Goal: Task Accomplishment & Management: Complete application form

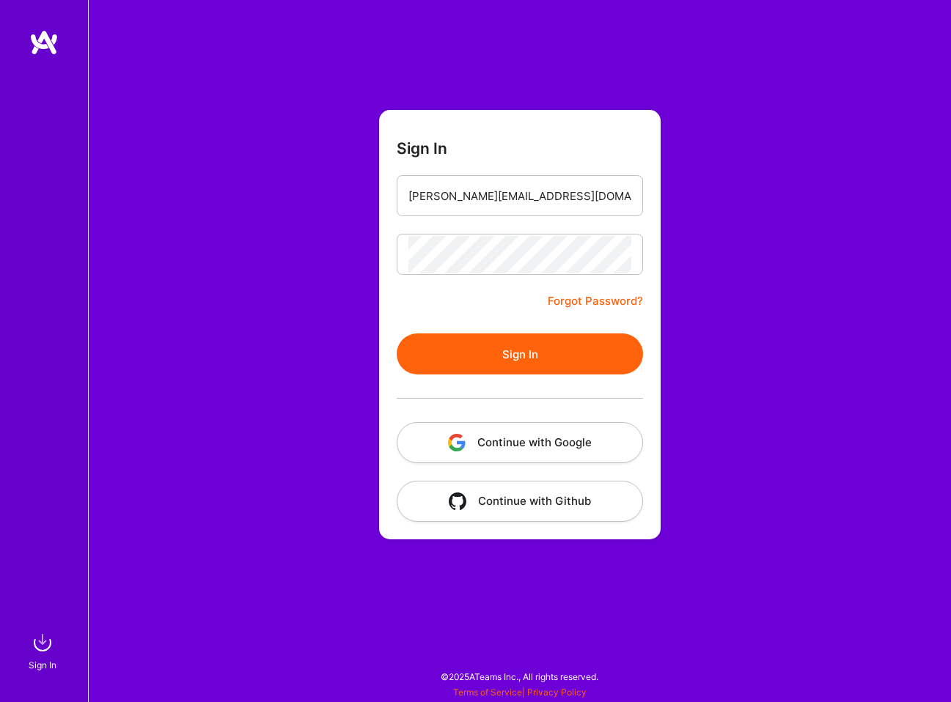
click at [540, 350] on button "Sign In" at bounding box center [520, 354] width 246 height 41
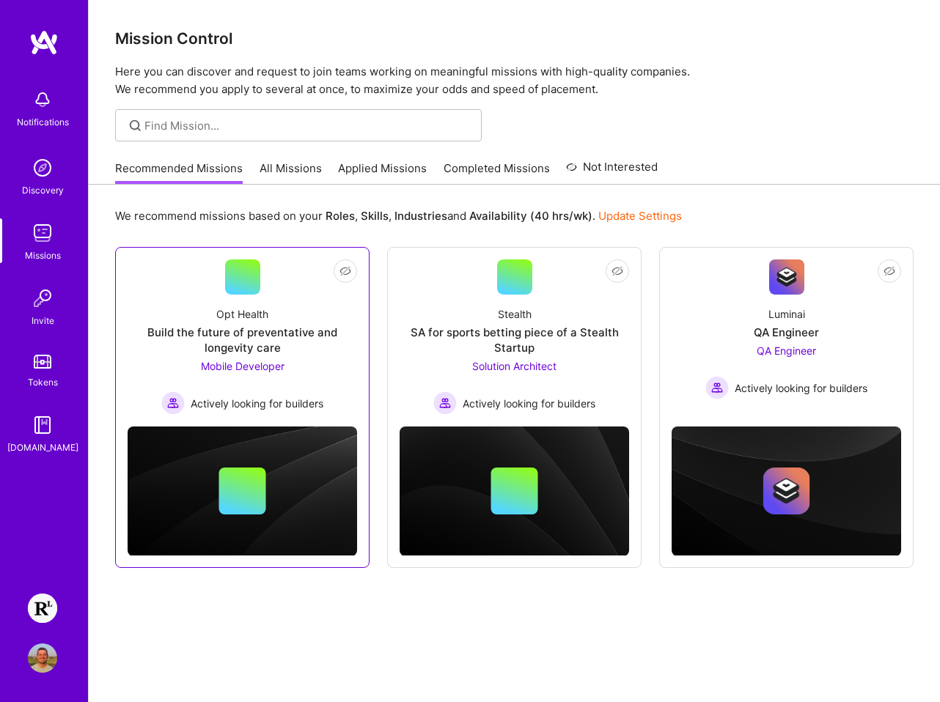
click at [325, 360] on div "Opt Health Build the future of preventative and longevity care Mobile Developer…" at bounding box center [242, 355] width 229 height 120
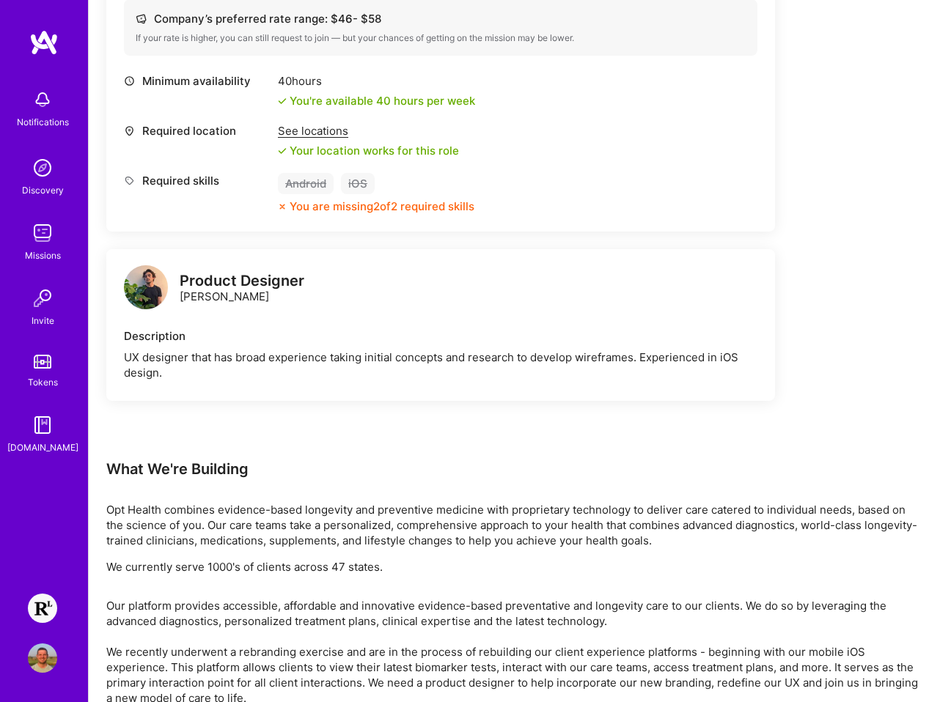
scroll to position [627, 0]
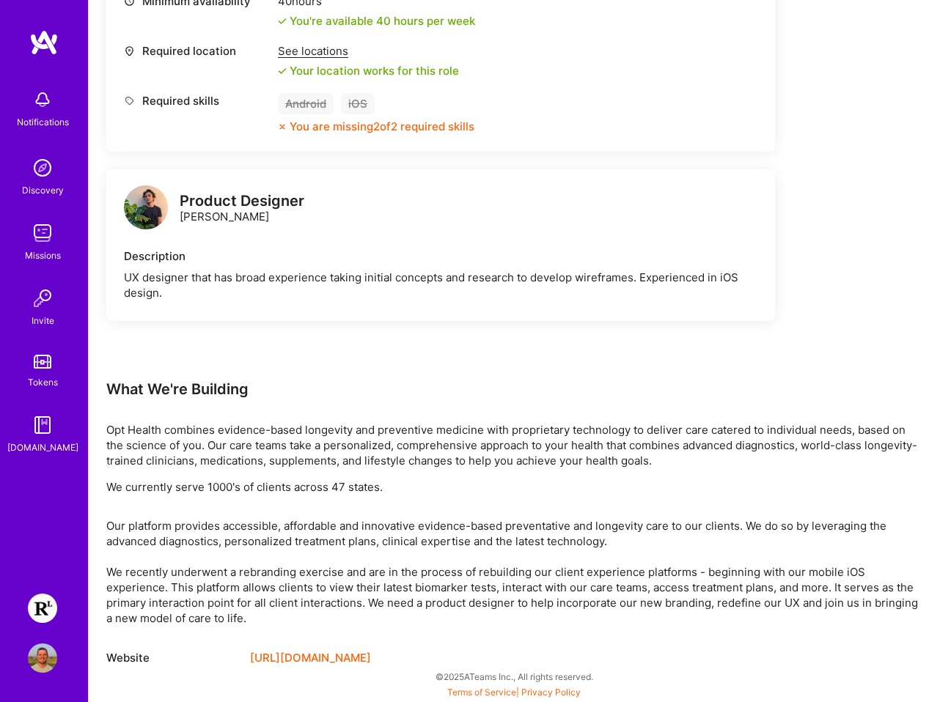
click at [42, 600] on img at bounding box center [42, 608] width 29 height 29
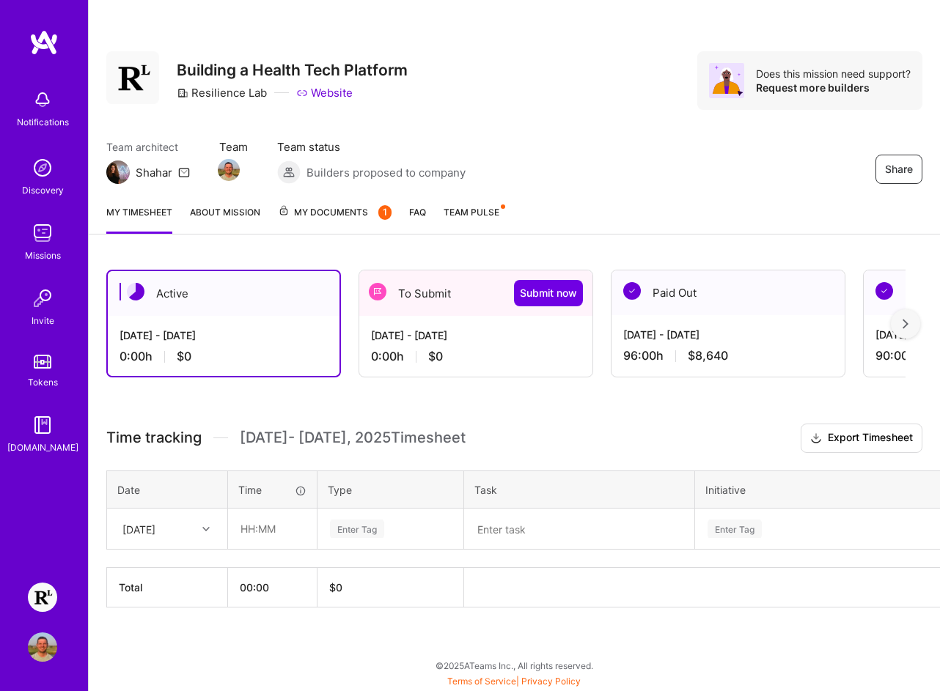
click at [522, 365] on div "[DATE] - [DATE] 0:00 h $0" at bounding box center [475, 346] width 233 height 60
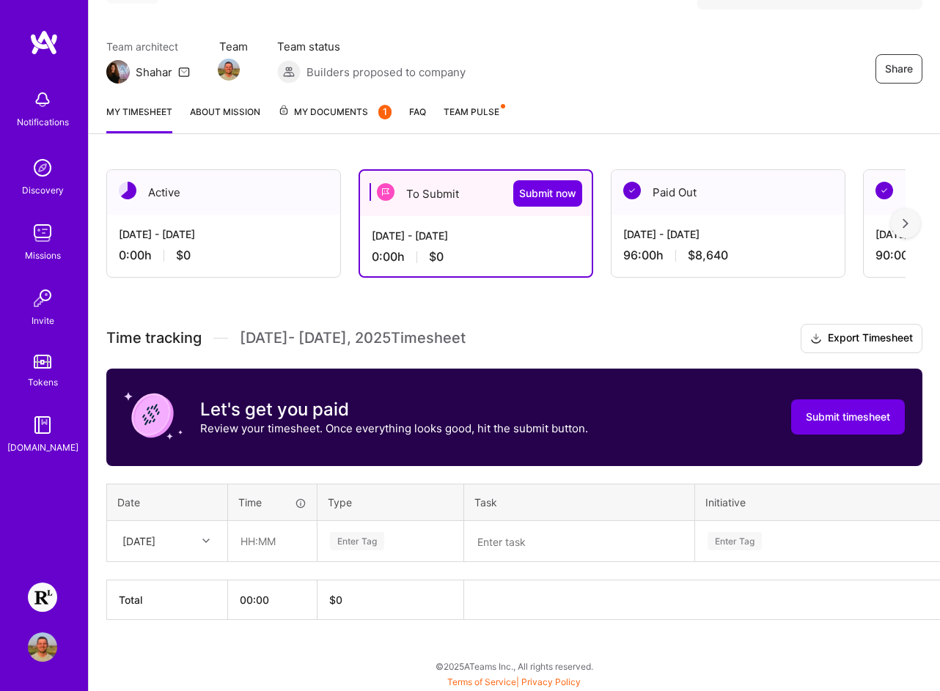
scroll to position [101, 0]
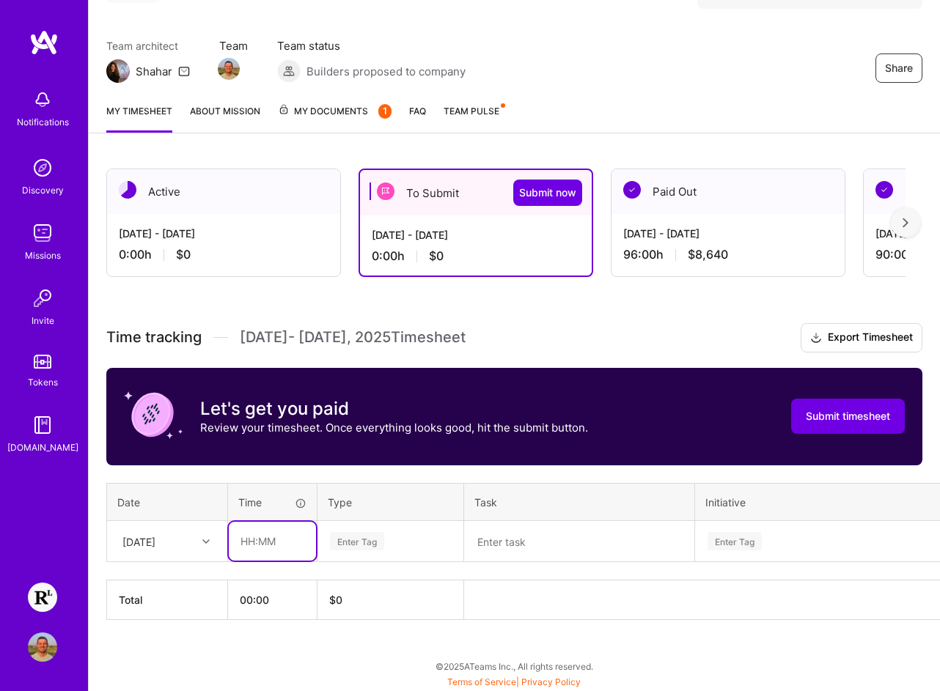
click at [290, 545] on input "text" at bounding box center [272, 541] width 87 height 39
type input "08:00"
type input "Engin"
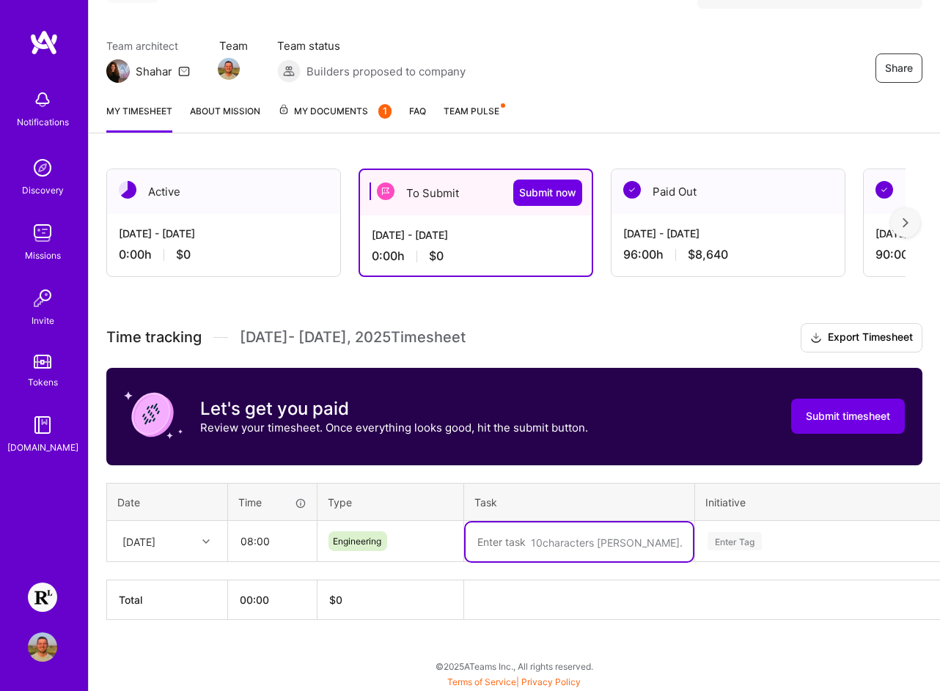
paste textarea "PR Review, ENG-5437, Rebrand, Tech & Product Huddle + Product Status"
type textarea "PR Review, ENG-5437, Rebrand, Tech & Product Huddle + Product Status"
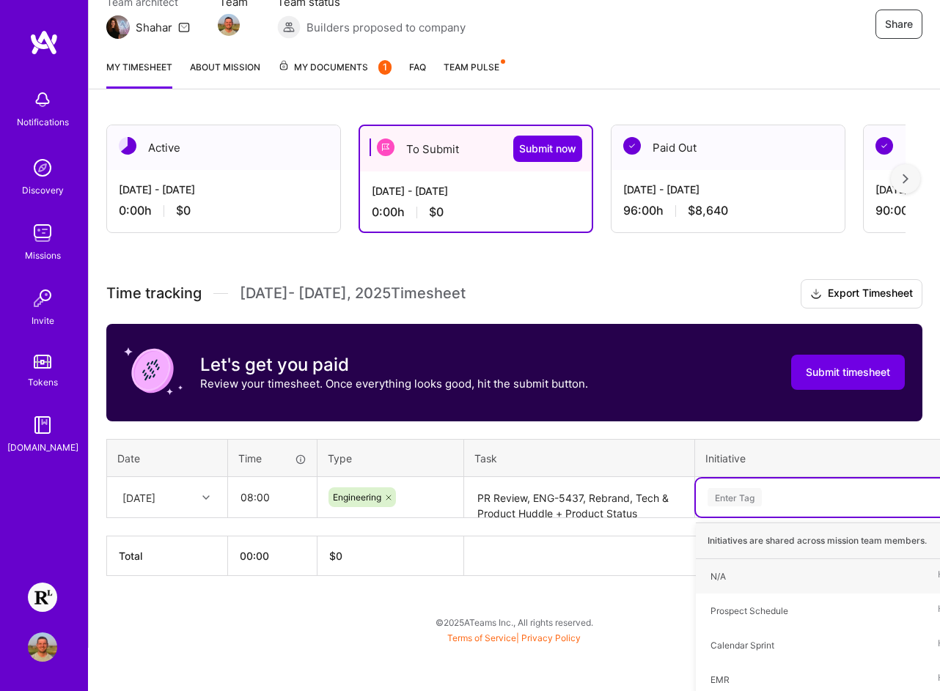
type input "N"
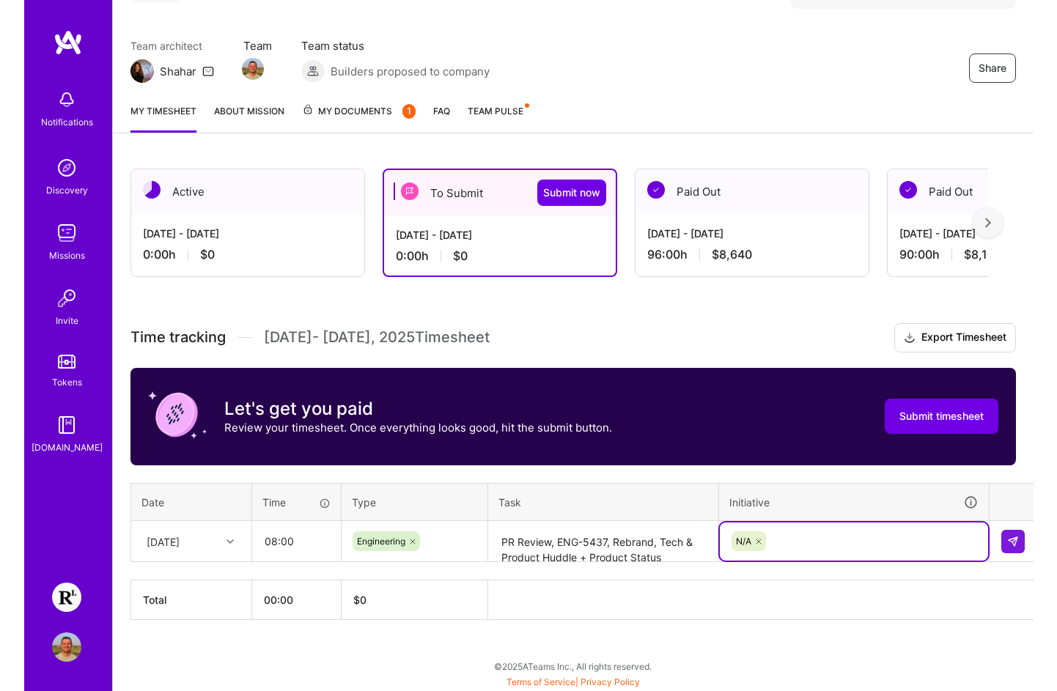
scroll to position [90, 0]
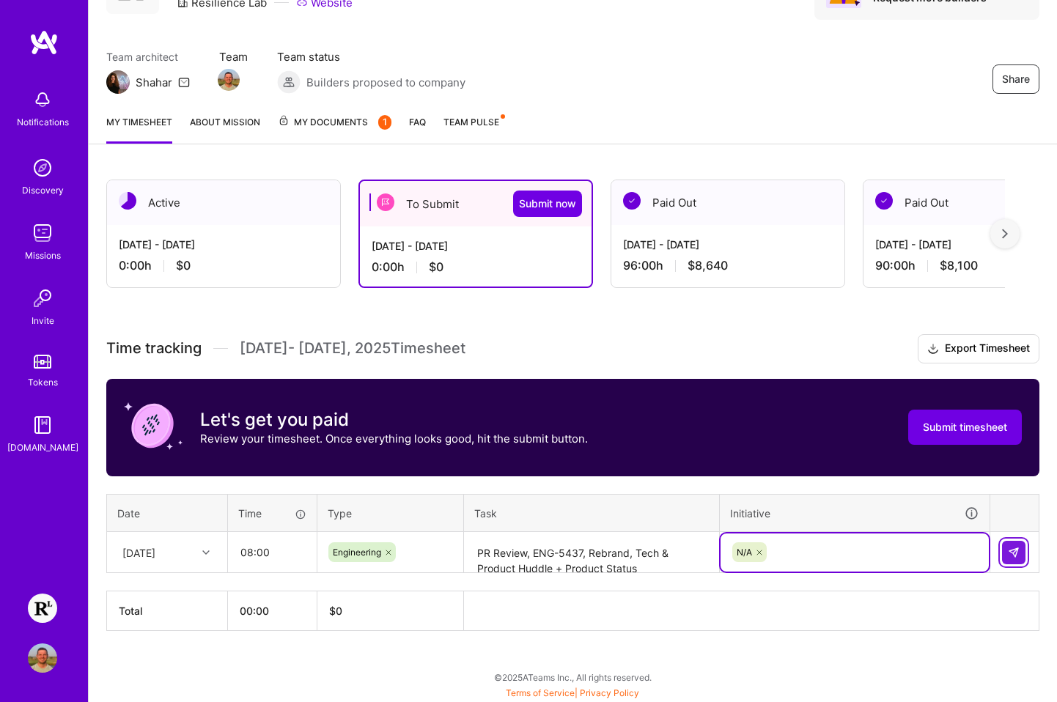
click at [950, 550] on button at bounding box center [1013, 552] width 23 height 23
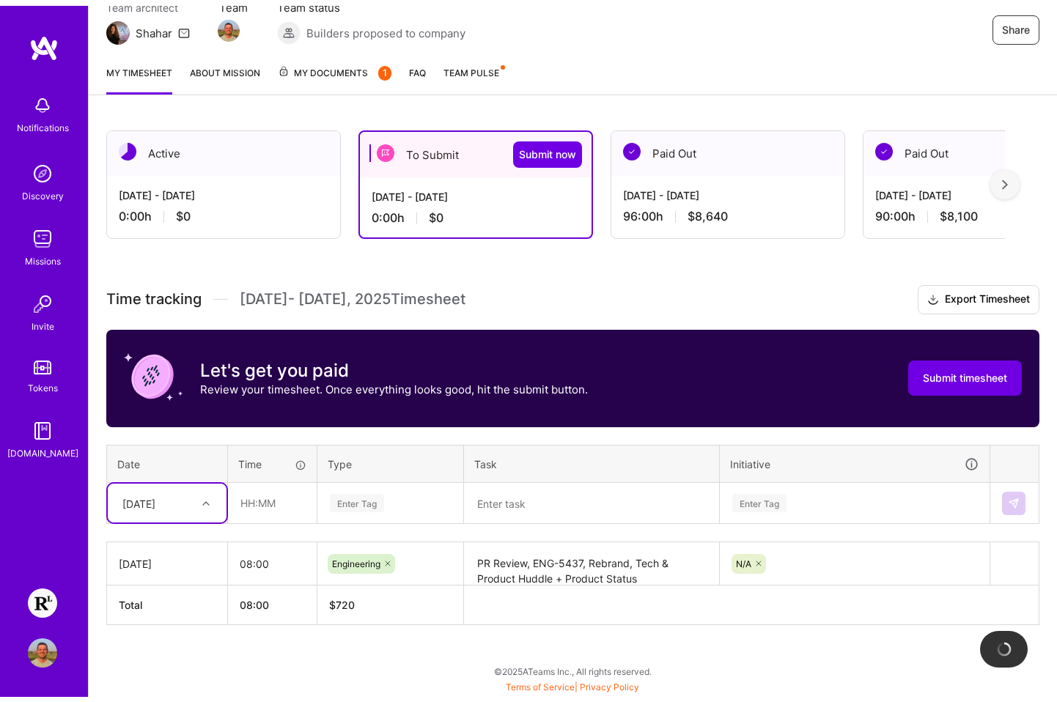
scroll to position [133, 0]
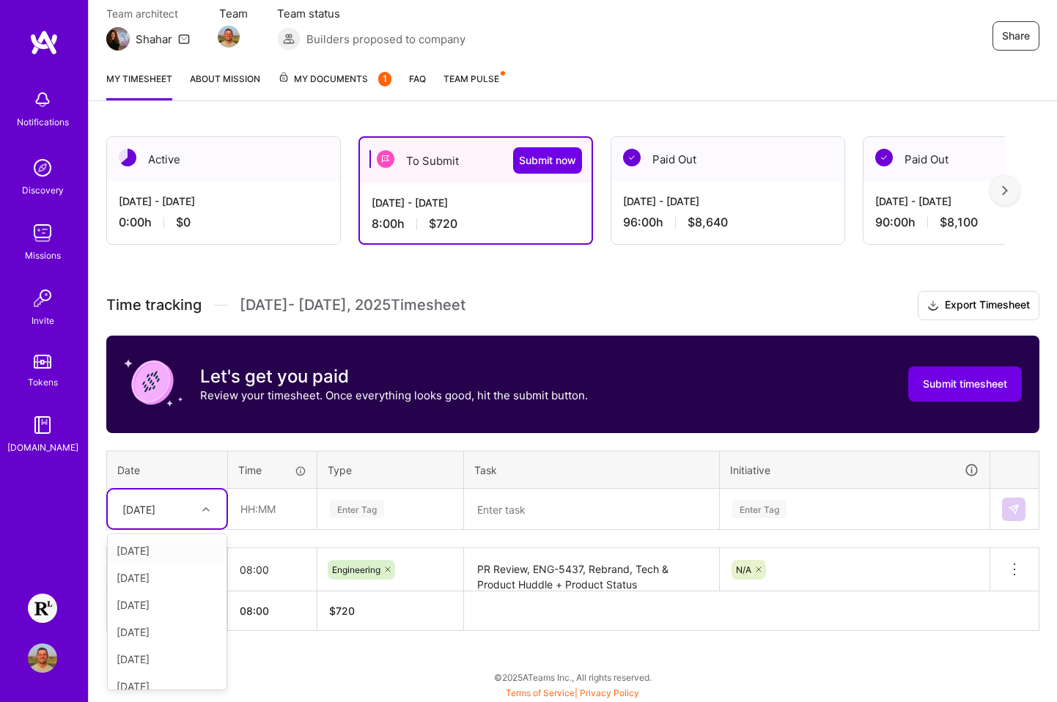
click at [202, 498] on div at bounding box center [207, 509] width 23 height 24
click at [398, 548] on table "[DATE] 08:00 Engineering PR Review, ENG-5437, Rebrand, Tech & Product Huddle + …" at bounding box center [572, 590] width 933 height 84
click at [950, 563] on icon at bounding box center [1015, 570] width 18 height 18
click at [950, 584] on button "Delete row" at bounding box center [979, 595] width 76 height 36
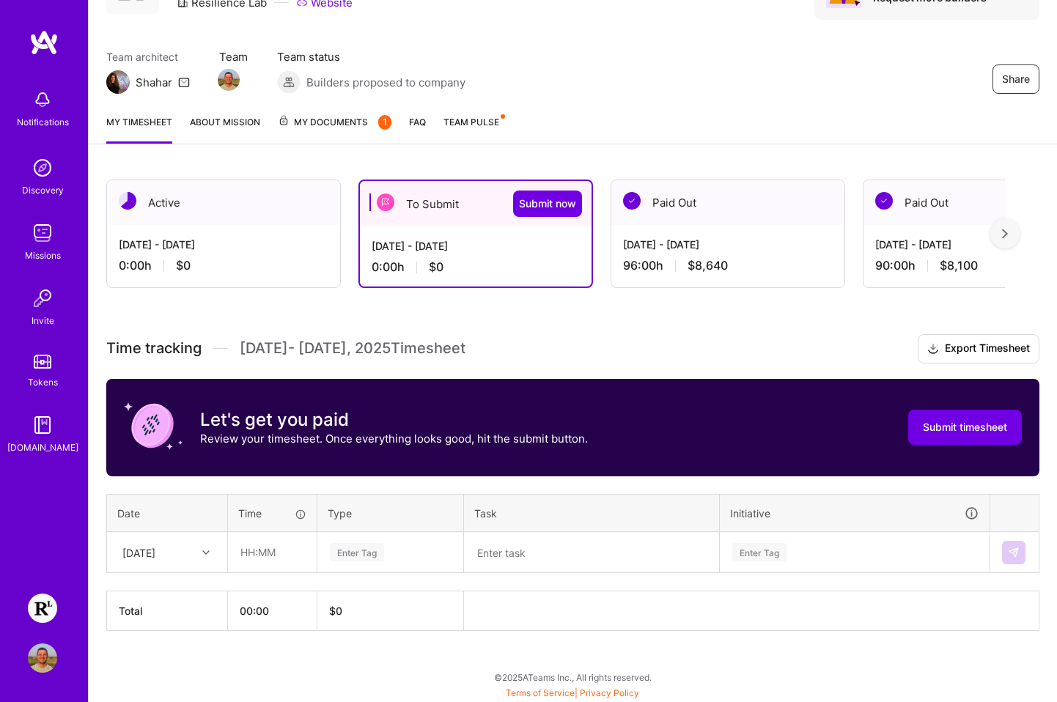
click at [189, 554] on div "[DATE]" at bounding box center [155, 552] width 81 height 24
click at [166, 643] on div "[DATE]" at bounding box center [167, 648] width 119 height 27
click at [249, 553] on input "text" at bounding box center [272, 552] width 87 height 39
type input "08:00"
type input "Engin"
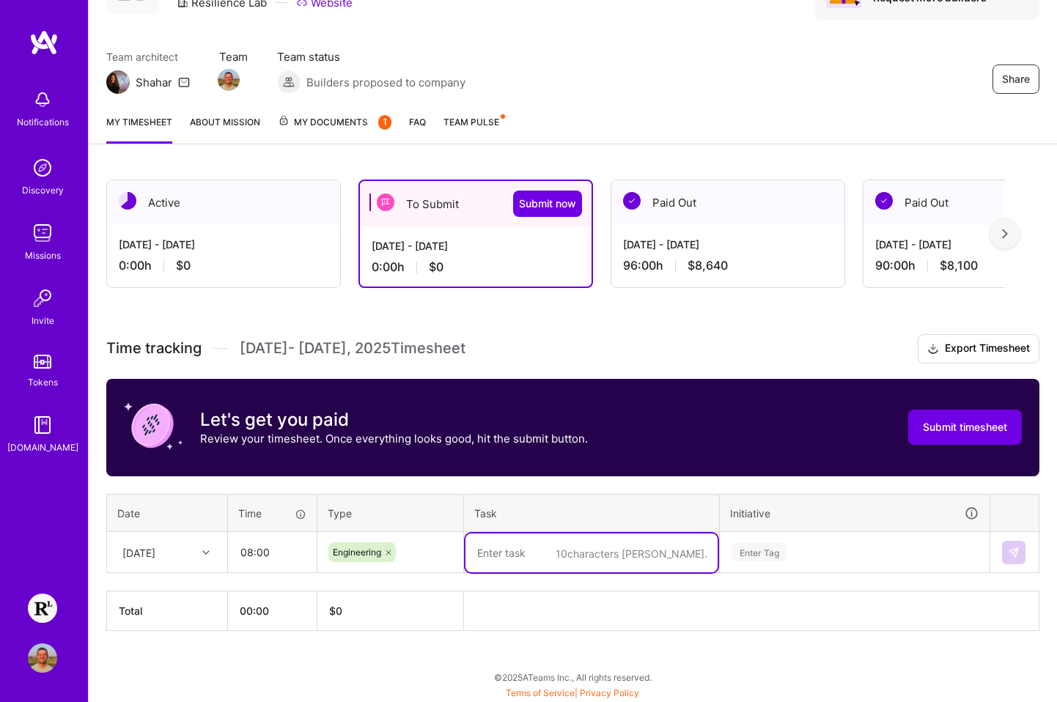
paste textarea "PR Review, ENG-5437, Rebrand, Tech & Product Huddle + Product Status"
type textarea "PR Review, ENG-5437, Rebrand, Tech & Product Huddle + Product Status"
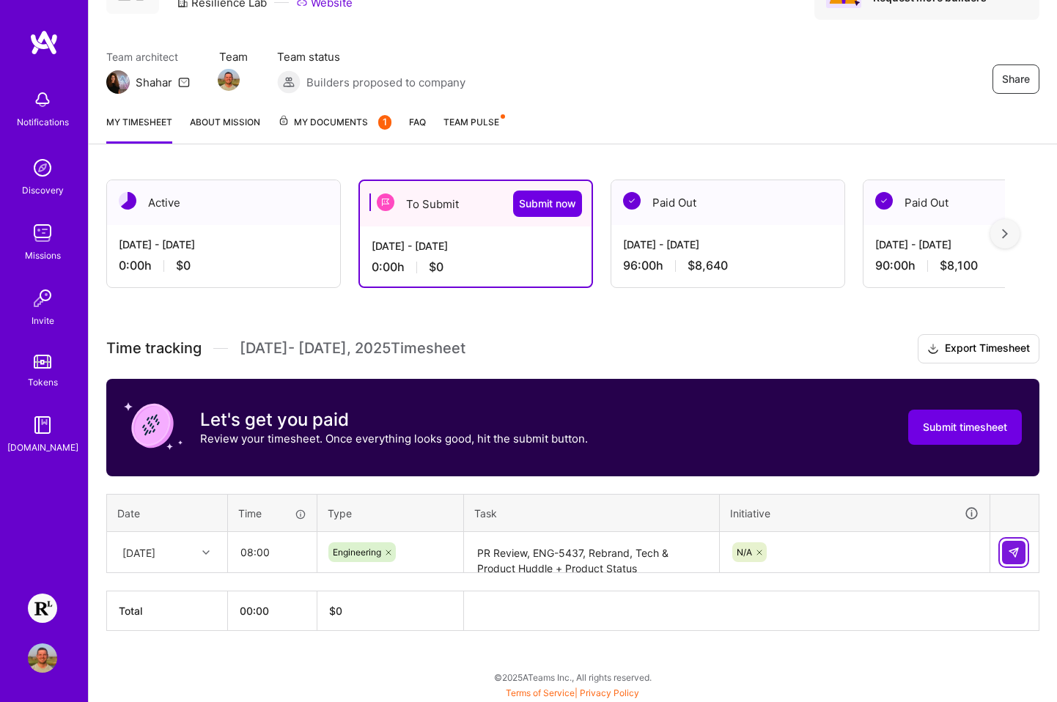
click at [950, 547] on img at bounding box center [1014, 553] width 12 height 12
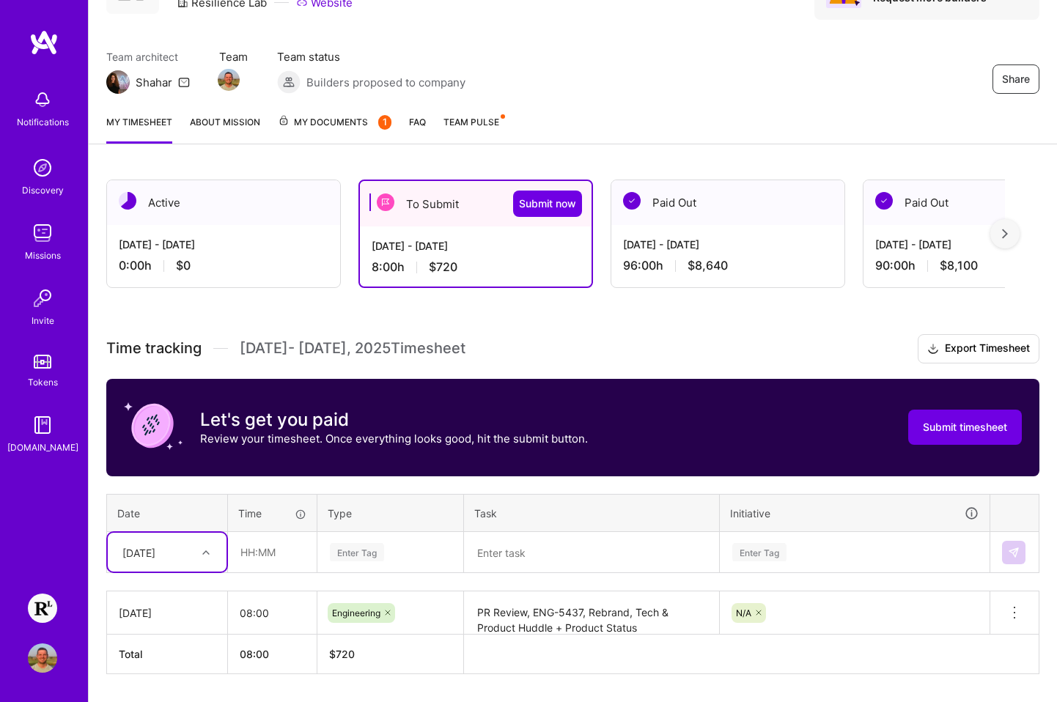
scroll to position [133, 0]
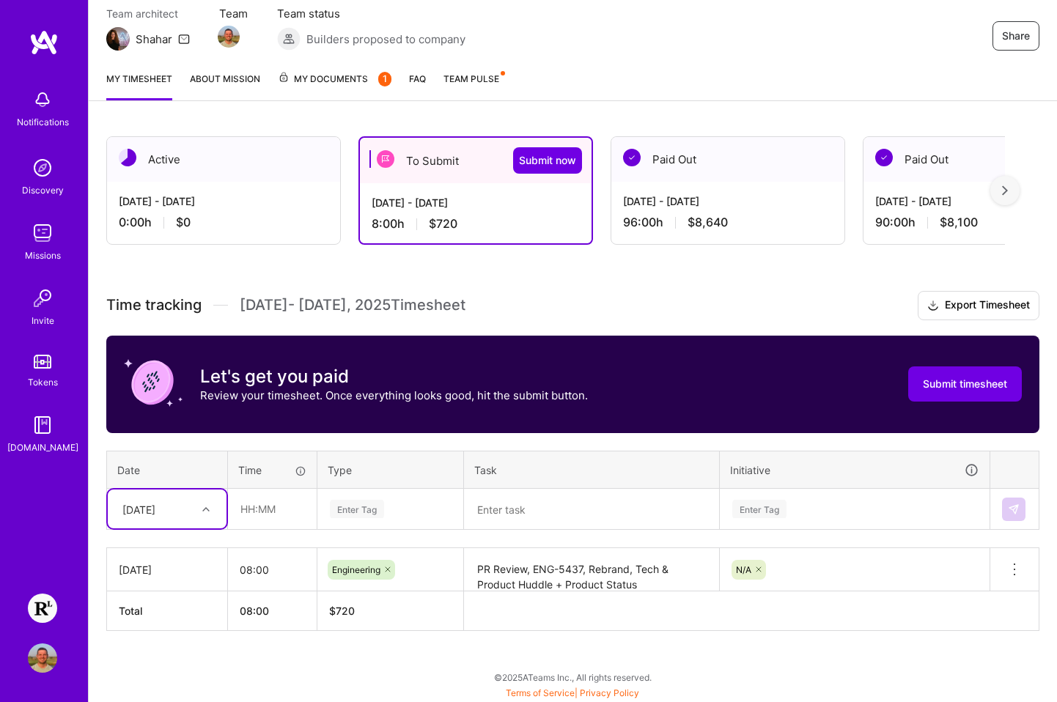
click at [200, 529] on div "option [DATE], selected. Select is focused ,type to refine list, press Down to …" at bounding box center [167, 509] width 119 height 39
click at [148, 629] on div "[DATE]" at bounding box center [167, 632] width 119 height 27
click at [241, 507] on input "text" at bounding box center [272, 509] width 87 height 39
type input "08:00"
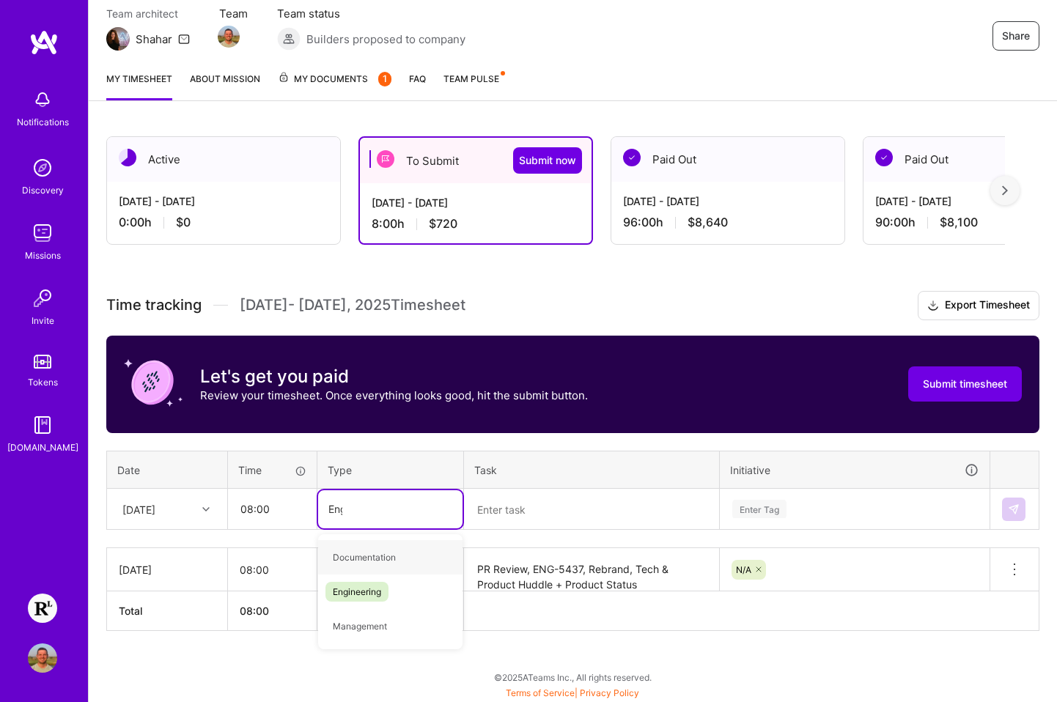
type input "Engin"
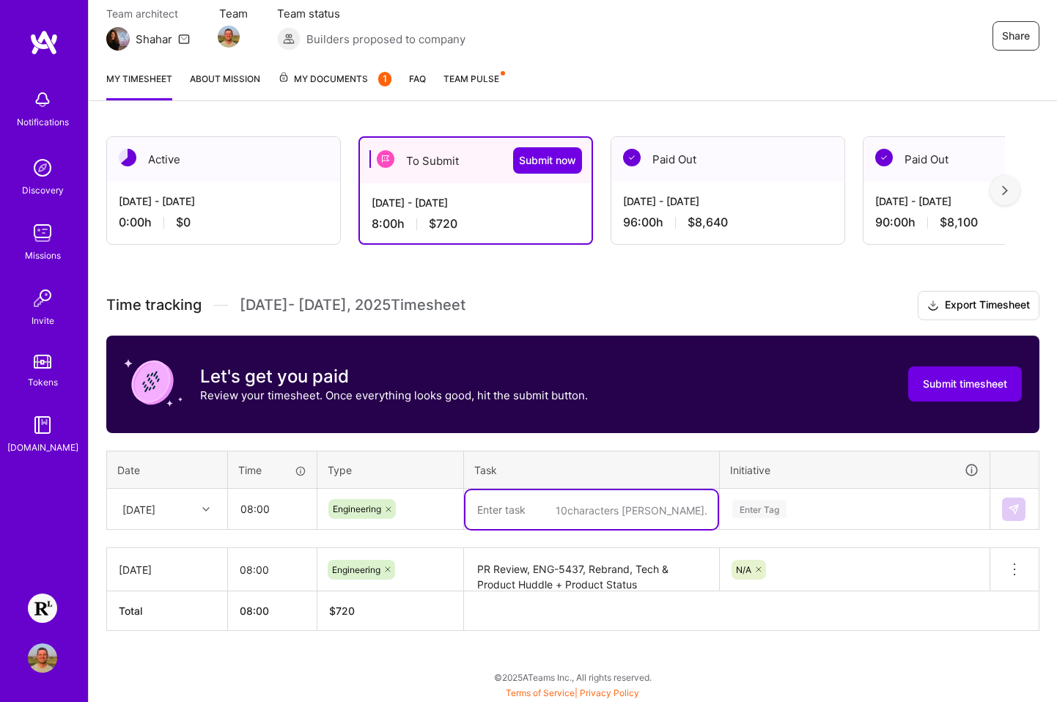
paste textarea "PR Review, ENG-5372, Rebrand Go Live"
type textarea "PR Review, ENG-5372, Rebrand Go Live"
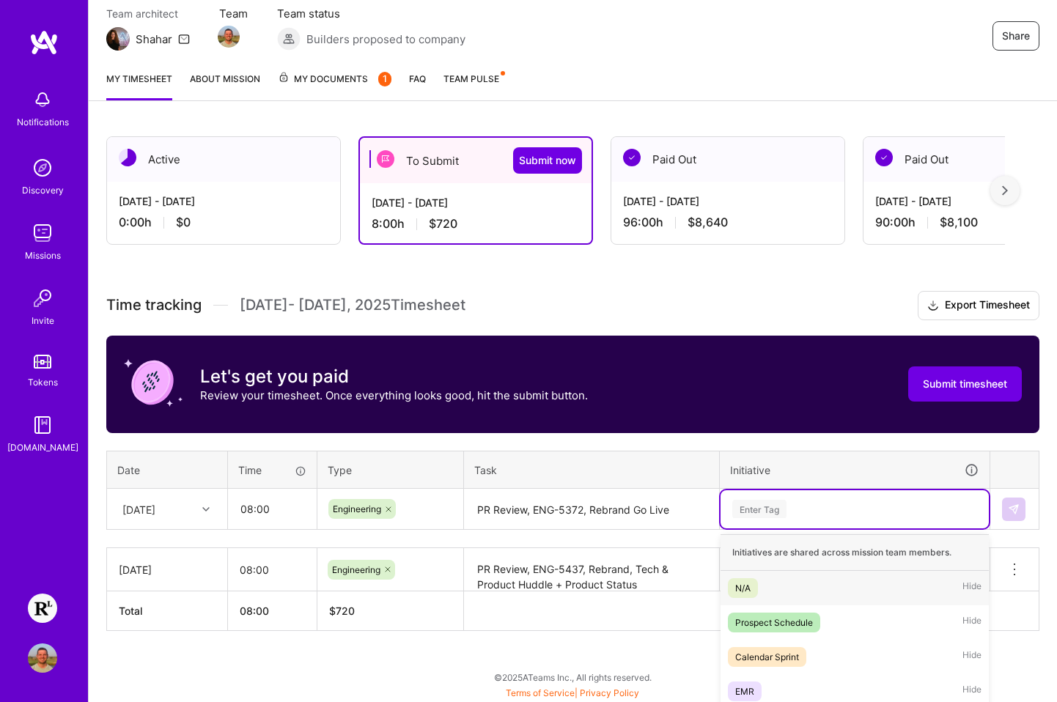
scroll to position [139, 0]
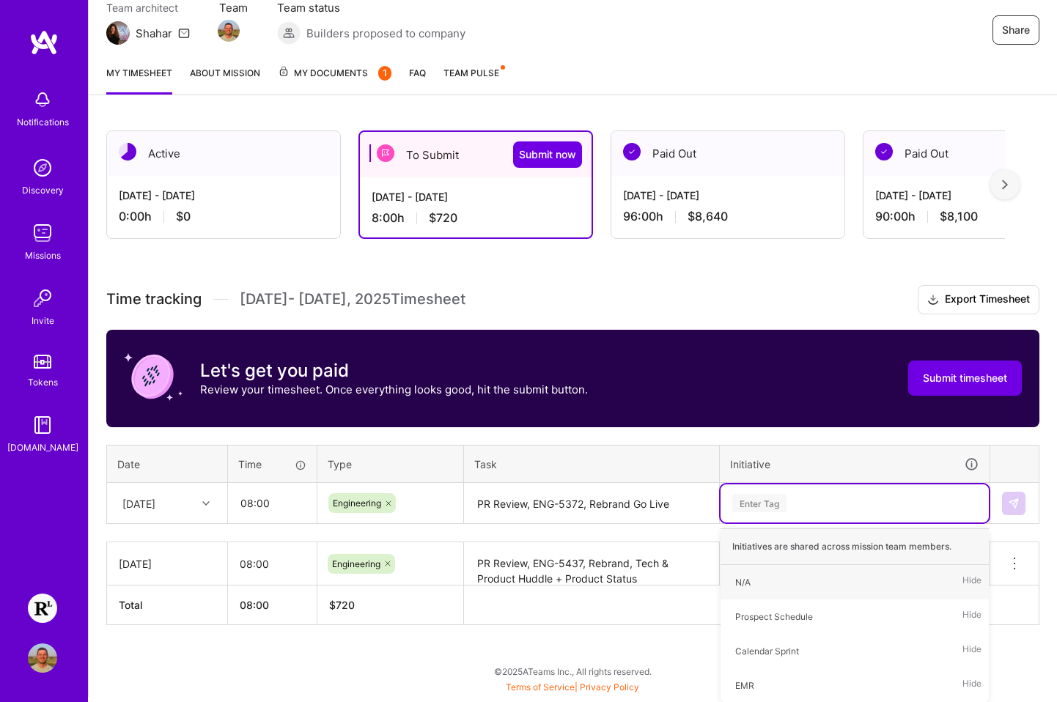
type input "N"
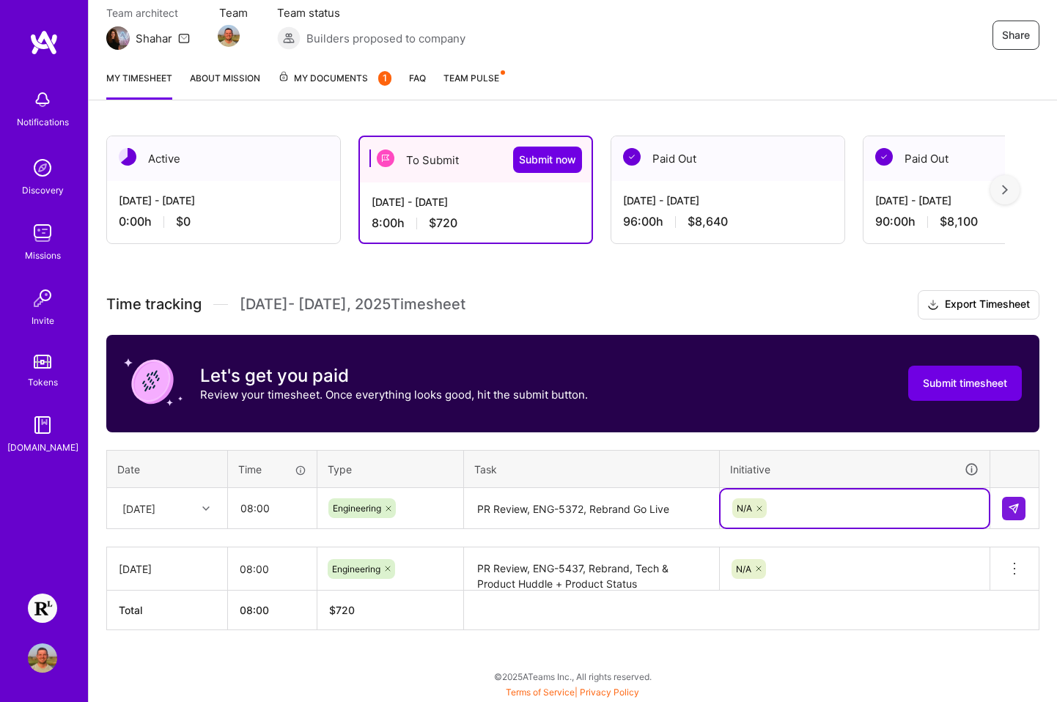
scroll to position [133, 0]
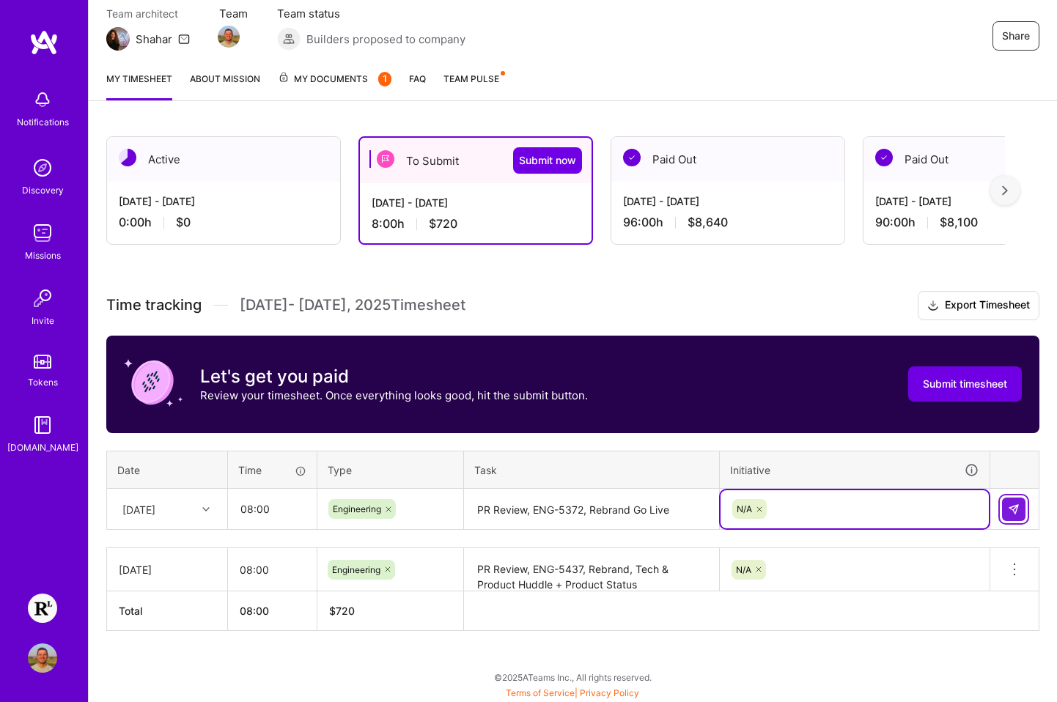
click at [950, 507] on img at bounding box center [1014, 510] width 12 height 12
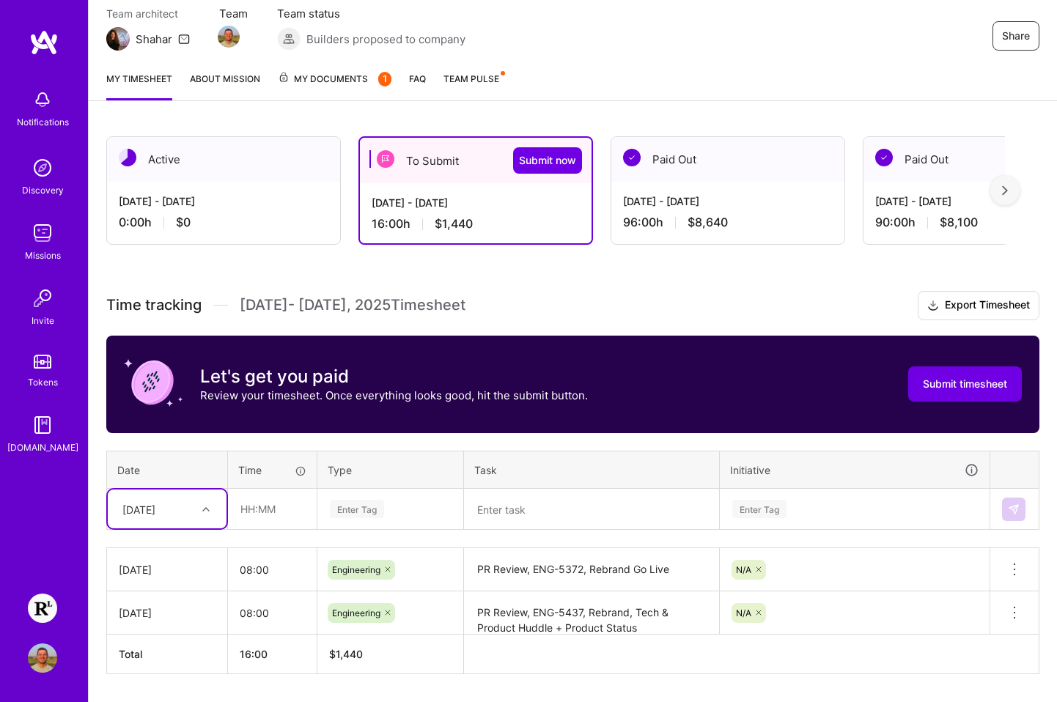
scroll to position [177, 0]
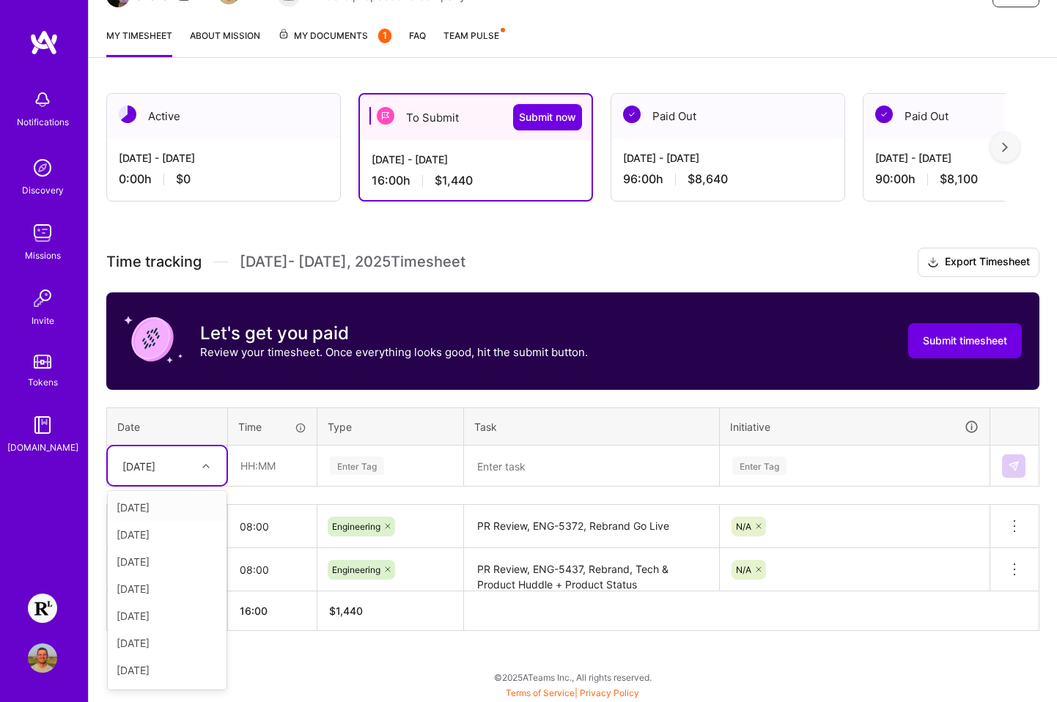
click at [190, 485] on div "option [DATE], selected. option [DATE] focused, 1 of 15. 14 results available. …" at bounding box center [167, 465] width 119 height 39
click at [163, 613] on div "[DATE]" at bounding box center [167, 616] width 119 height 27
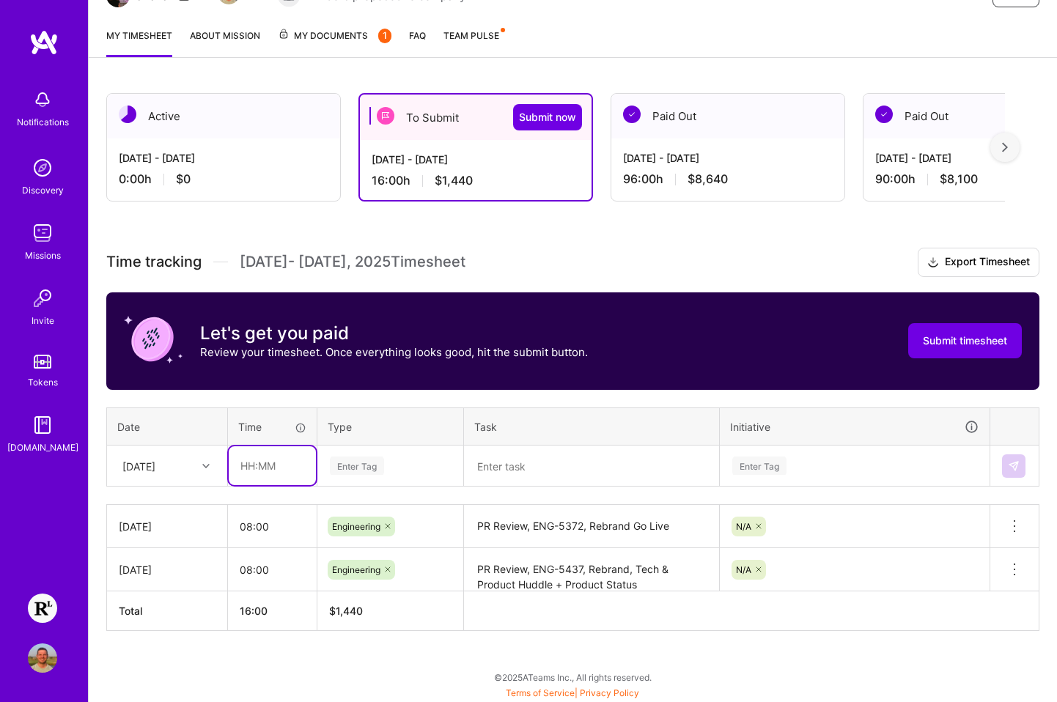
click at [246, 476] on input "text" at bounding box center [272, 465] width 87 height 39
type input "08:00"
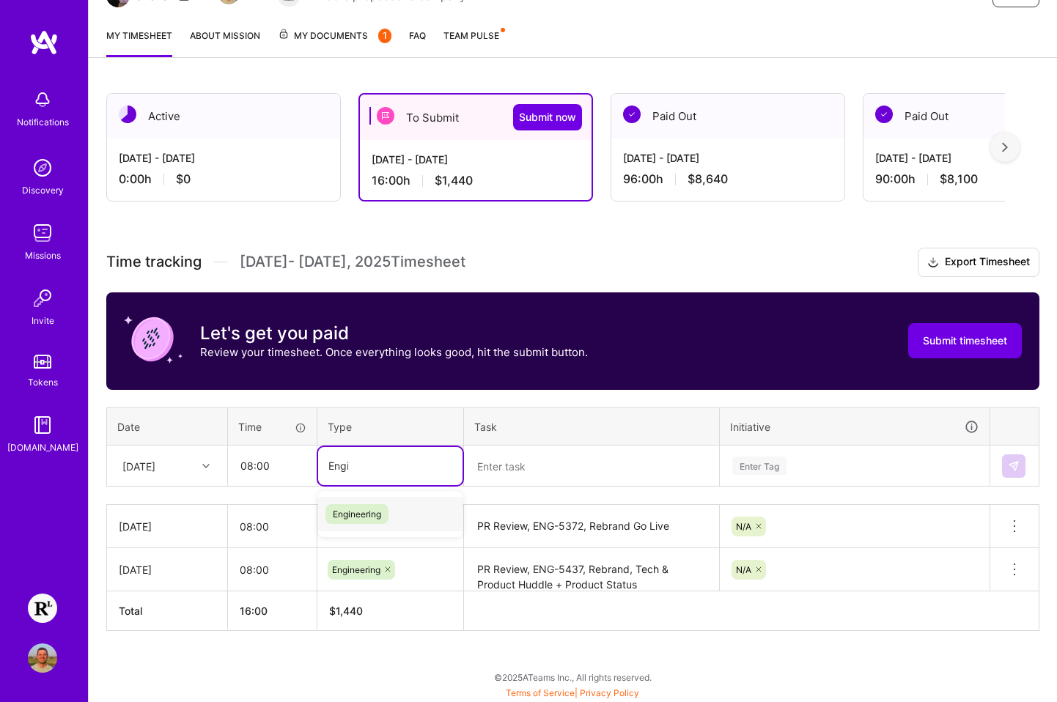
type input "Engin"
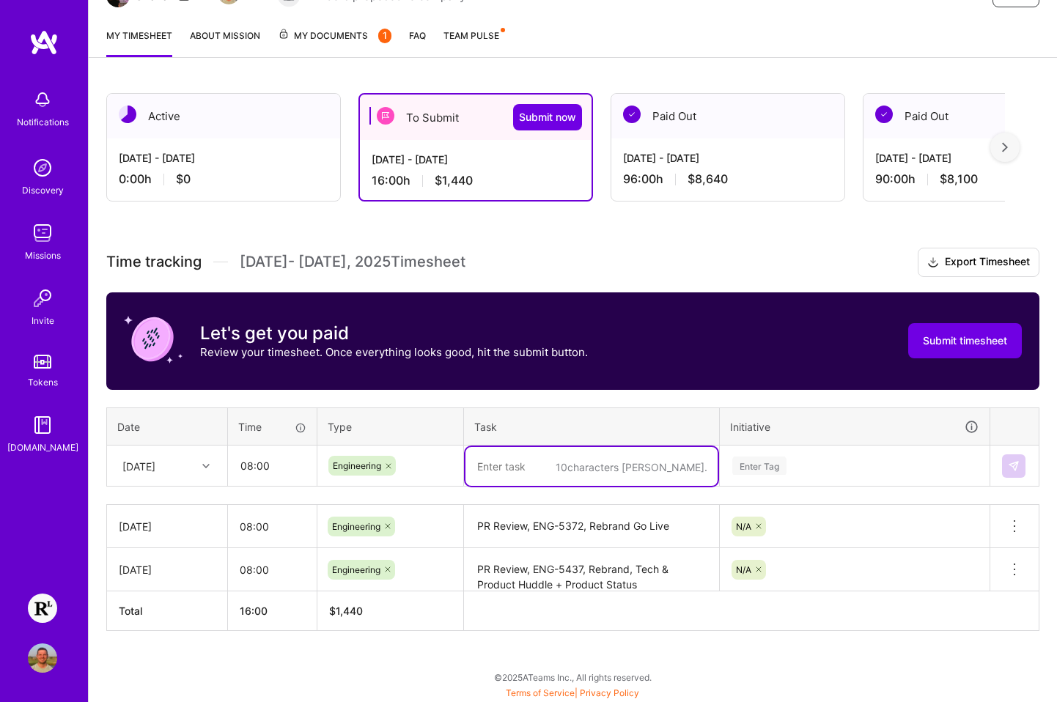
paste textarea "PR Review, ENG-5372 finalisation, ENG-5688, ENG-5437, ENG-5668"
type textarea "PR Review, ENG-5372 finalisation, ENG-5688, ENG-5437, ENG-5668"
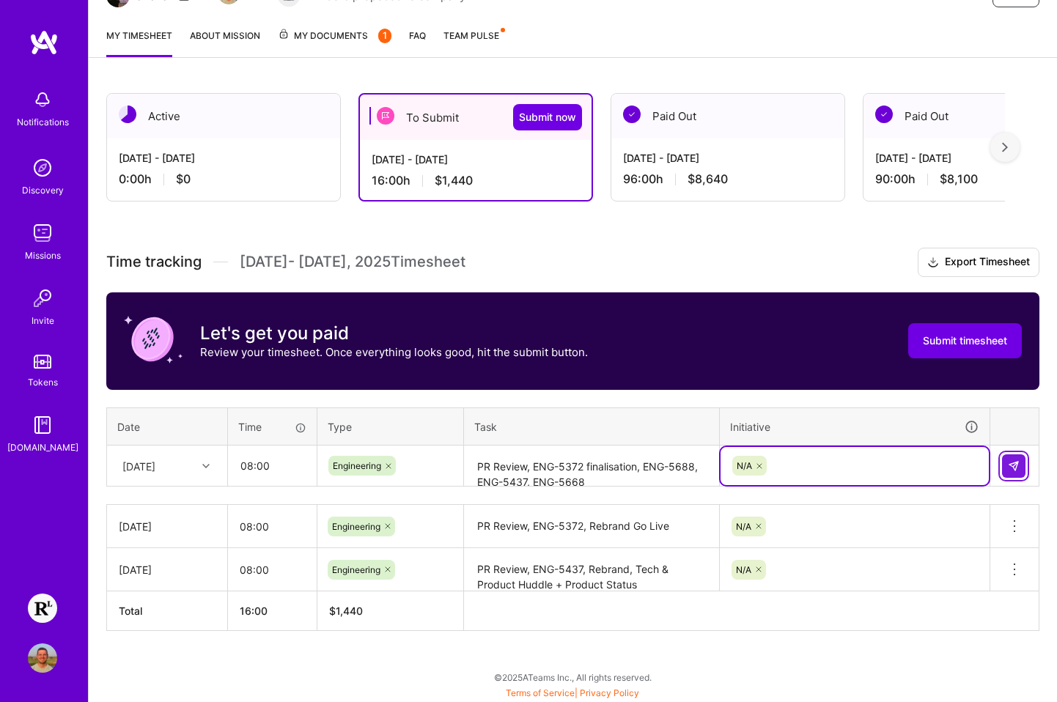
click at [950, 469] on button at bounding box center [1013, 466] width 23 height 23
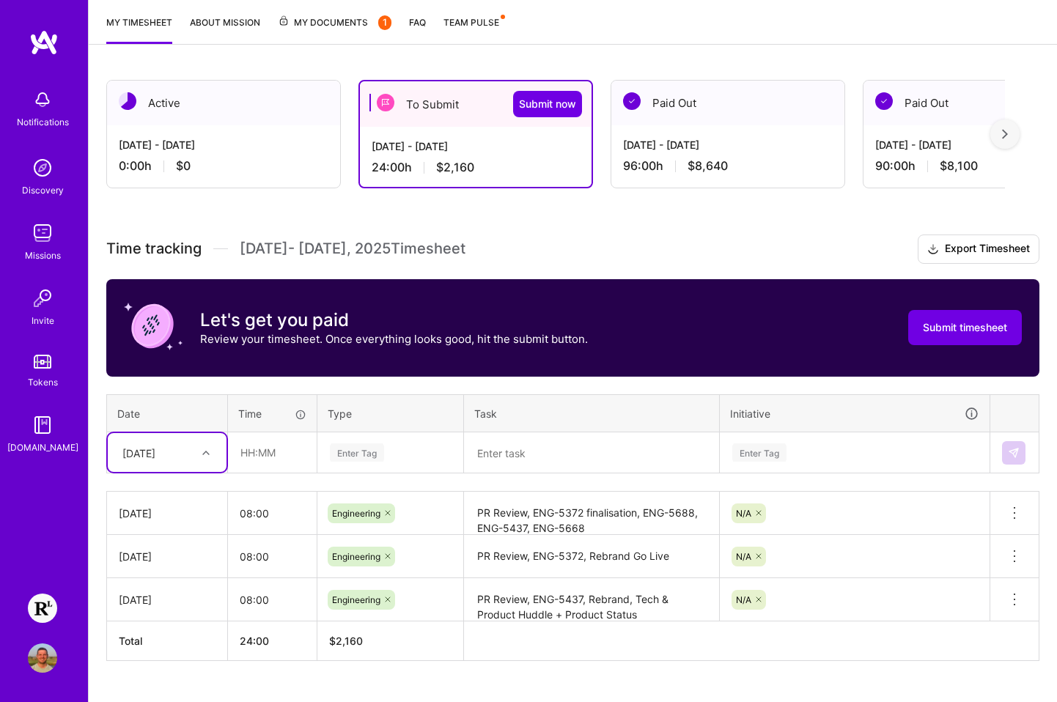
click at [201, 468] on div "[DATE]" at bounding box center [167, 452] width 119 height 39
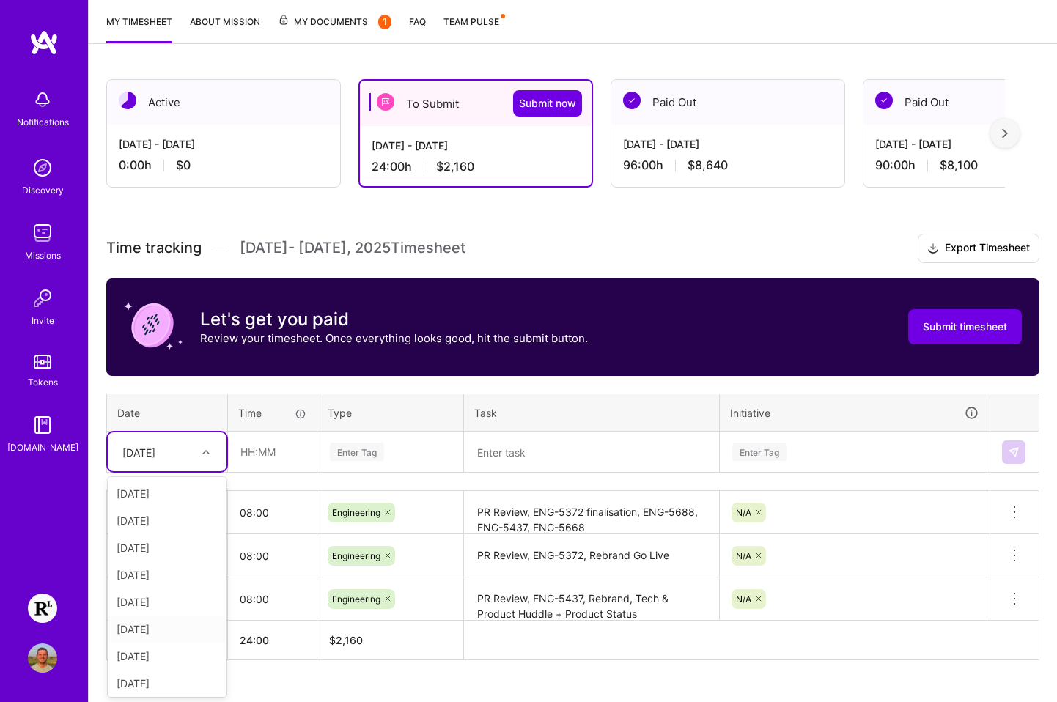
click at [158, 619] on div "[DATE]" at bounding box center [167, 629] width 119 height 27
click at [265, 459] on input "text" at bounding box center [272, 452] width 87 height 39
type input "08:00"
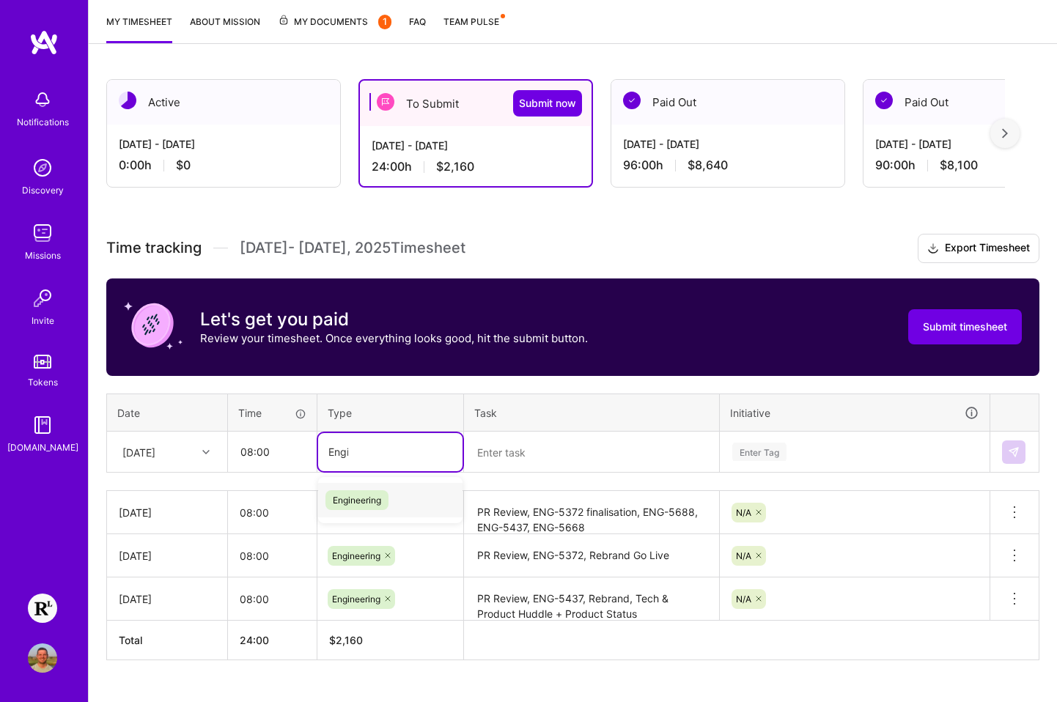
type input "Engin"
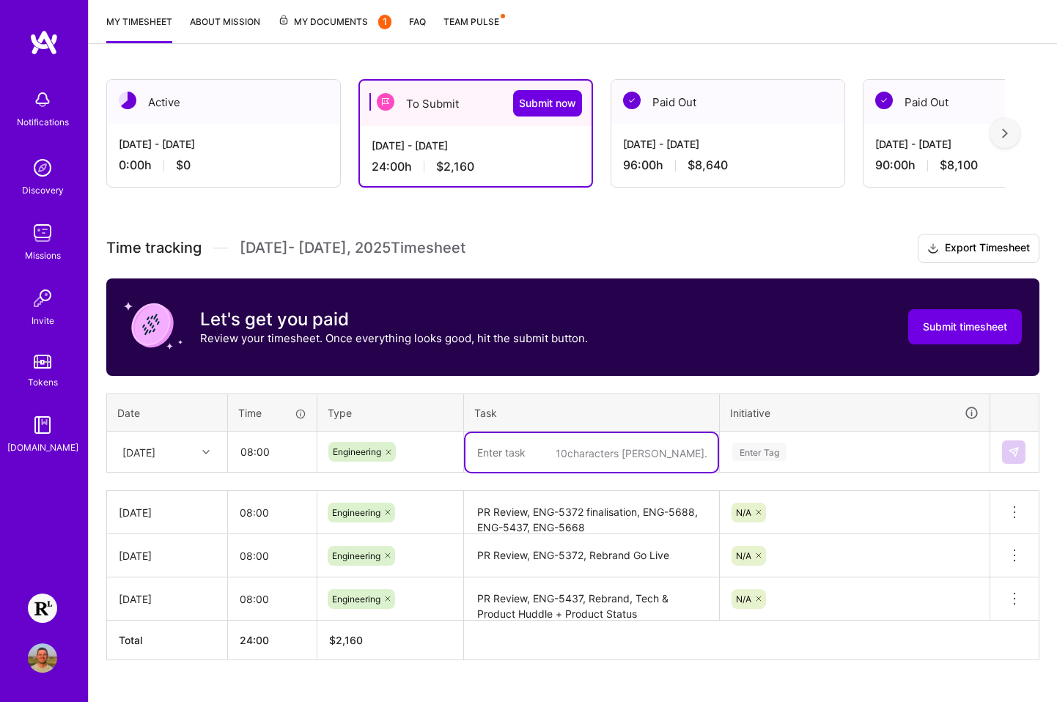
paste textarea "PR Review, Tech & Product Huddle, ENG-5437, ENG-5668, Engineering all hands"
type textarea "PR Review, Tech & Product Huddle, ENG-5437, ENG-5668, Engineering all hands"
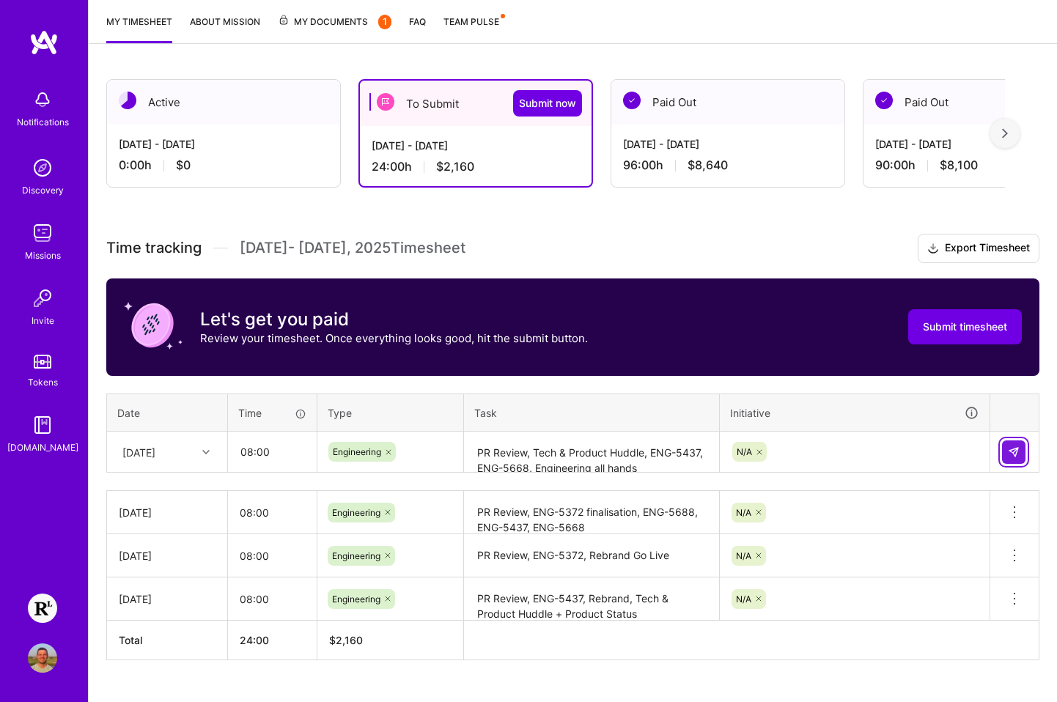
click at [950, 452] on img at bounding box center [1014, 452] width 12 height 12
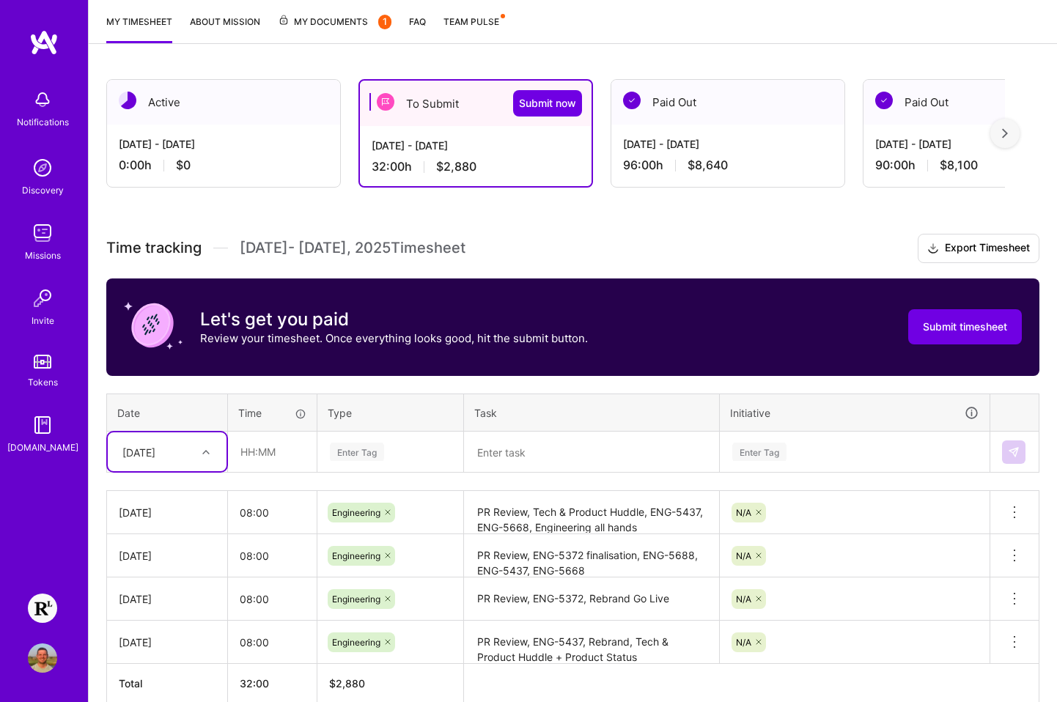
click at [207, 452] on icon at bounding box center [205, 452] width 7 height 7
click at [161, 658] on div "[DATE]" at bounding box center [167, 656] width 119 height 27
click at [256, 451] on input "text" at bounding box center [272, 452] width 87 height 39
type input "08:00"
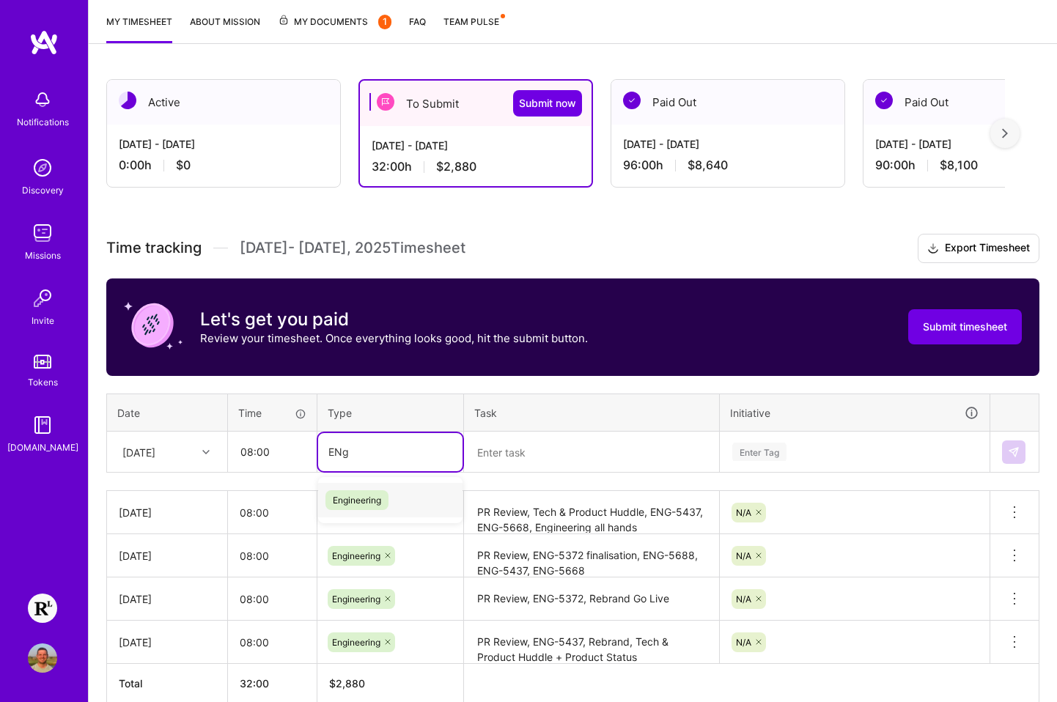
type input "ENgin"
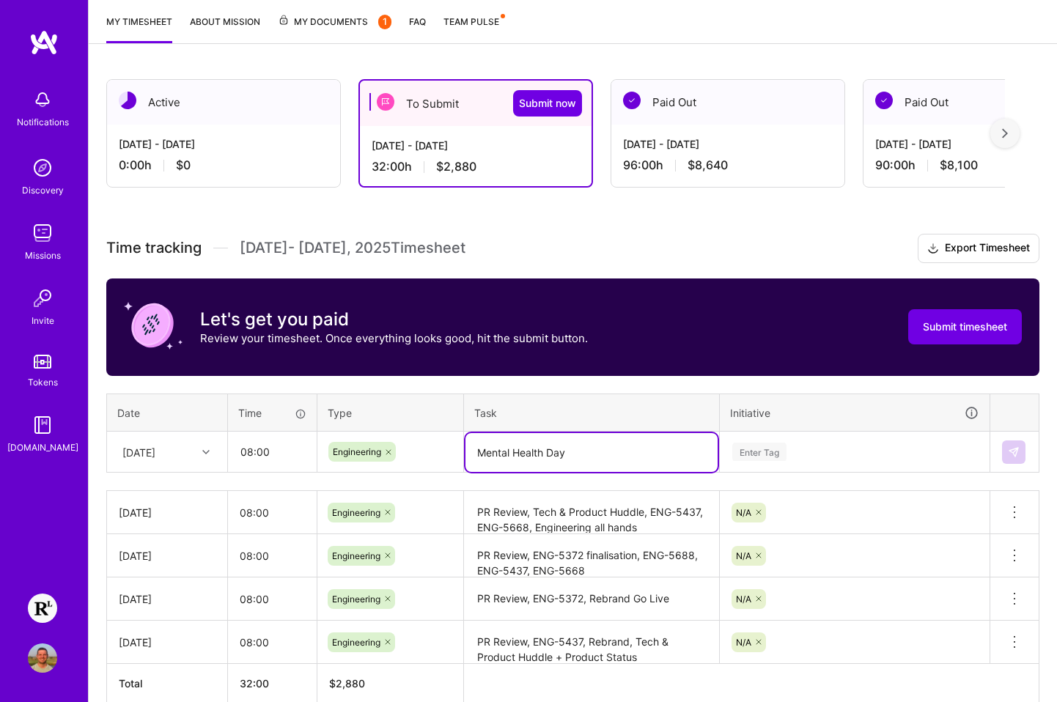
type textarea "Mental Health Day"
click at [950, 453] on img at bounding box center [1014, 452] width 12 height 12
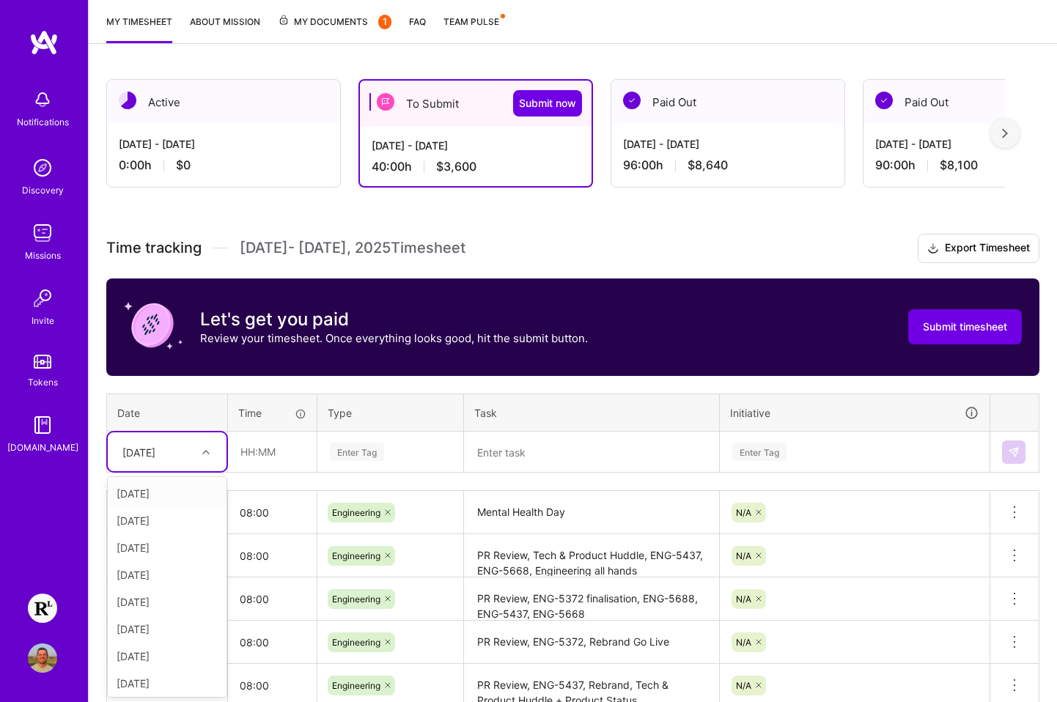
click at [207, 457] on div at bounding box center [207, 452] width 23 height 19
click at [164, 640] on div "[DATE]" at bounding box center [167, 644] width 119 height 27
click at [279, 442] on input "text" at bounding box center [272, 452] width 87 height 39
type input "08:00"
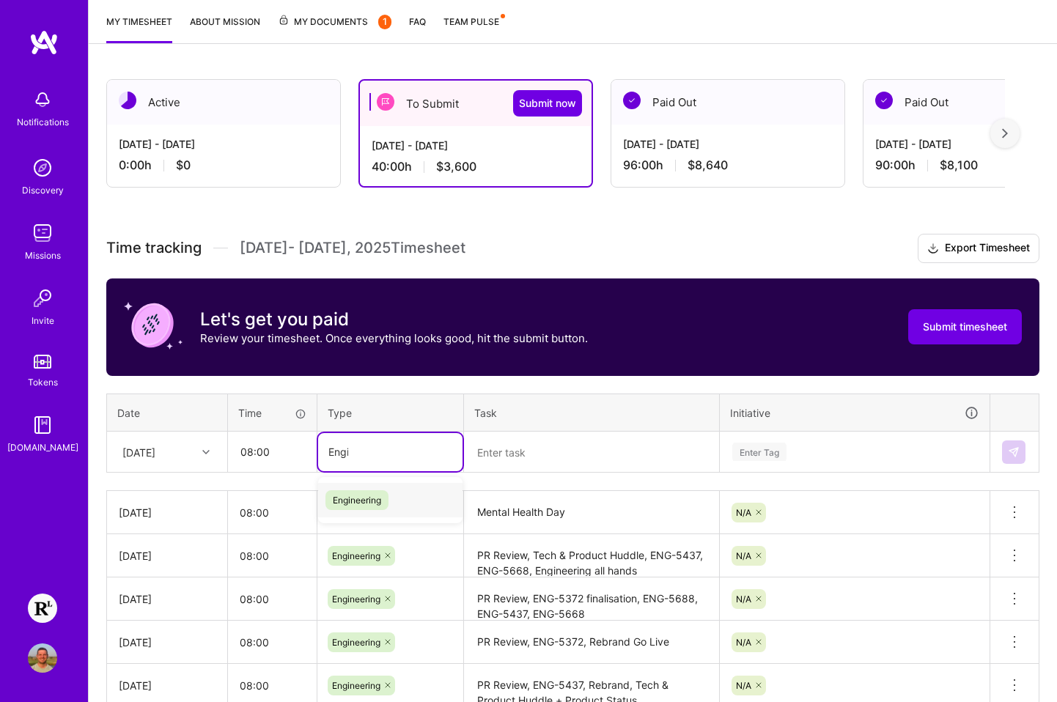
type input "Engin"
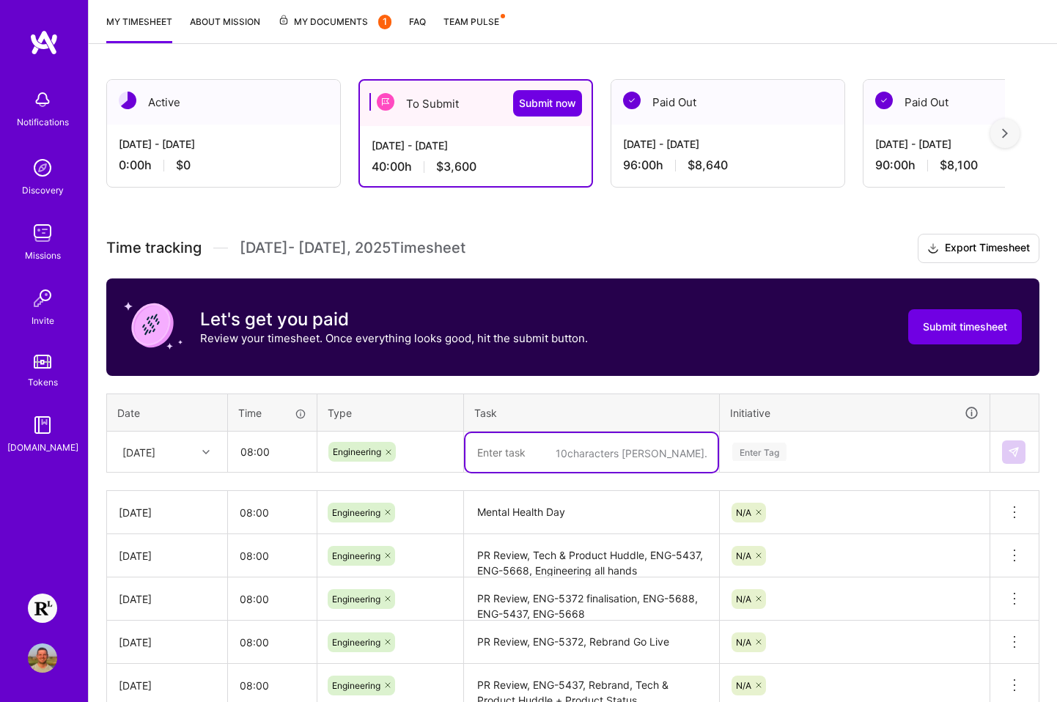
paste textarea "PR Review, Meeting w/ [PERSON_NAME] to discuss consult creation from EMR, ENG-5…"
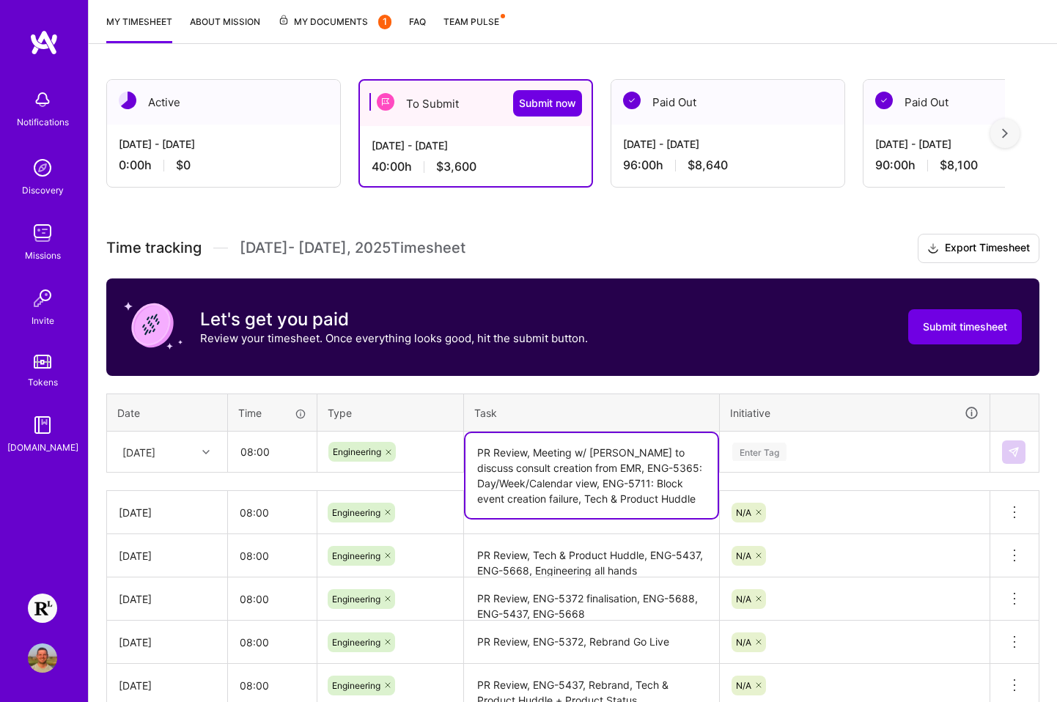
type textarea "PR Review, Meeting w/ [PERSON_NAME] to discuss consult creation from EMR, ENG-5…"
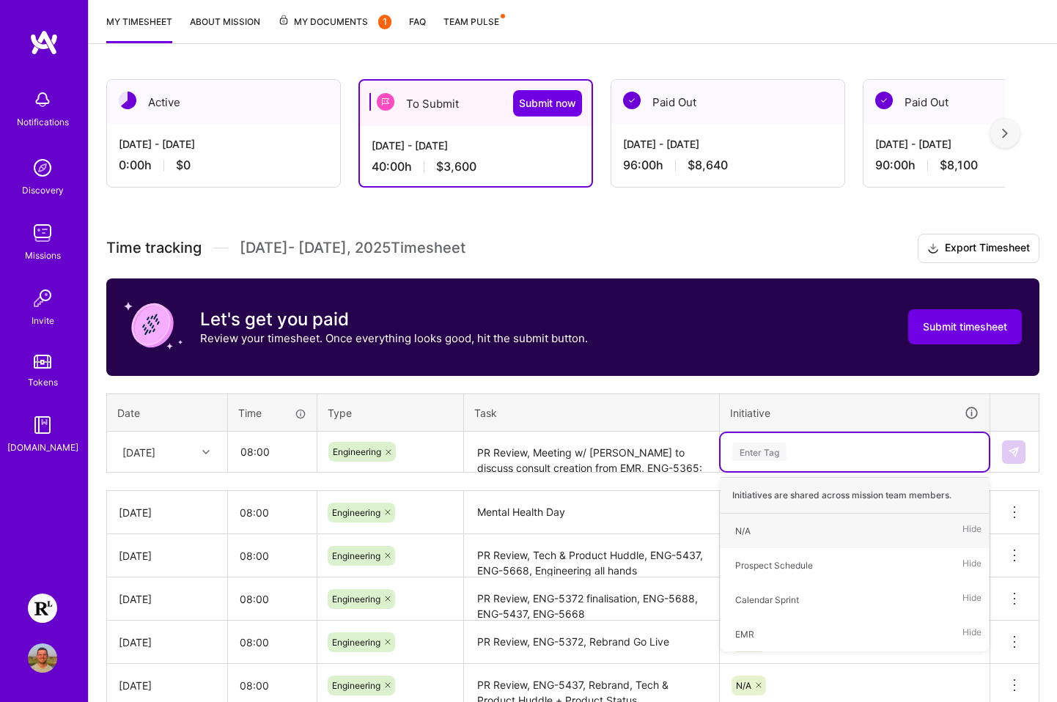
type input "N"
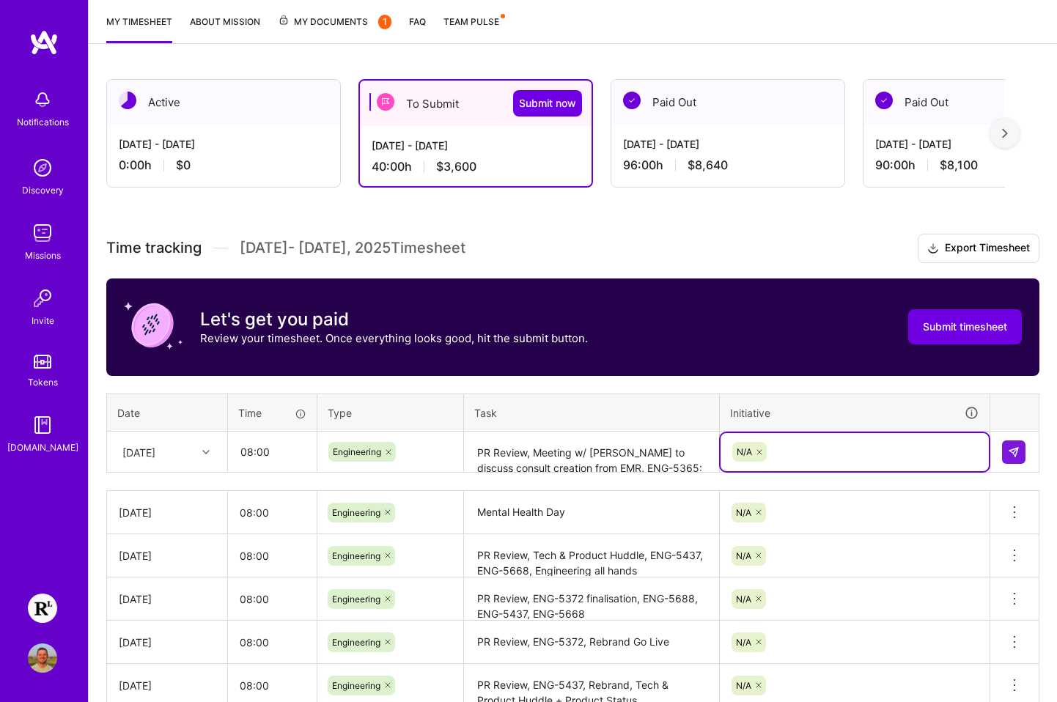
click at [573, 454] on textarea "PR Review, Meeting w/ [PERSON_NAME] to discuss consult creation from EMR, ENG-5…" at bounding box center [592, 452] width 252 height 39
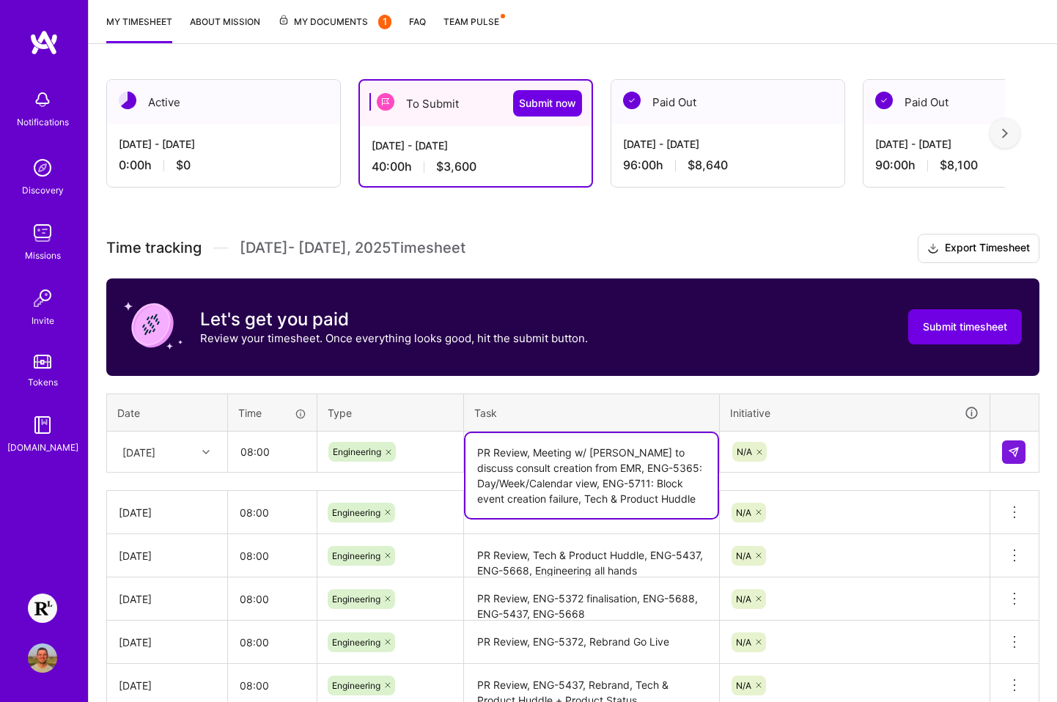
drag, startPoint x: 534, startPoint y: 449, endPoint x: 541, endPoint y: 468, distance: 19.5
click at [541, 468] on textarea "PR Review, Meeting w/ [PERSON_NAME] to discuss consult creation from EMR, ENG-5…" at bounding box center [592, 475] width 252 height 85
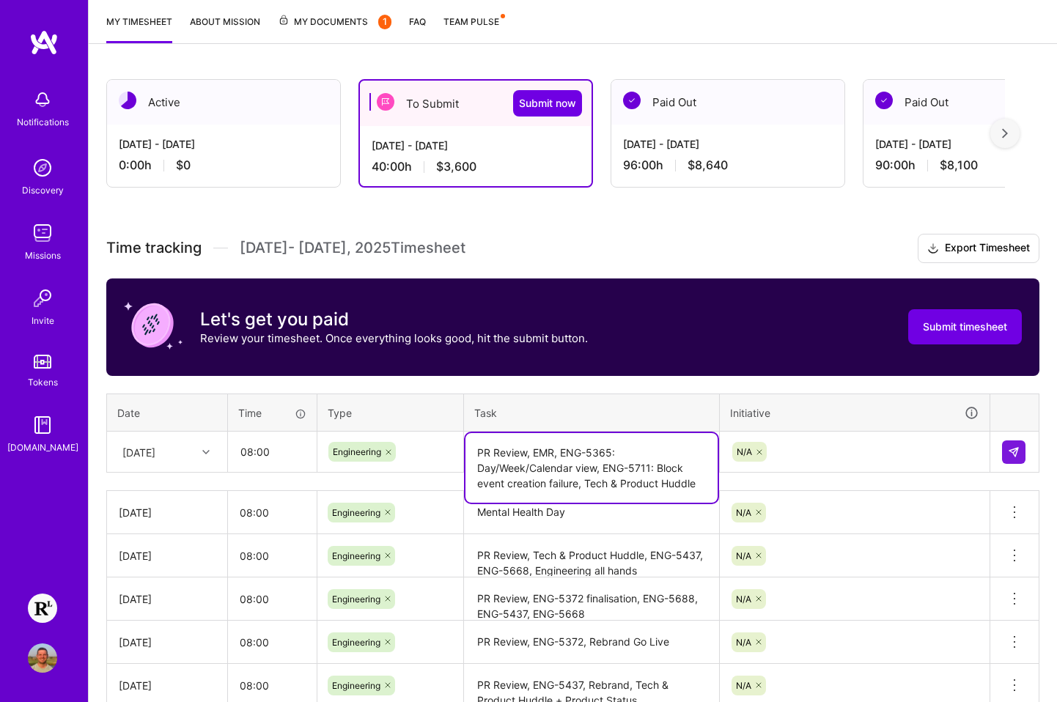
click at [548, 450] on textarea "PR Review, EMR, ENG-5365: Day/Week/Calendar view, ENG-5711: Block event creatio…" at bounding box center [592, 468] width 252 height 70
drag, startPoint x: 507, startPoint y: 468, endPoint x: 618, endPoint y: 468, distance: 110.7
click at [618, 468] on textarea "PR Review, ENG-5365: Day/Week/Calendar view, ENG-5711: Block event creation fai…" at bounding box center [592, 468] width 252 height 70
drag, startPoint x: 506, startPoint y: 468, endPoint x: 702, endPoint y: 465, distance: 195.8
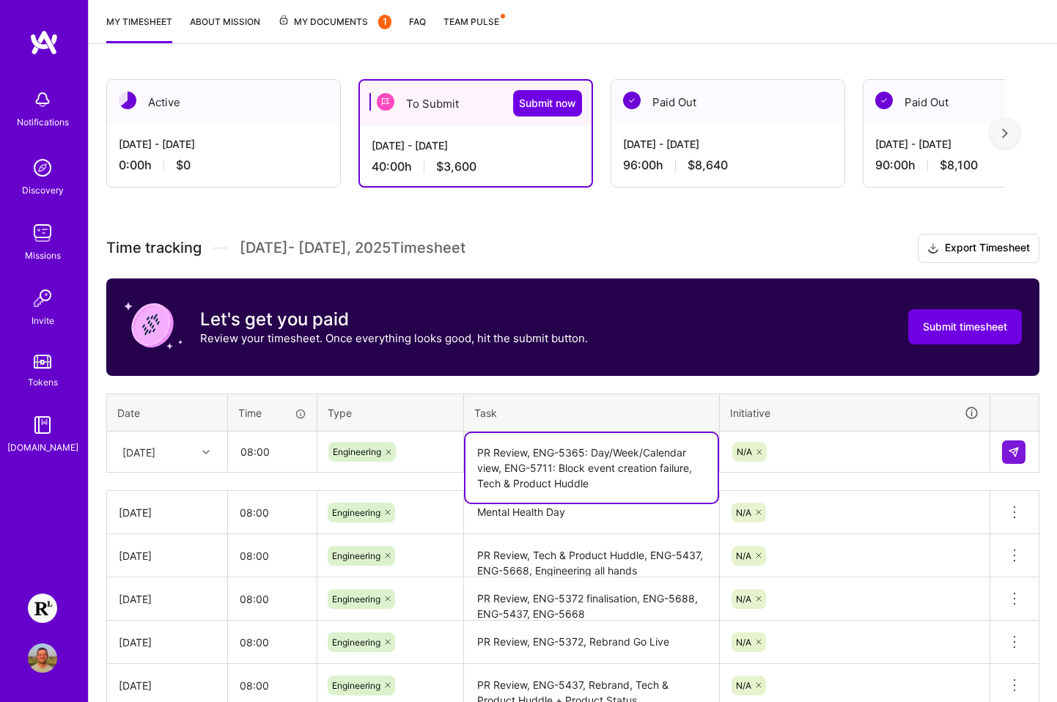
click at [702, 465] on textarea "PR Review, ENG-5365: Day/Week/Calendar view, ENG-5711: Block event creation fai…" at bounding box center [592, 468] width 252 height 70
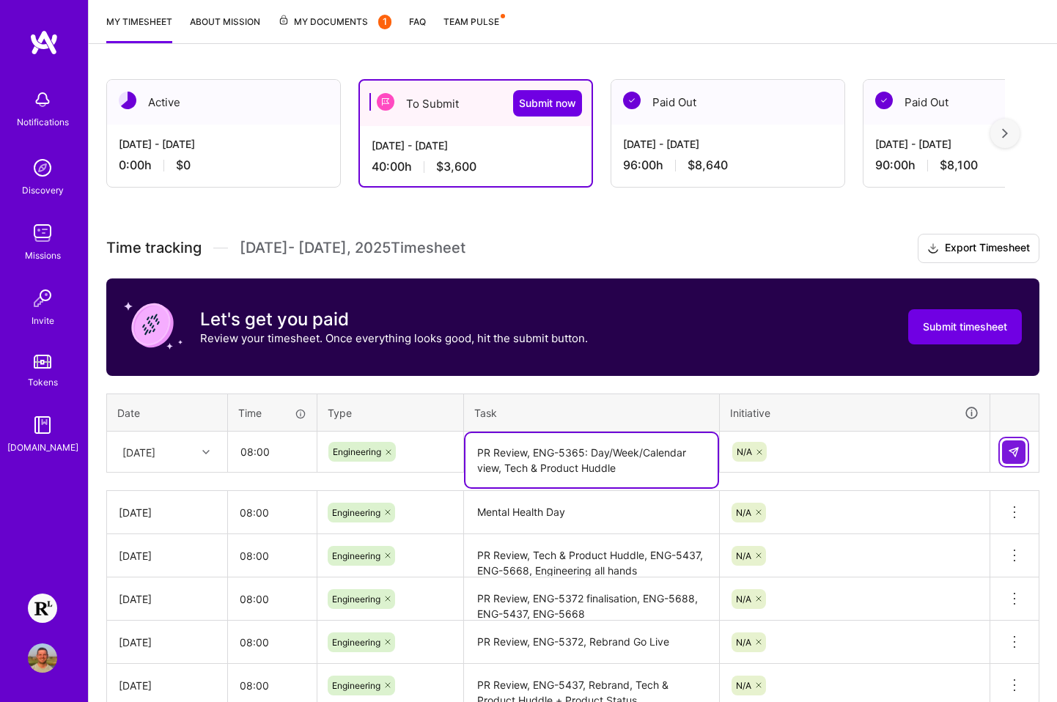
type textarea "PR Review, ENG-5365: Day/Week/Calendar view, Tech & Product Huddle"
click at [950, 443] on button at bounding box center [1013, 452] width 23 height 23
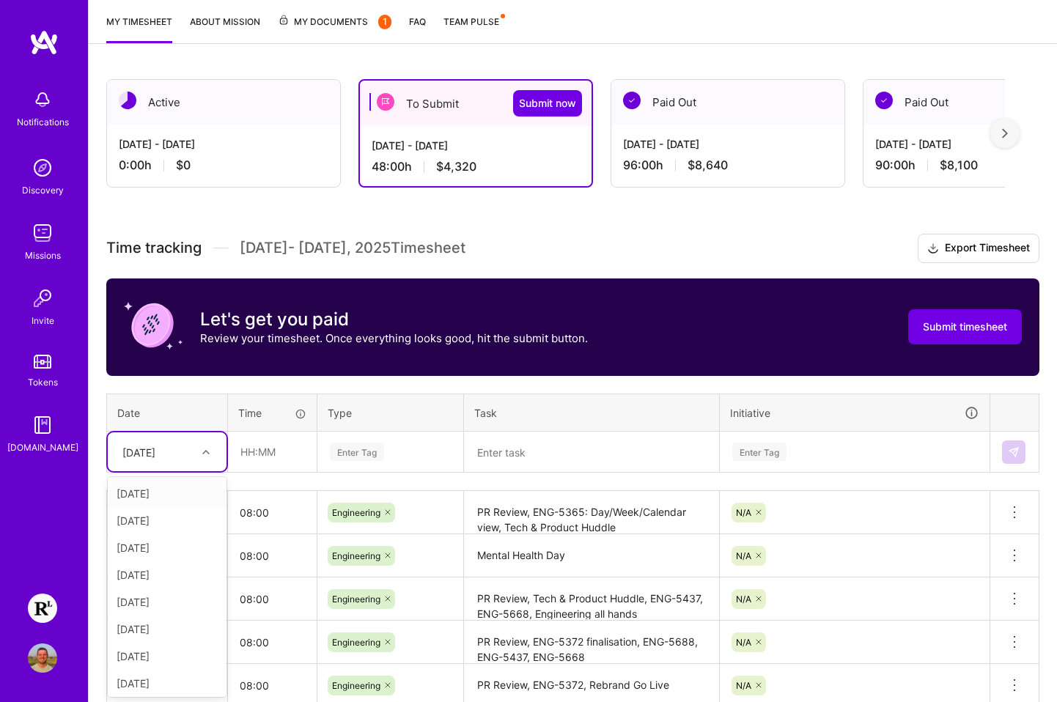
click at [206, 456] on div at bounding box center [207, 452] width 23 height 19
click at [167, 600] on div "[DATE]" at bounding box center [167, 599] width 119 height 27
click at [251, 452] on input "text" at bounding box center [272, 452] width 87 height 39
type input "08:00"
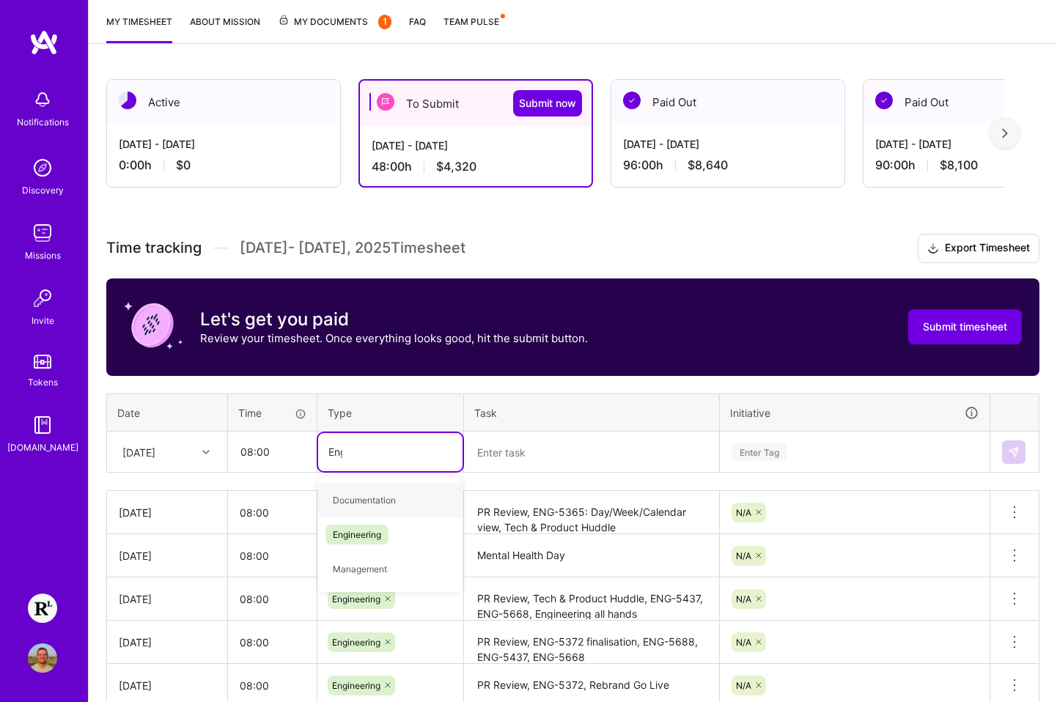
type input "Engin"
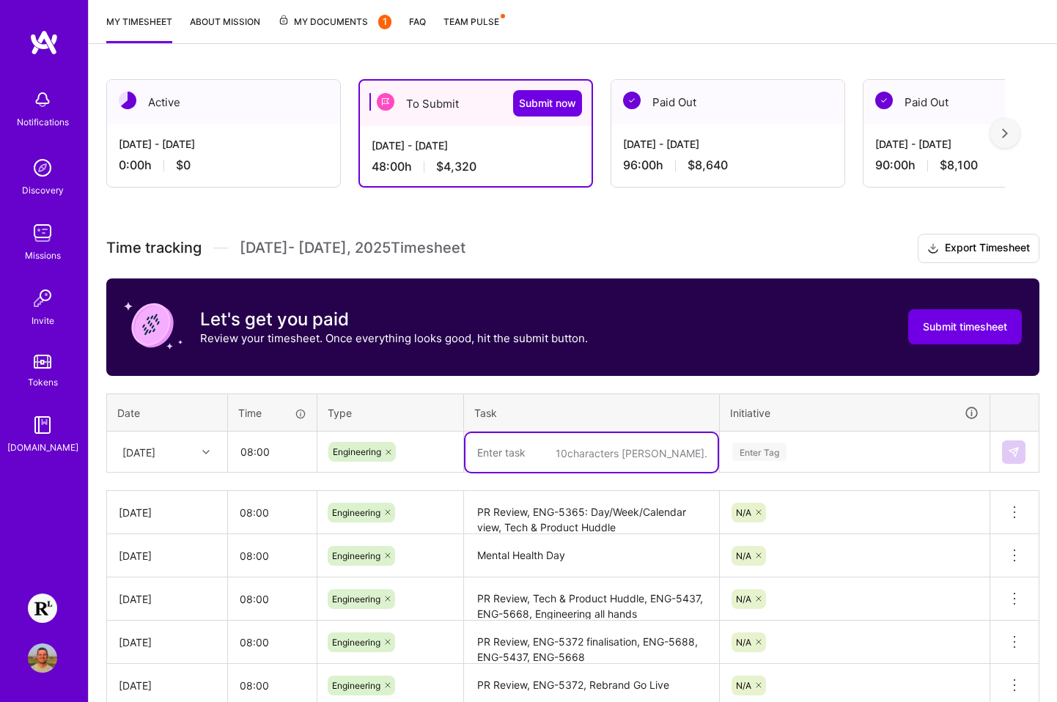
paste textarea "PR Review, Meeting w/ [PERSON_NAME] to discuss consult creation from EMR, ENG-5…"
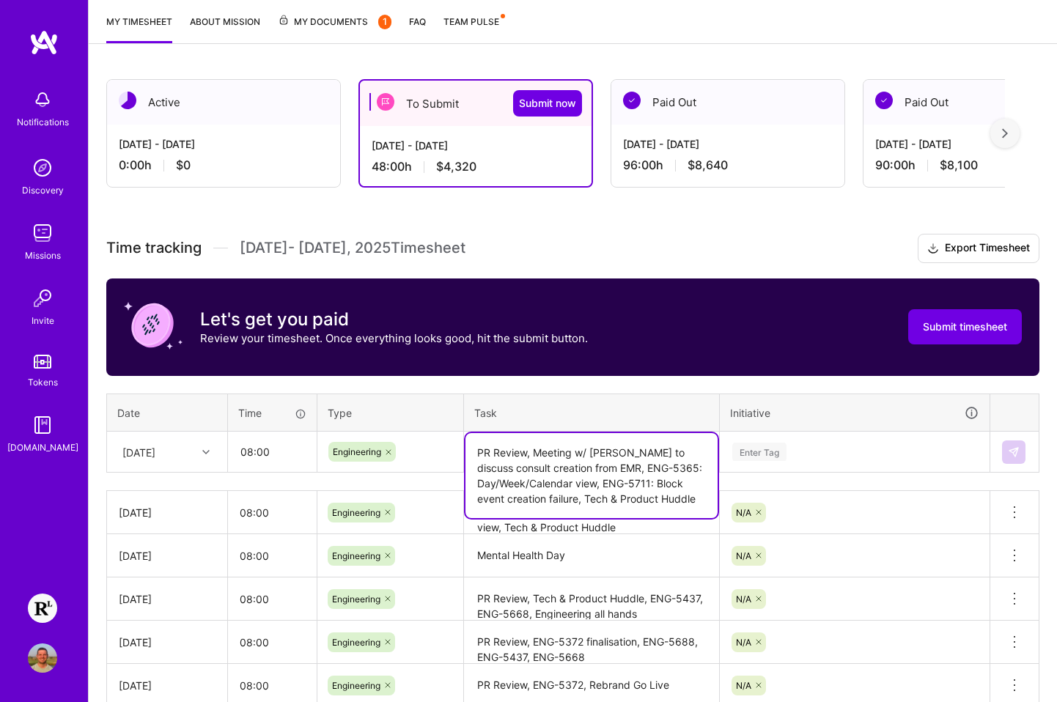
type textarea "PR Review, Meeting w/ [PERSON_NAME] to discuss consult creation from EMR, ENG-5…"
click at [787, 454] on div "Enter Tag" at bounding box center [855, 452] width 248 height 18
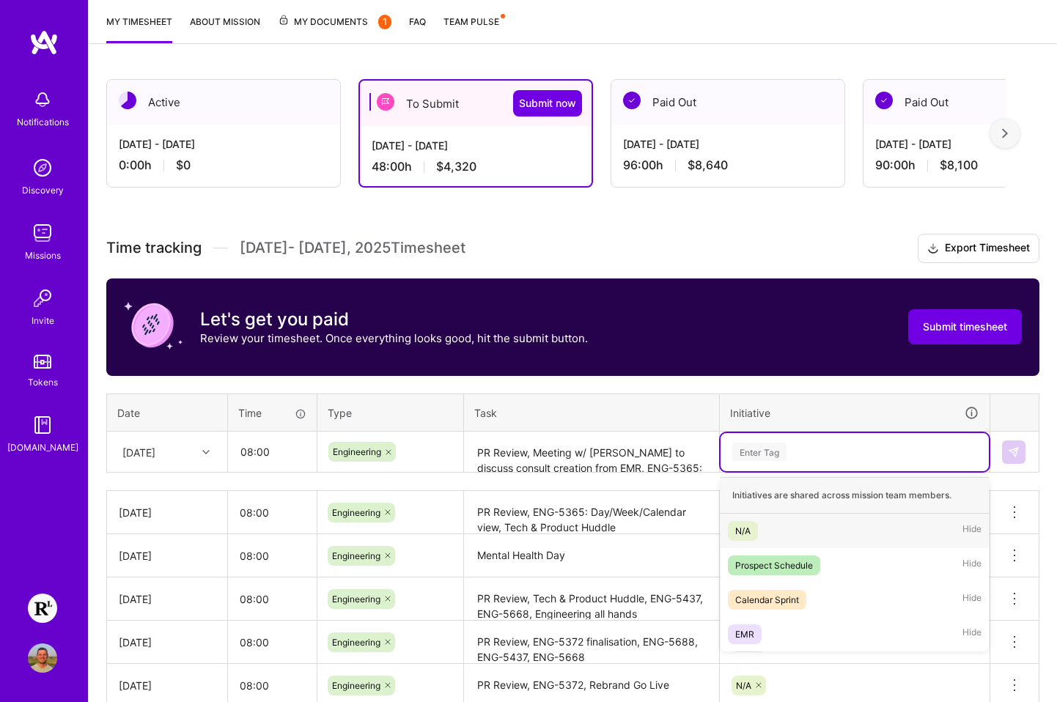
click at [778, 526] on div "N/A Hide" at bounding box center [855, 531] width 268 height 34
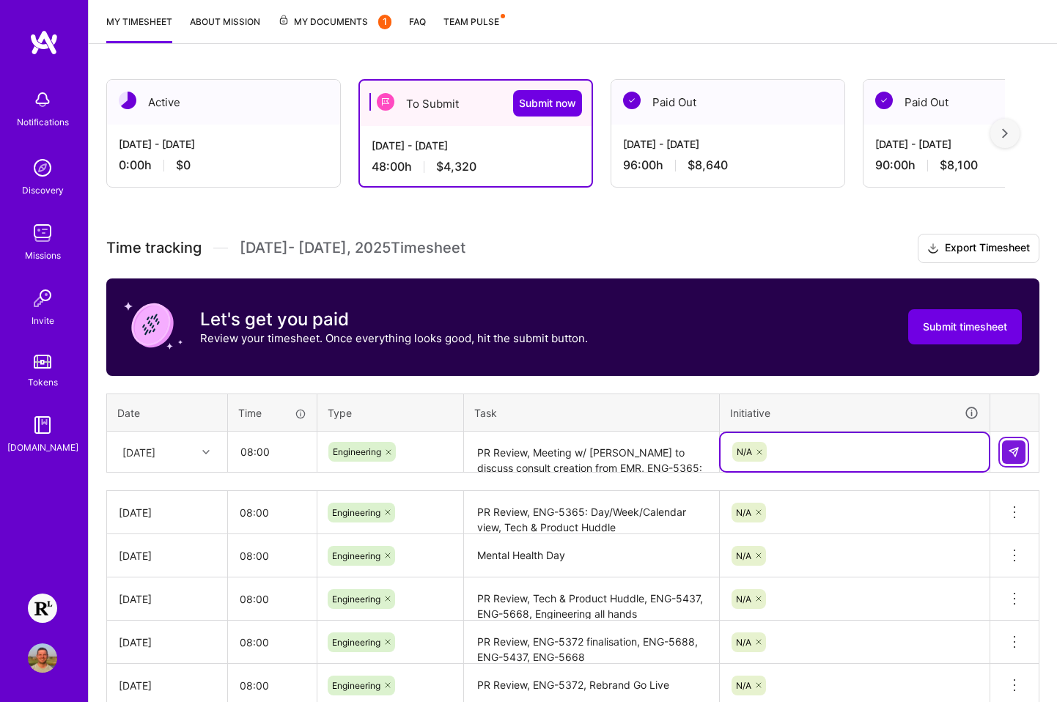
click at [950, 444] on button at bounding box center [1013, 452] width 23 height 23
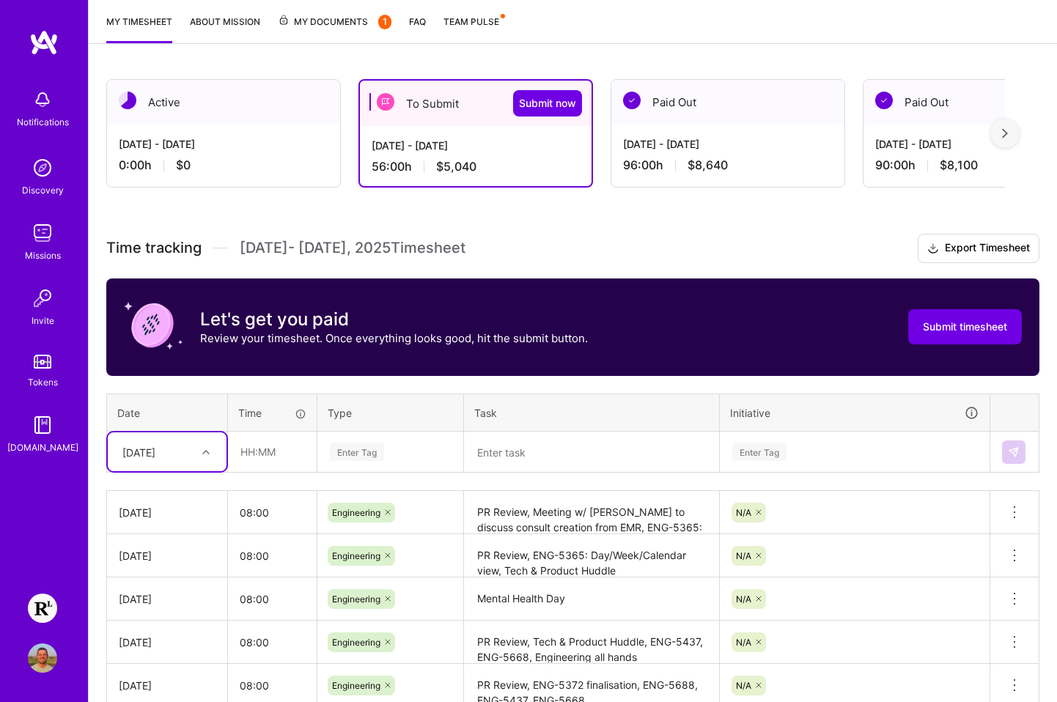
click at [186, 450] on div "[DATE]" at bounding box center [155, 452] width 81 height 24
click at [163, 622] on div "[DATE]" at bounding box center [167, 629] width 119 height 27
click at [251, 444] on input "text" at bounding box center [272, 452] width 87 height 39
type input "08:00"
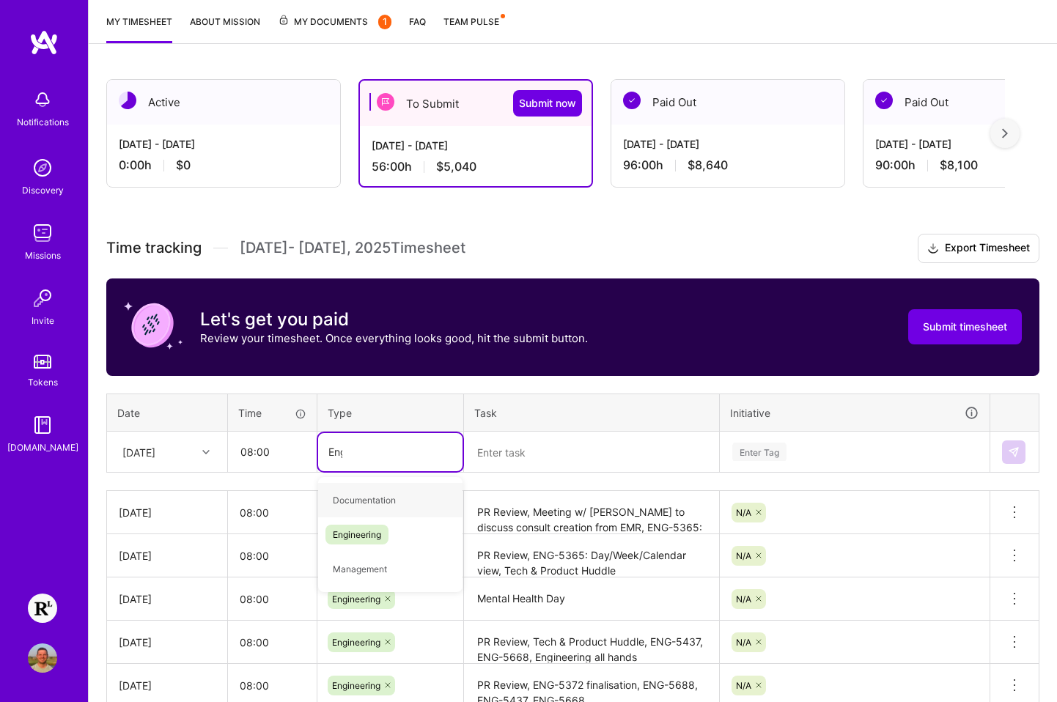
type input "Engin"
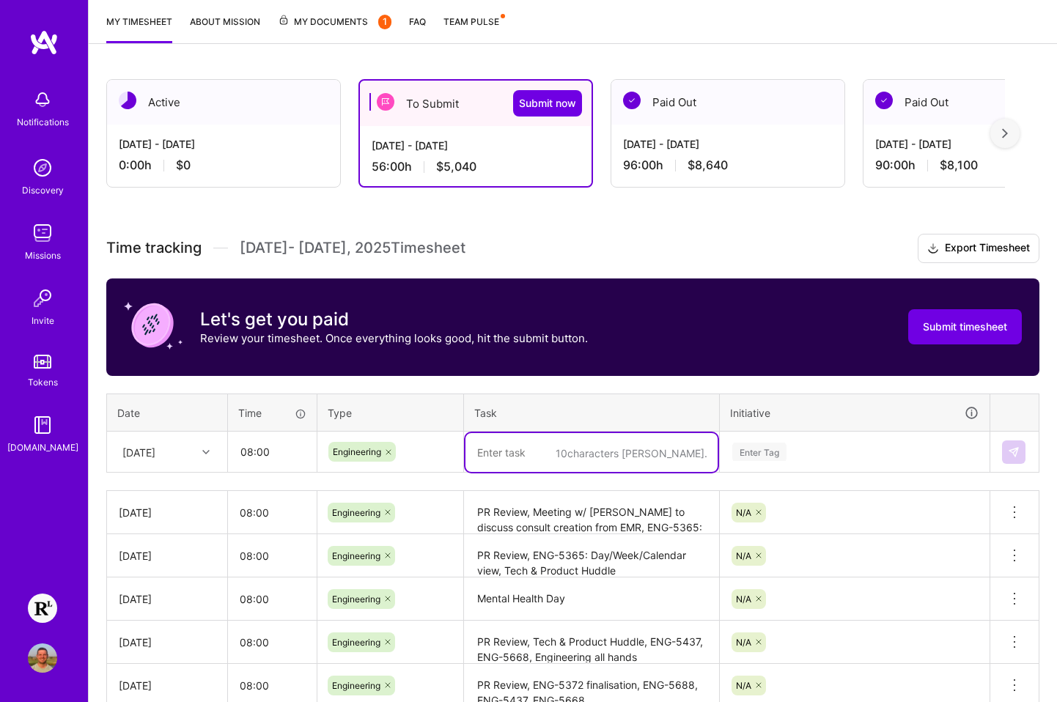
paste textarea "PR Review, ENG-5365: Day/Week/Calendar view finalisation, ENG-5711: Block event…"
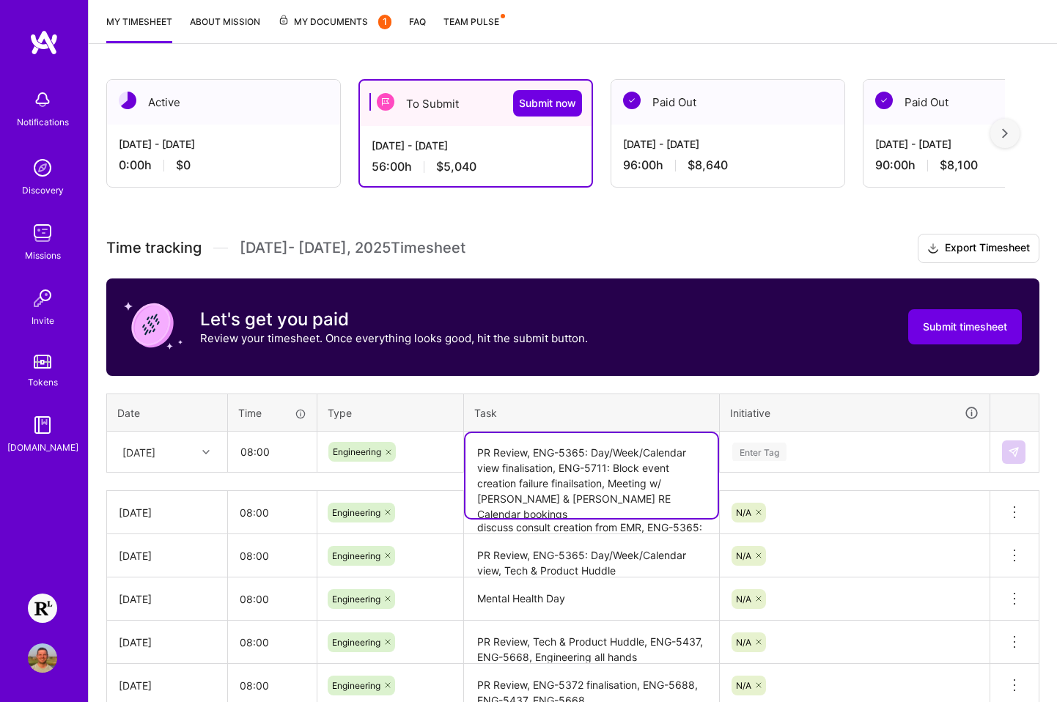
type textarea "PR Review, ENG-5365: Day/Week/Calendar view finalisation, ENG-5711: Block event…"
click at [812, 449] on div "Enter Tag" at bounding box center [855, 452] width 248 height 18
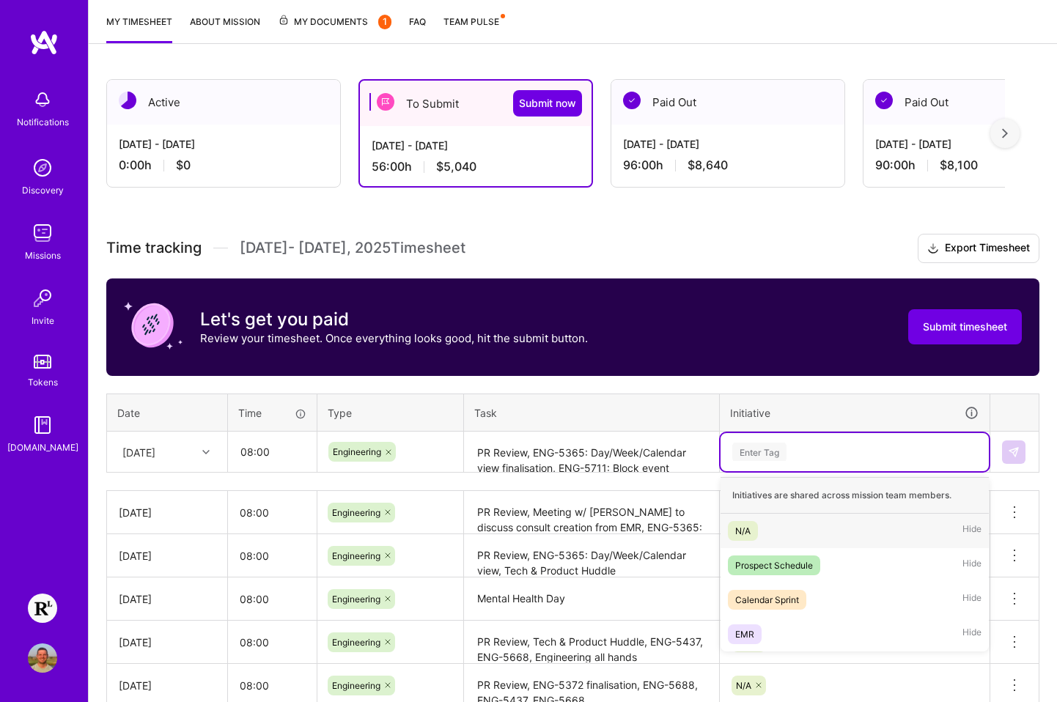
click at [786, 532] on div "N/A Hide" at bounding box center [855, 531] width 268 height 34
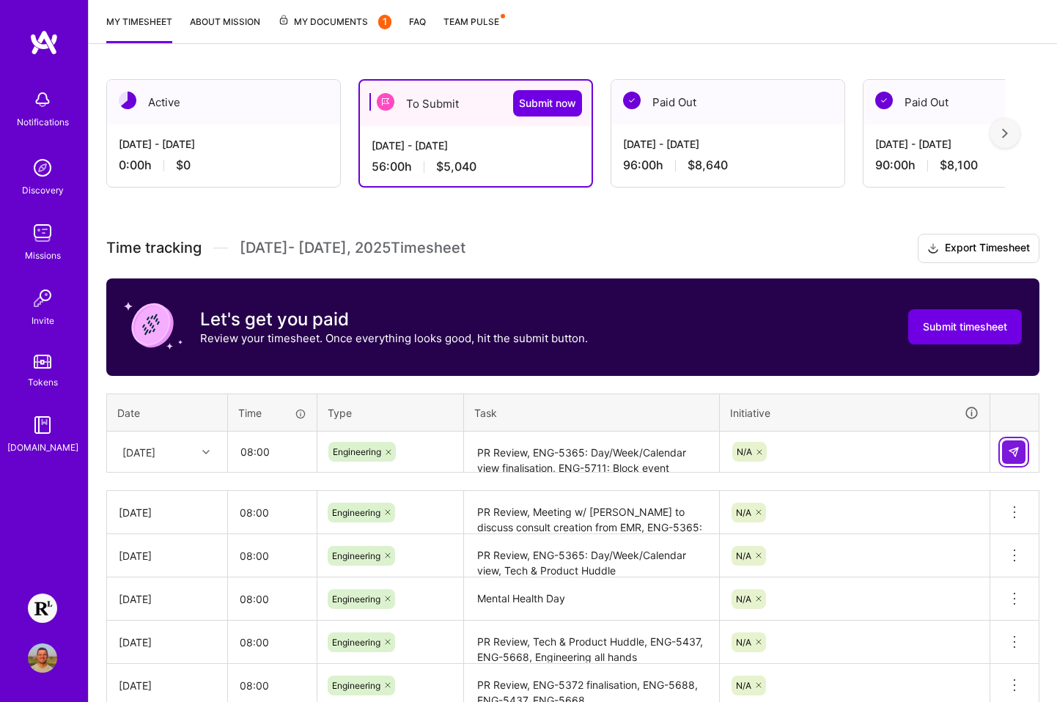
click at [950, 449] on button at bounding box center [1013, 452] width 23 height 23
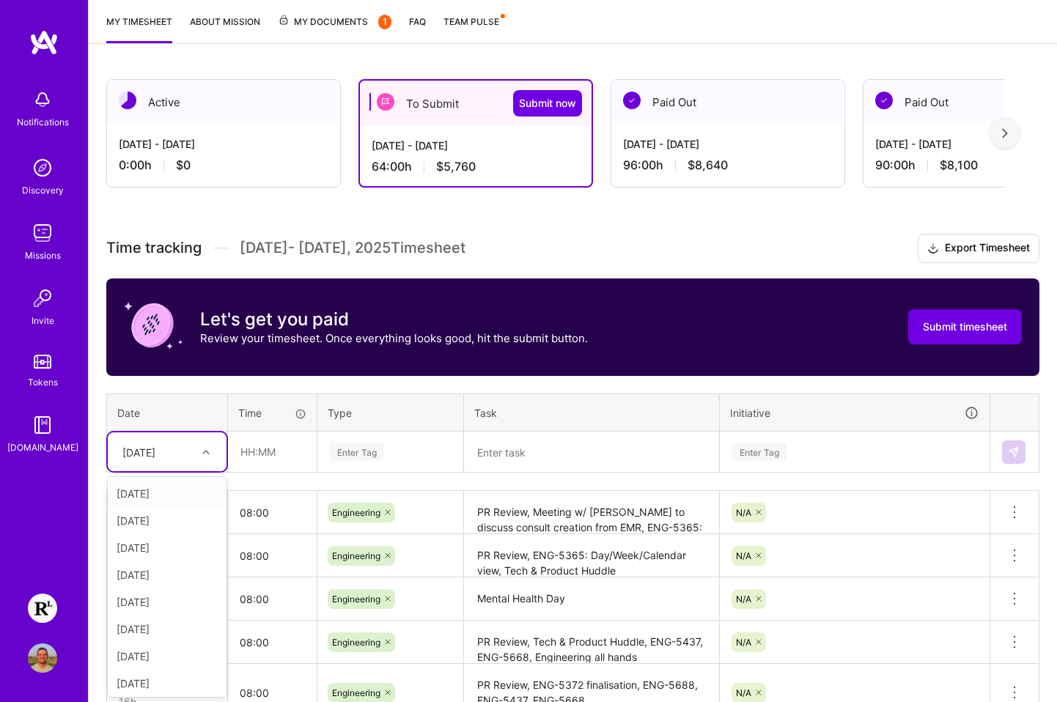
click at [199, 446] on div at bounding box center [207, 452] width 23 height 19
click at [158, 650] on div "[DATE]" at bounding box center [167, 658] width 119 height 27
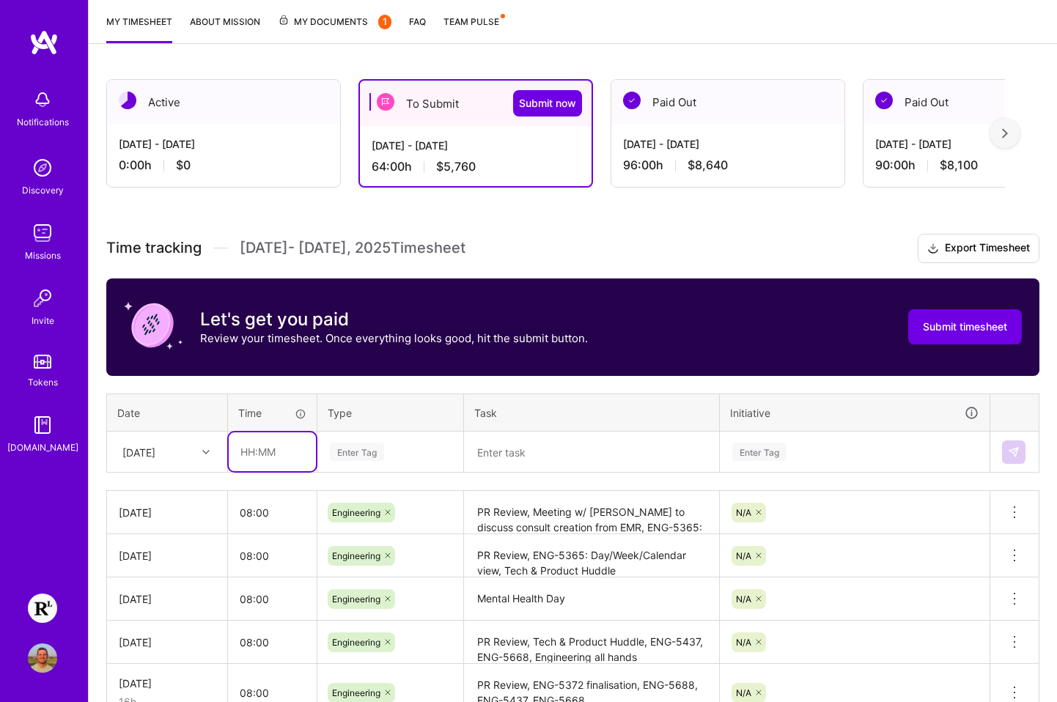
click at [256, 458] on input "text" at bounding box center [272, 452] width 87 height 39
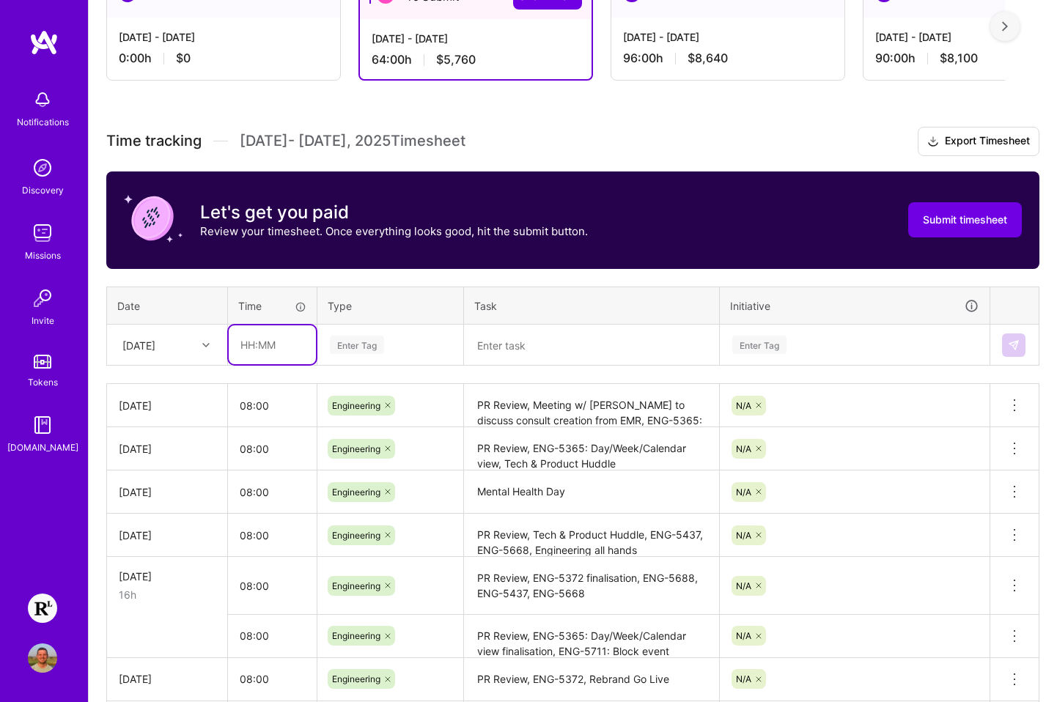
scroll to position [306, 0]
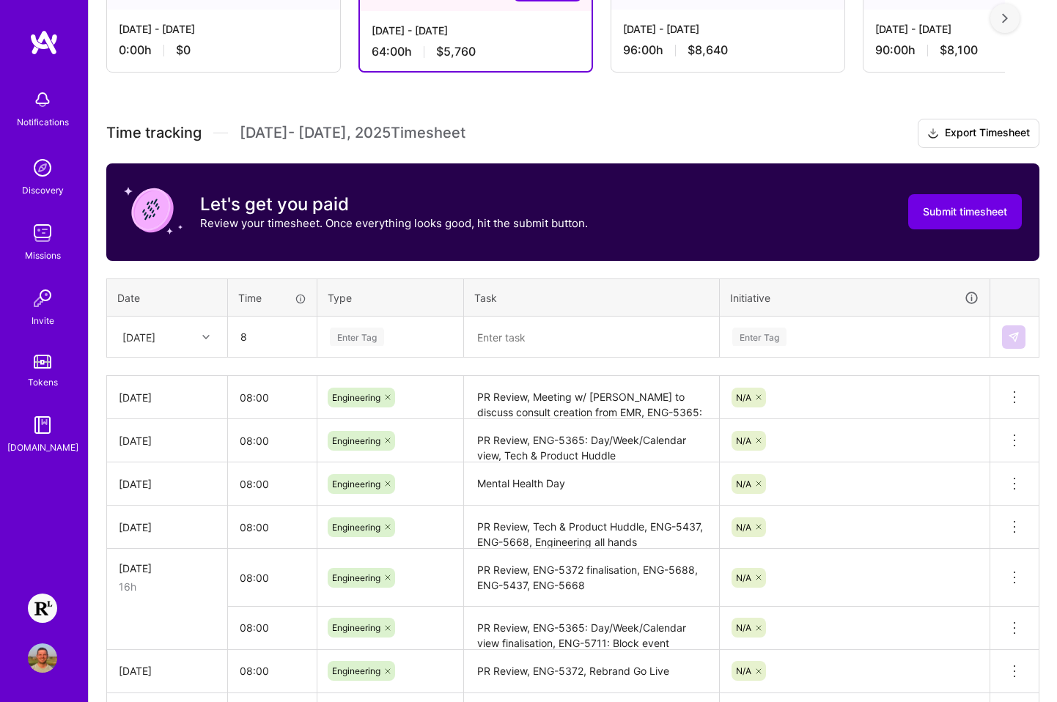
type input "08:00"
type input "Engin"
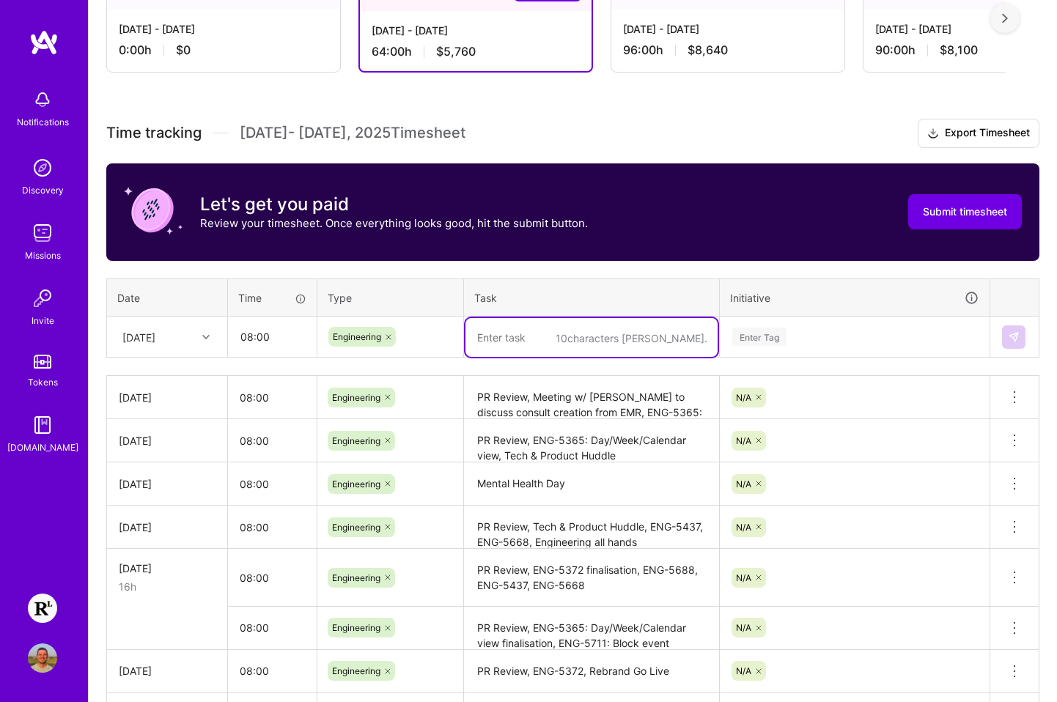
paste textarea "ENG-5727: EMR consult creation"
type textarea "PR Review, ENG-5727: EMR consult creation"
click at [765, 339] on div "Enter Tag" at bounding box center [759, 336] width 54 height 23
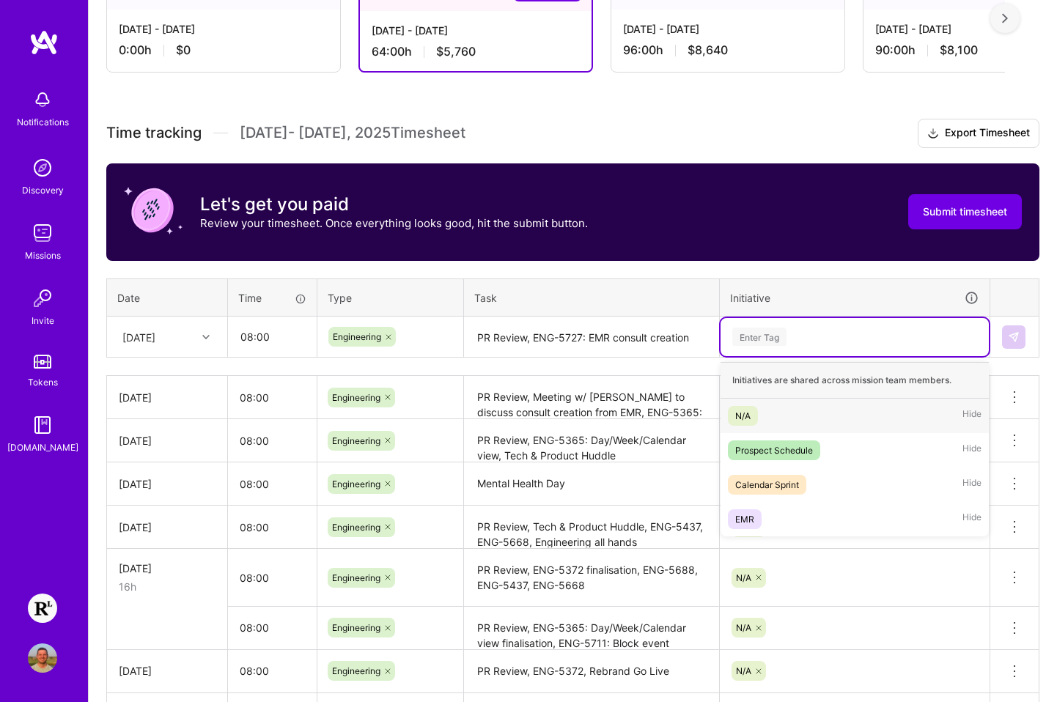
click at [746, 413] on div "N/A" at bounding box center [742, 415] width 15 height 15
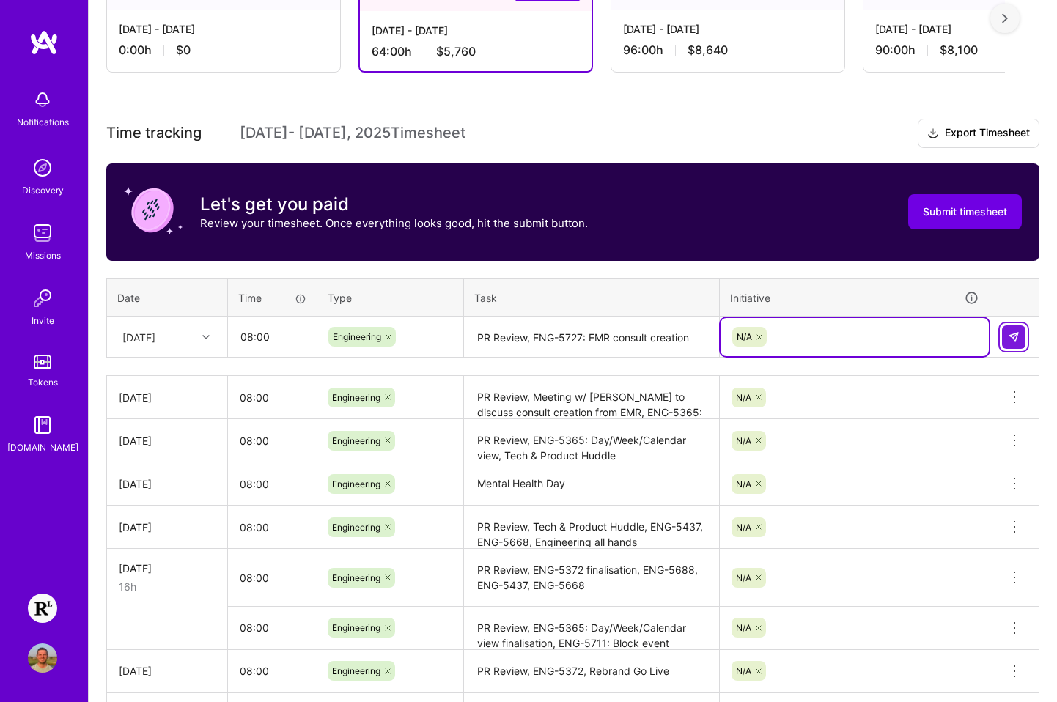
click at [950, 329] on button at bounding box center [1013, 336] width 23 height 23
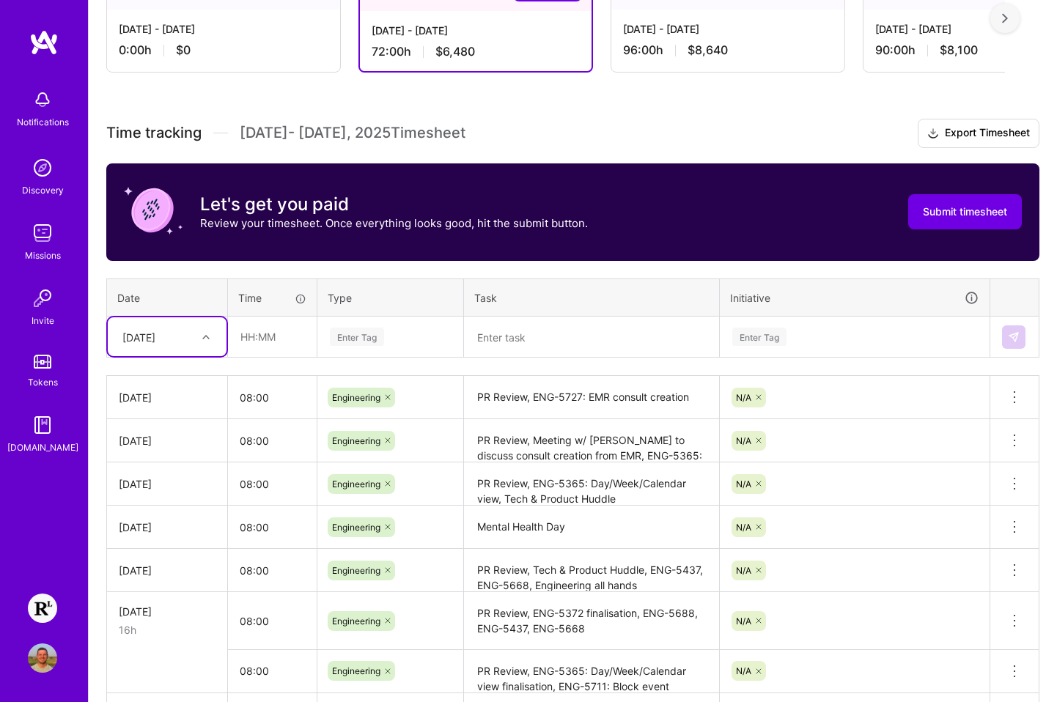
click at [155, 334] on div "[DATE]" at bounding box center [138, 336] width 33 height 15
click at [158, 565] on div "[DATE]" at bounding box center [167, 565] width 119 height 27
click at [255, 335] on input "text" at bounding box center [272, 336] width 87 height 39
type input "04:00"
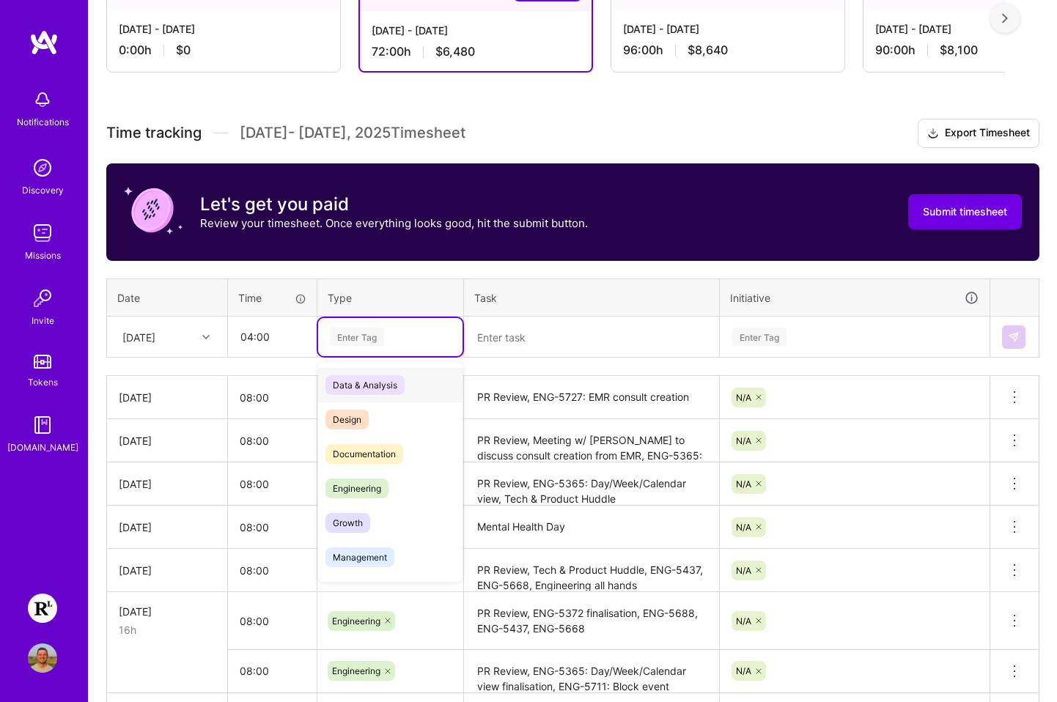
click at [387, 343] on div "Enter Tag" at bounding box center [390, 337] width 124 height 18
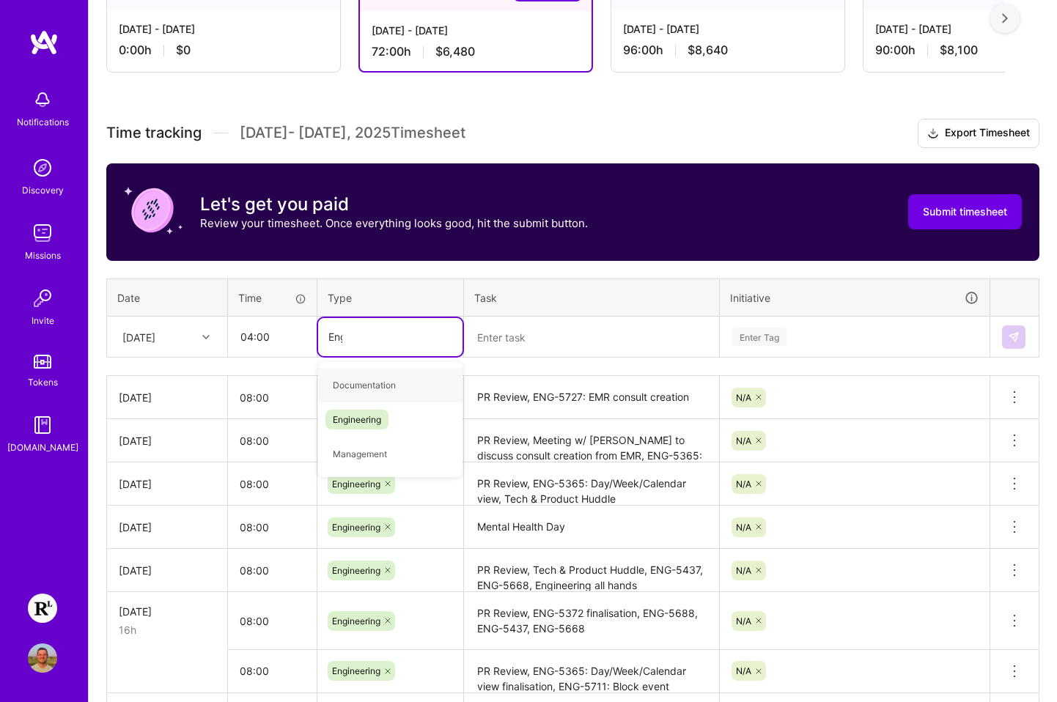
type input "Engin"
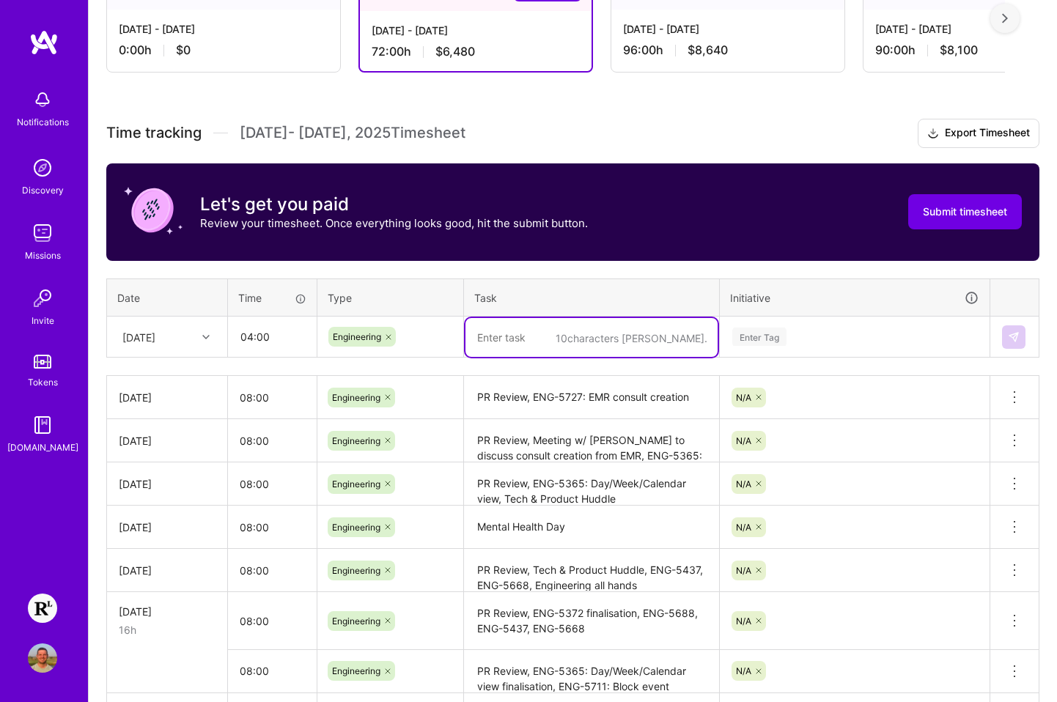
paste textarea "PR Review, ENG-5727: EMR consult creation"
type textarea "PR Review, ENG-5727: EMR consult creation"
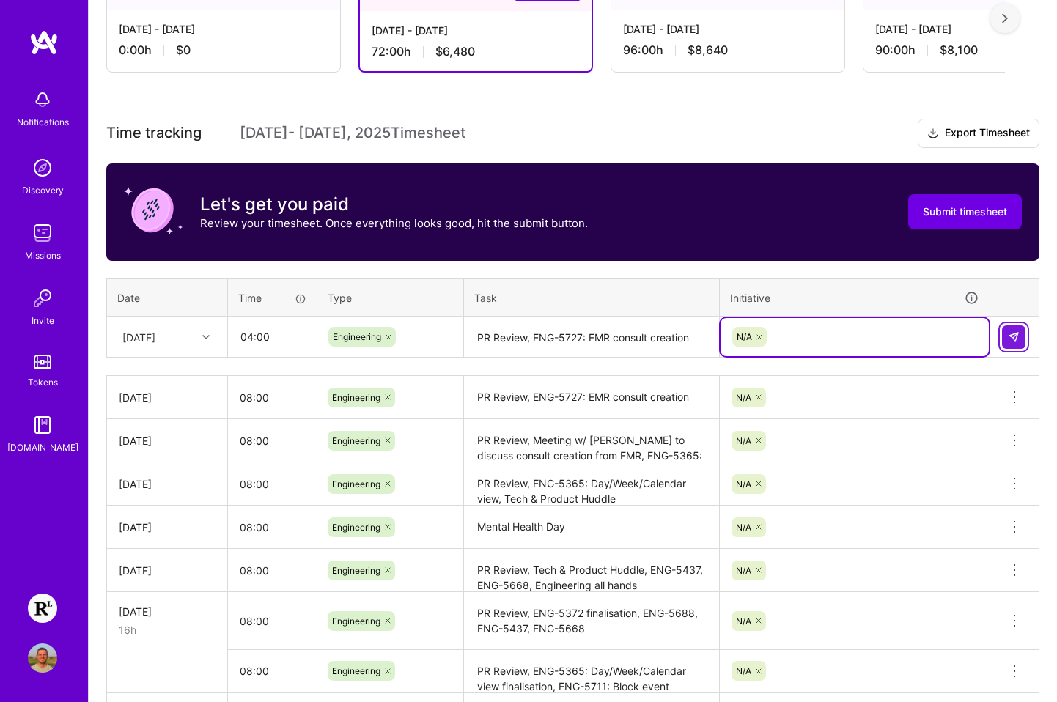
click at [950, 337] on img at bounding box center [1014, 337] width 12 height 12
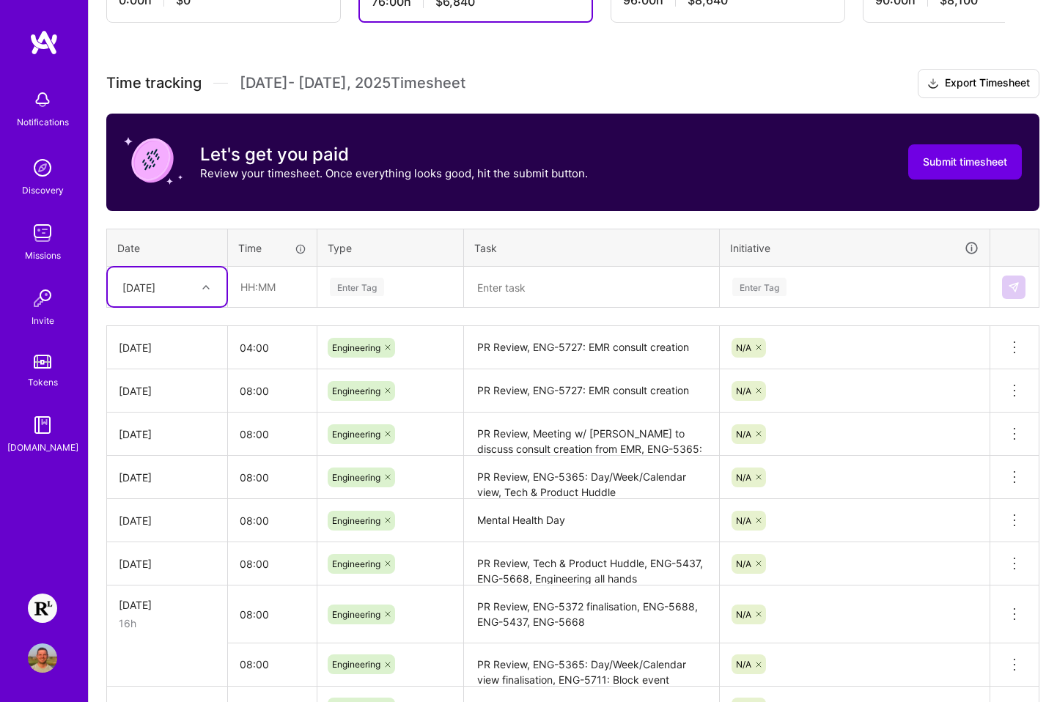
scroll to position [366, 0]
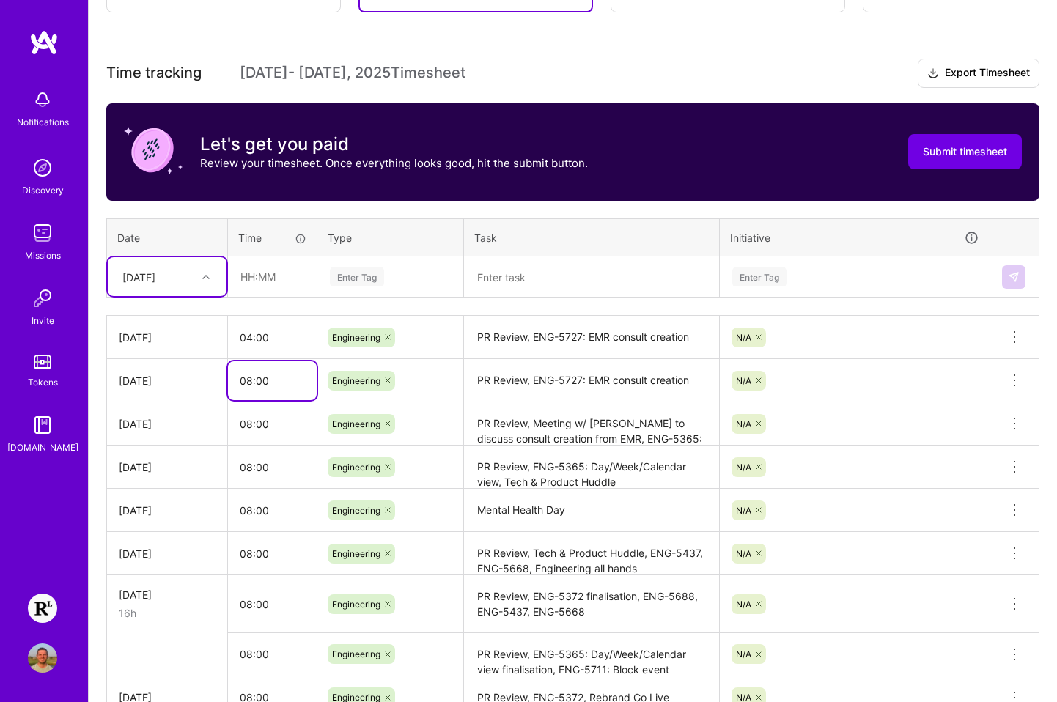
click at [256, 387] on input "08:00" at bounding box center [272, 380] width 89 height 39
click at [249, 380] on input "08:00" at bounding box center [272, 380] width 89 height 39
type input "04:00"
click at [916, 273] on div "Enter Tag" at bounding box center [855, 277] width 248 height 18
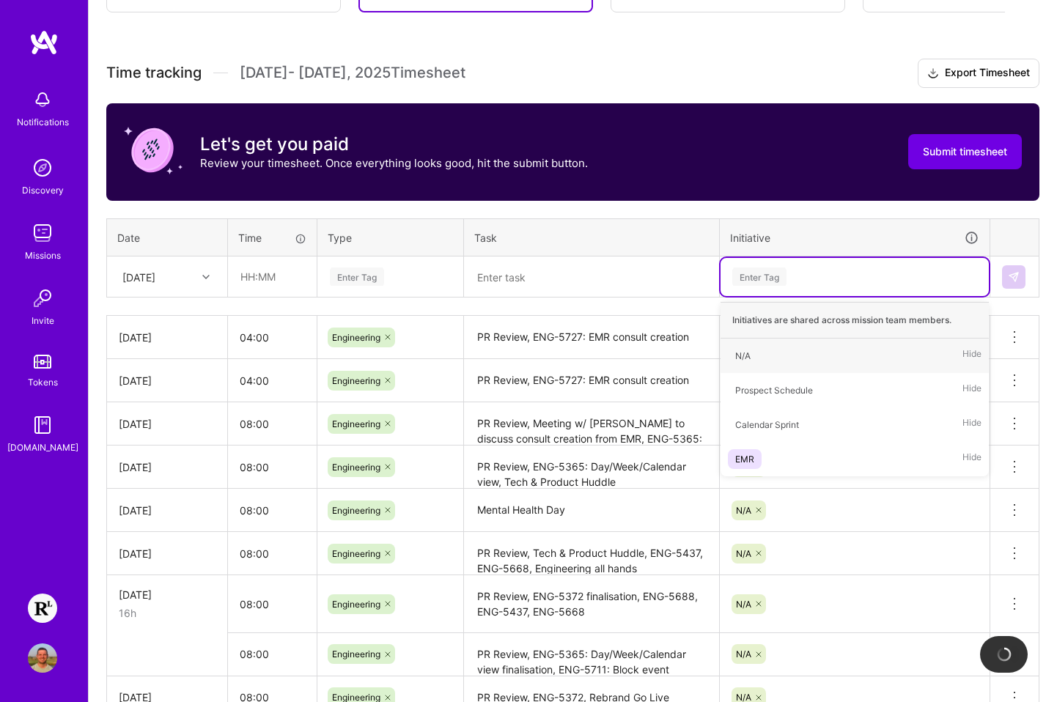
click at [853, 212] on div "Time tracking [DATE] - [DATE] Timesheet Export Timesheet Let's get you paid Rev…" at bounding box center [572, 431] width 933 height 744
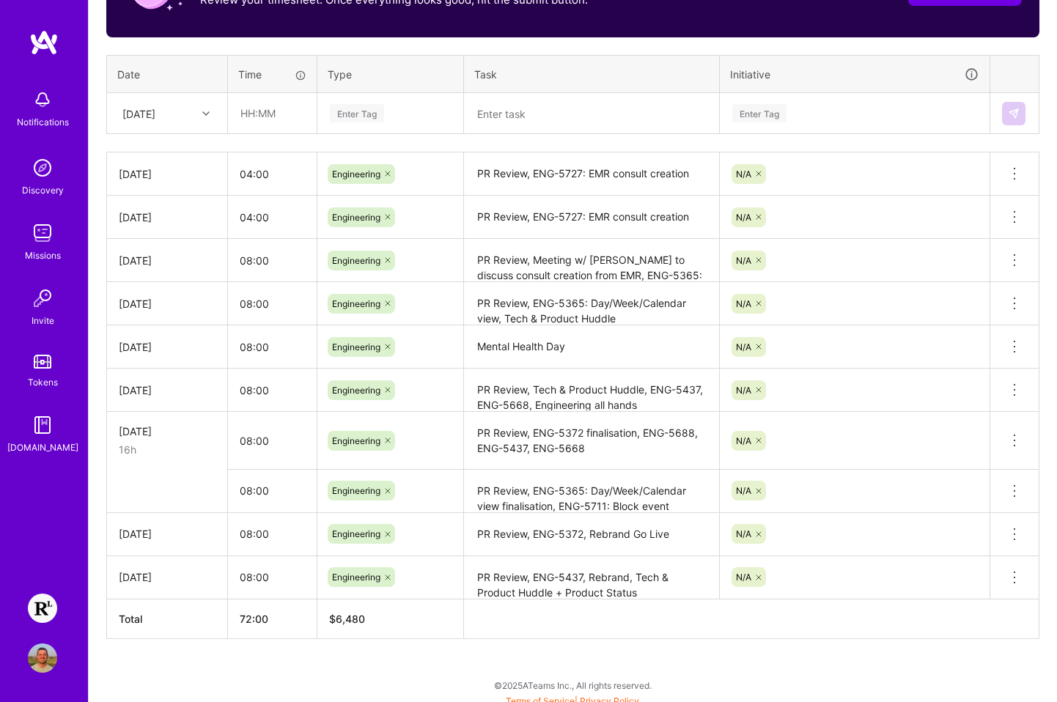
scroll to position [537, 0]
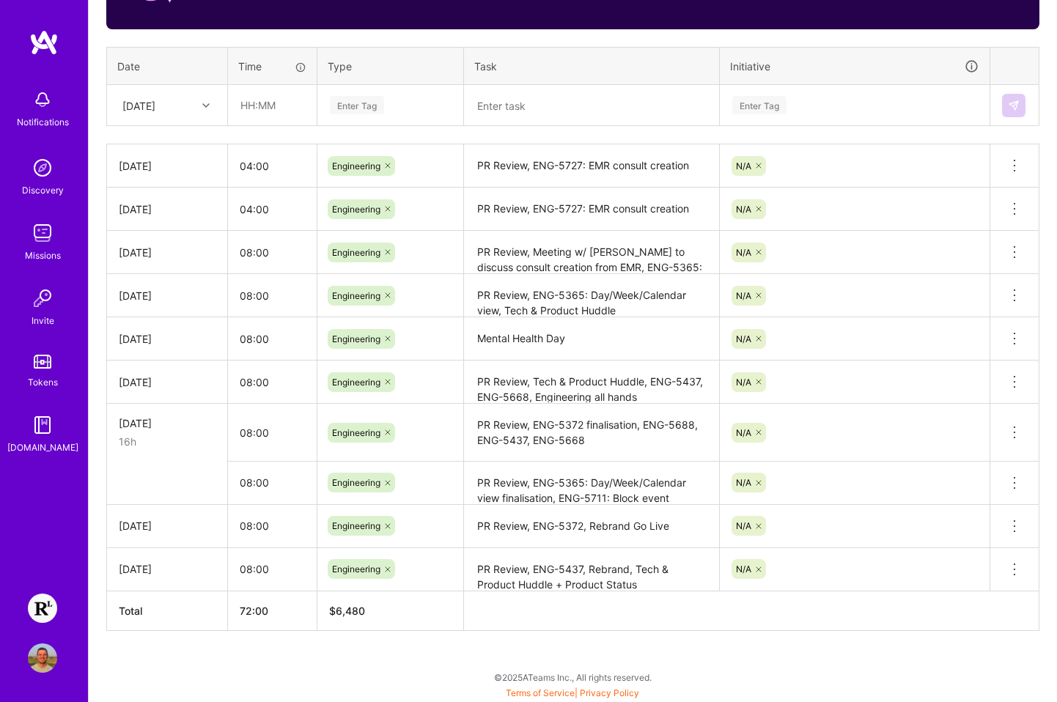
click at [489, 479] on textarea "PR Review, ENG-5365: Day/Week/Calendar view finalisation, ENG-5711: Block event…" at bounding box center [592, 483] width 252 height 40
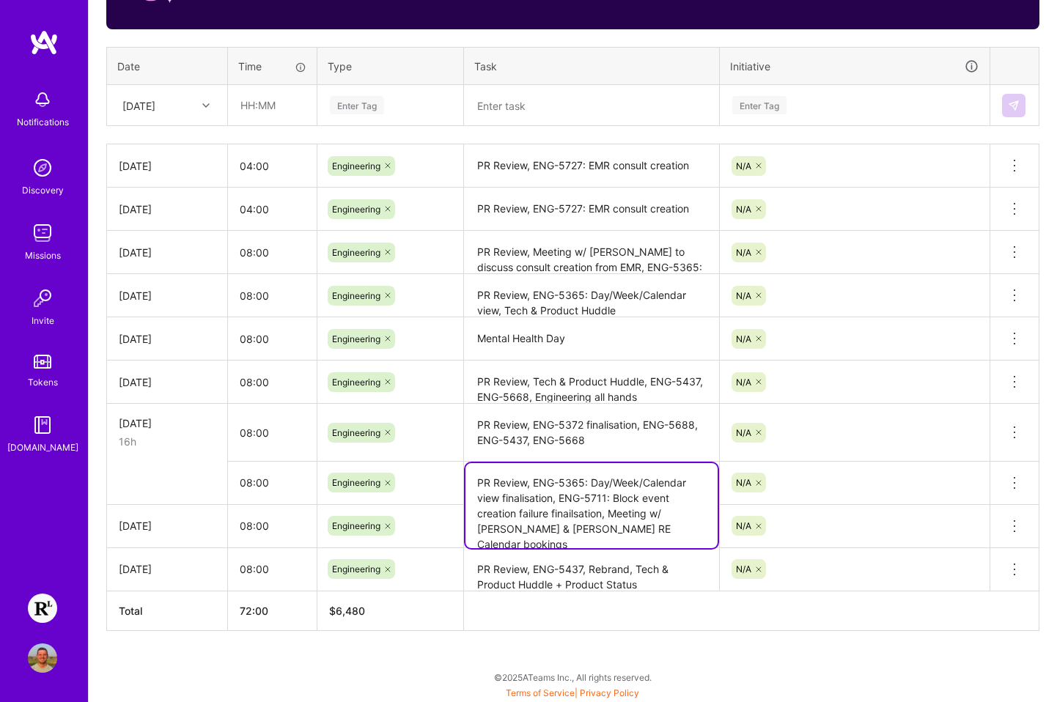
drag, startPoint x: 476, startPoint y: 480, endPoint x: 636, endPoint y: 528, distance: 167.5
click at [636, 528] on textarea "PR Review, ENG-5365: Day/Week/Calendar view finalisation, ENG-5711: Block event…" at bounding box center [592, 505] width 252 height 85
click at [950, 479] on icon at bounding box center [1015, 483] width 18 height 18
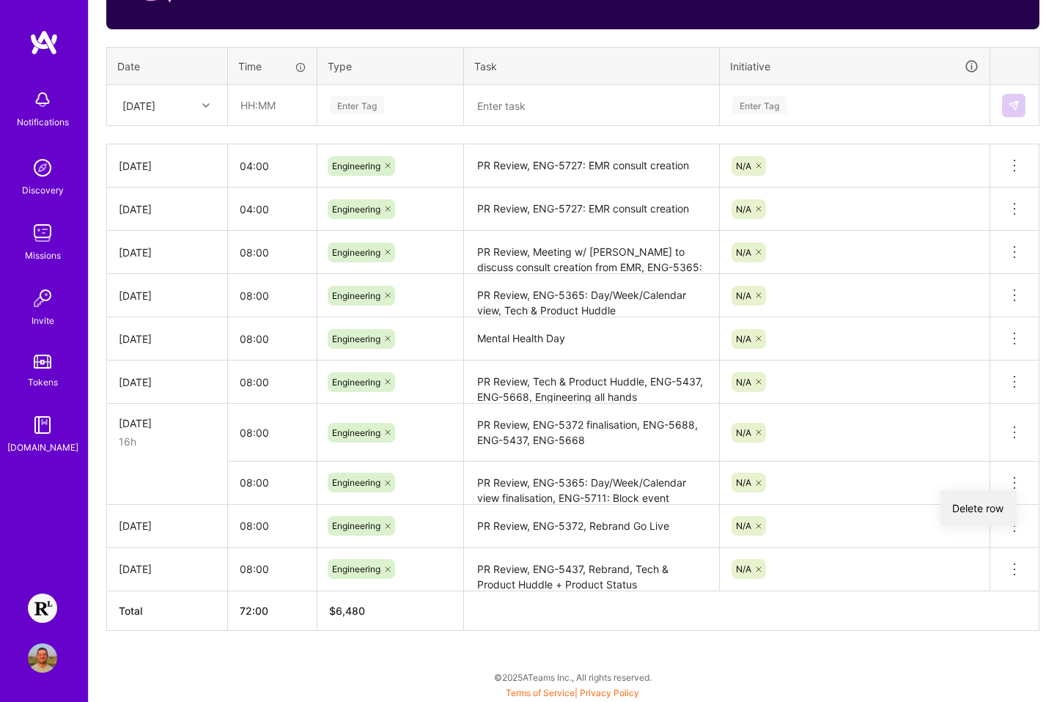
click at [950, 505] on button "Delete row" at bounding box center [979, 508] width 76 height 36
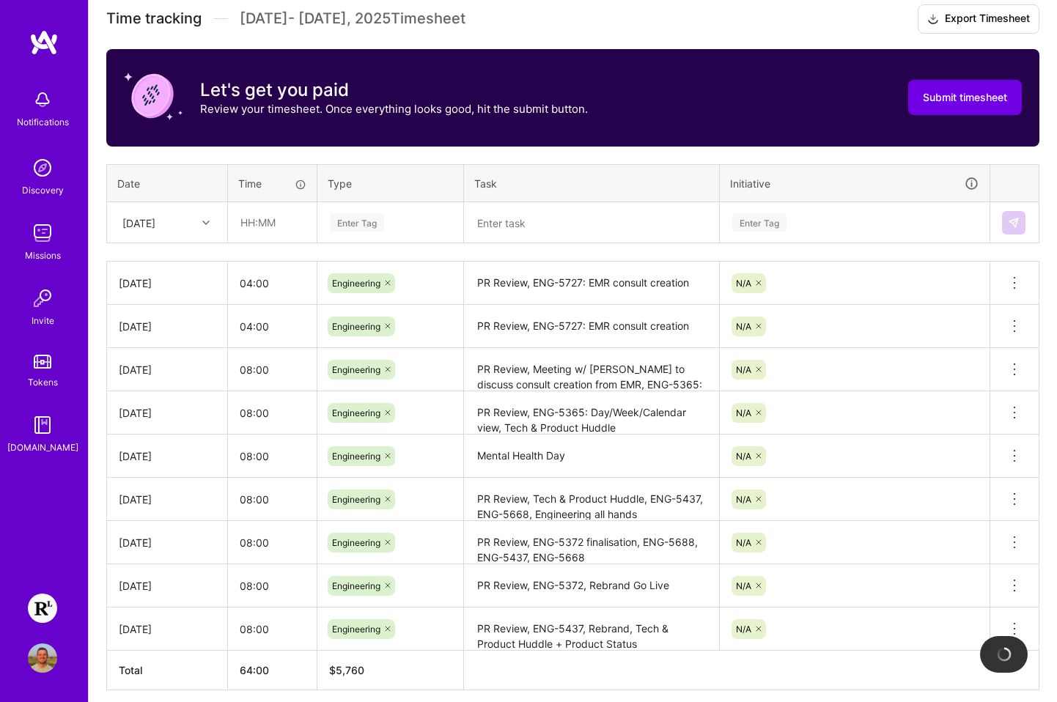
scroll to position [417, 0]
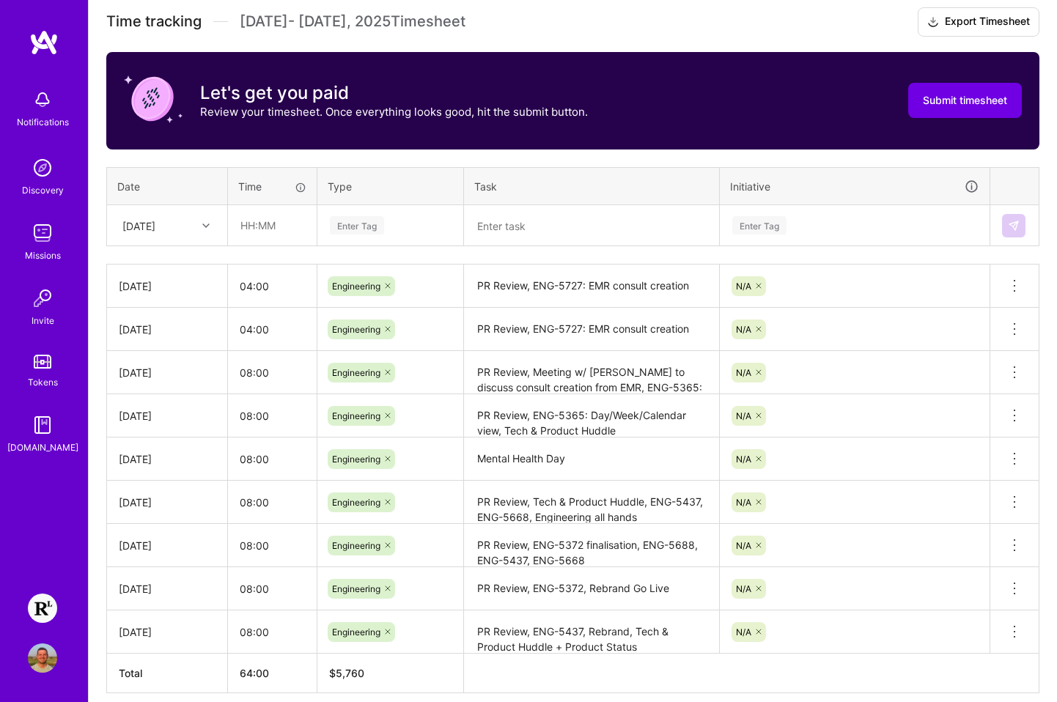
click at [192, 223] on div "[DATE]" at bounding box center [155, 225] width 81 height 24
click at [169, 427] on div "[DATE]" at bounding box center [167, 426] width 119 height 27
click at [252, 224] on input "text" at bounding box center [272, 225] width 87 height 39
type input "08:00"
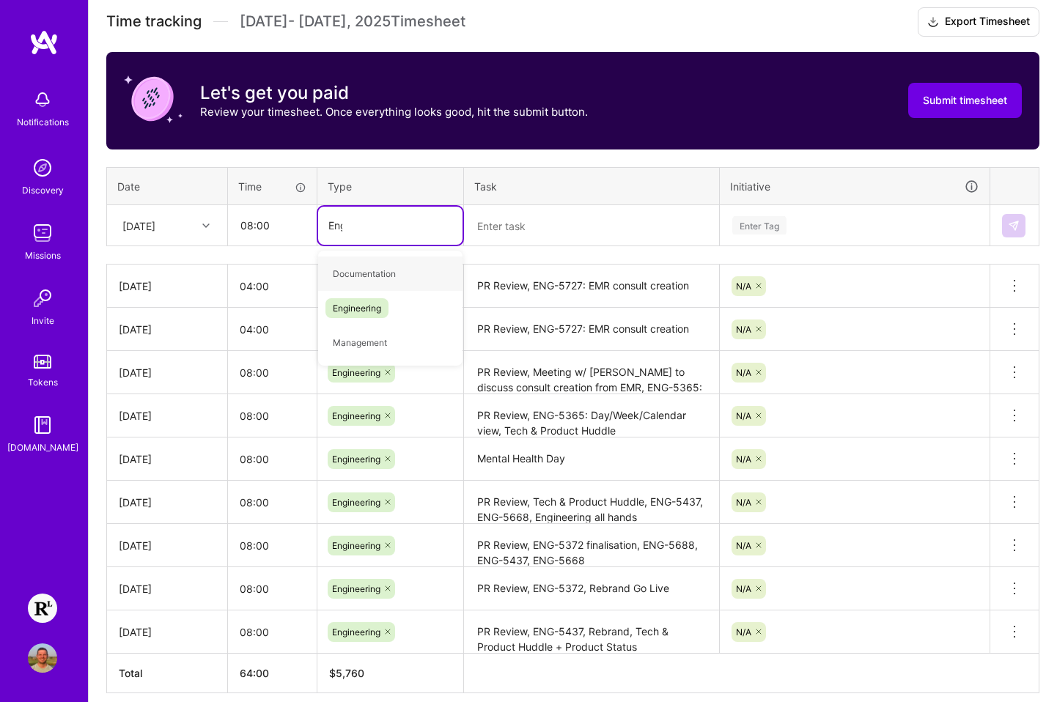
type input "Engin"
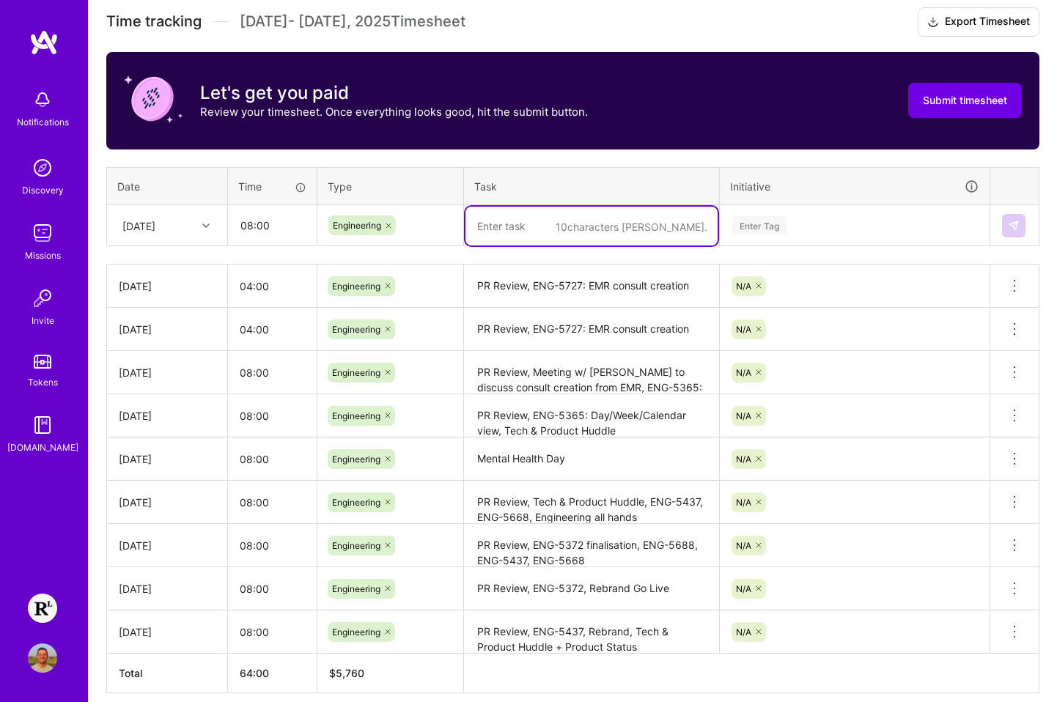
paste textarea "PR Review, ENG-5365: Day/Week/Calendar view finalisation, ENG-5711: Block event…"
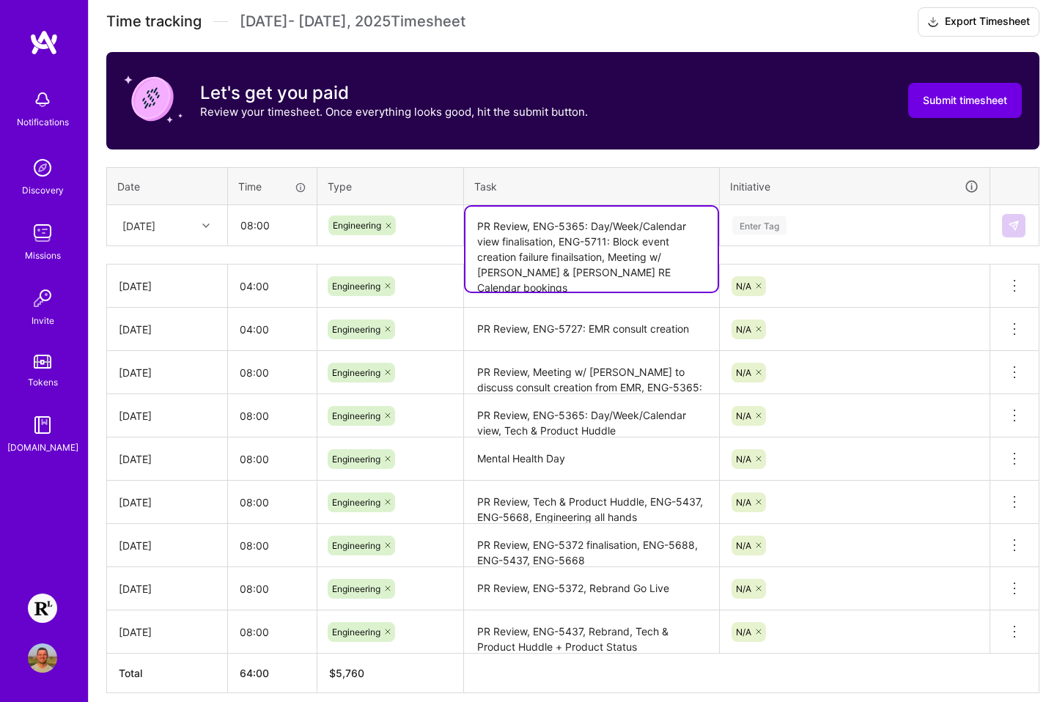
type textarea "PR Review, ENG-5365: Day/Week/Calendar view finalisation, ENG-5711: Block event…"
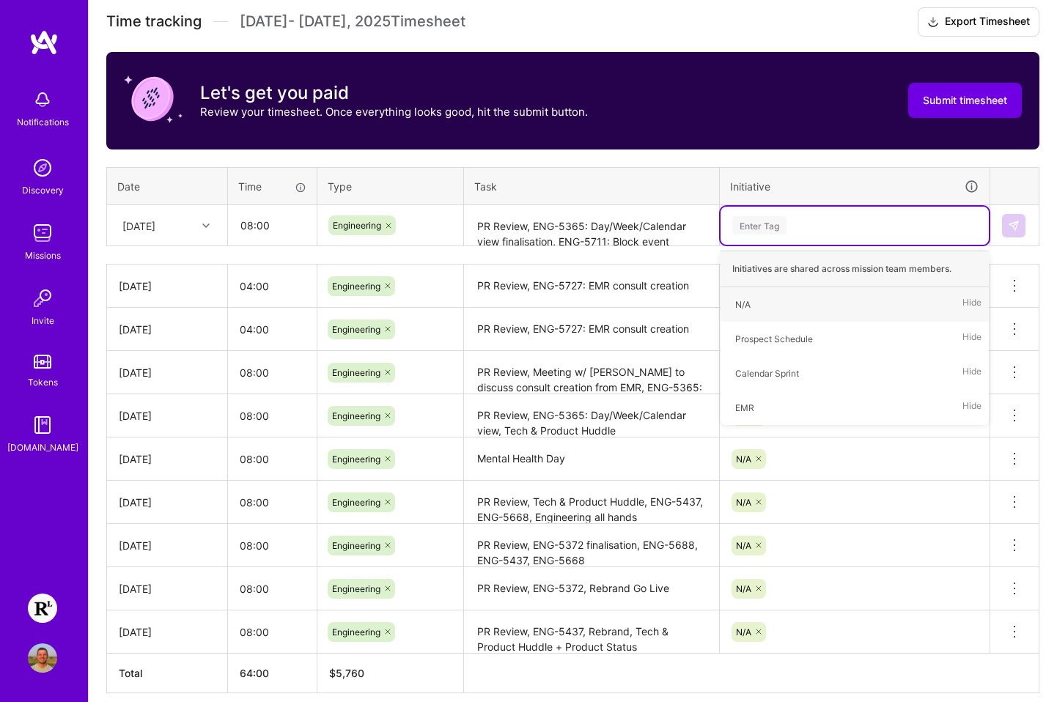
type input "N"
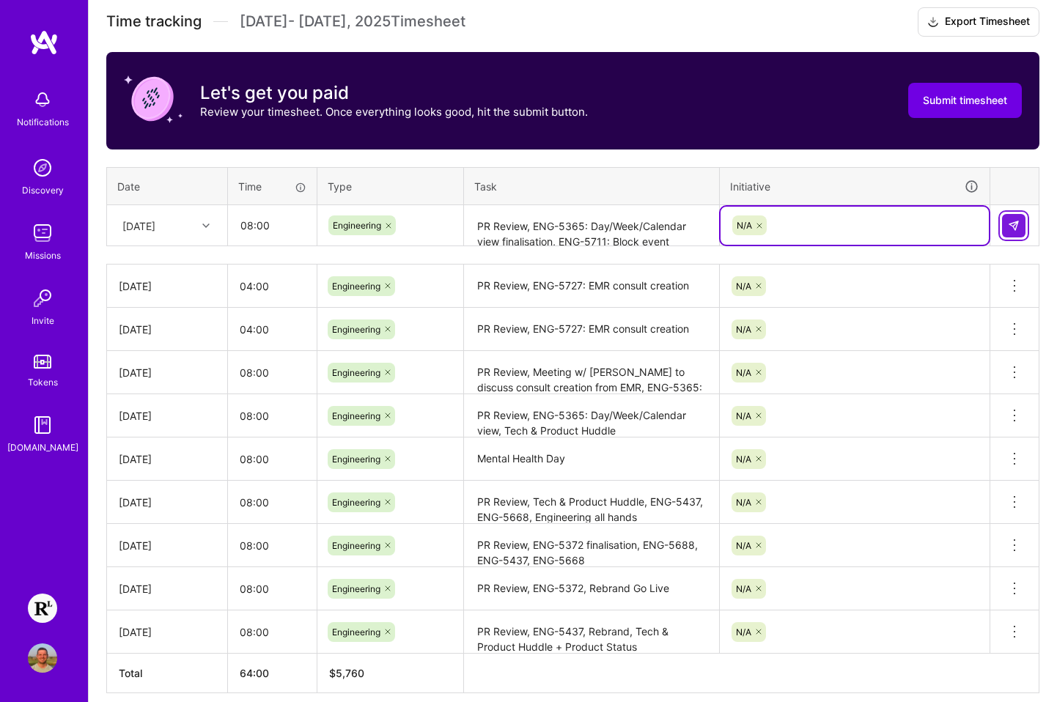
click at [950, 226] on img at bounding box center [1014, 226] width 12 height 12
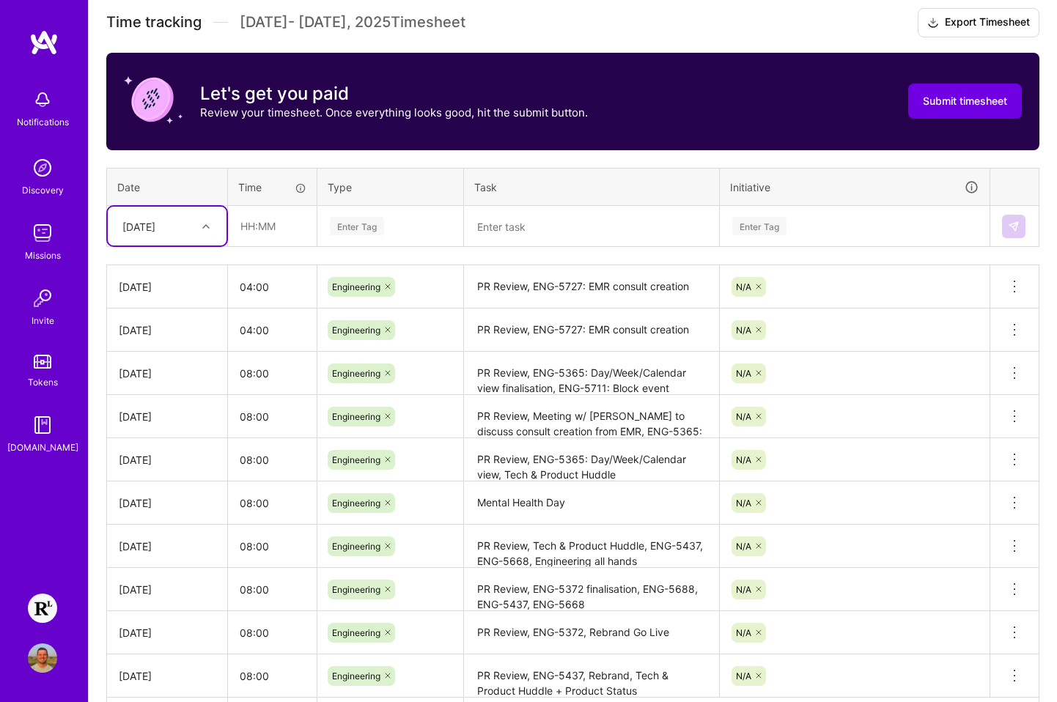
scroll to position [426, 0]
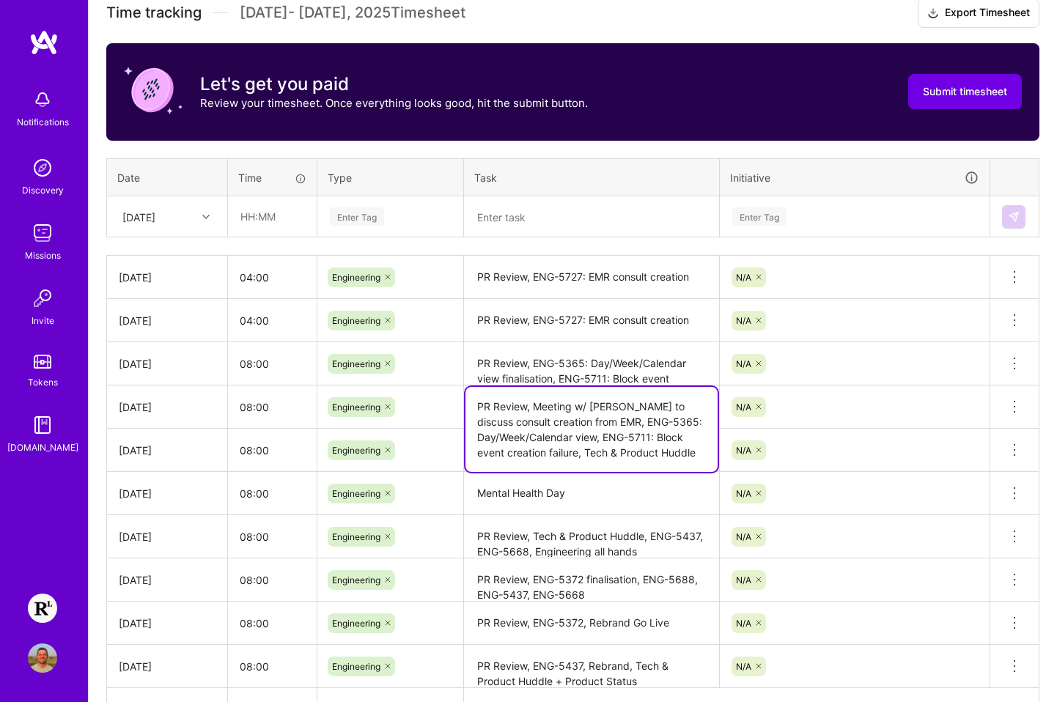
click at [660, 424] on textarea "PR Review, Meeting w/ [PERSON_NAME] to discuss consult creation from EMR, ENG-5…" at bounding box center [592, 429] width 252 height 85
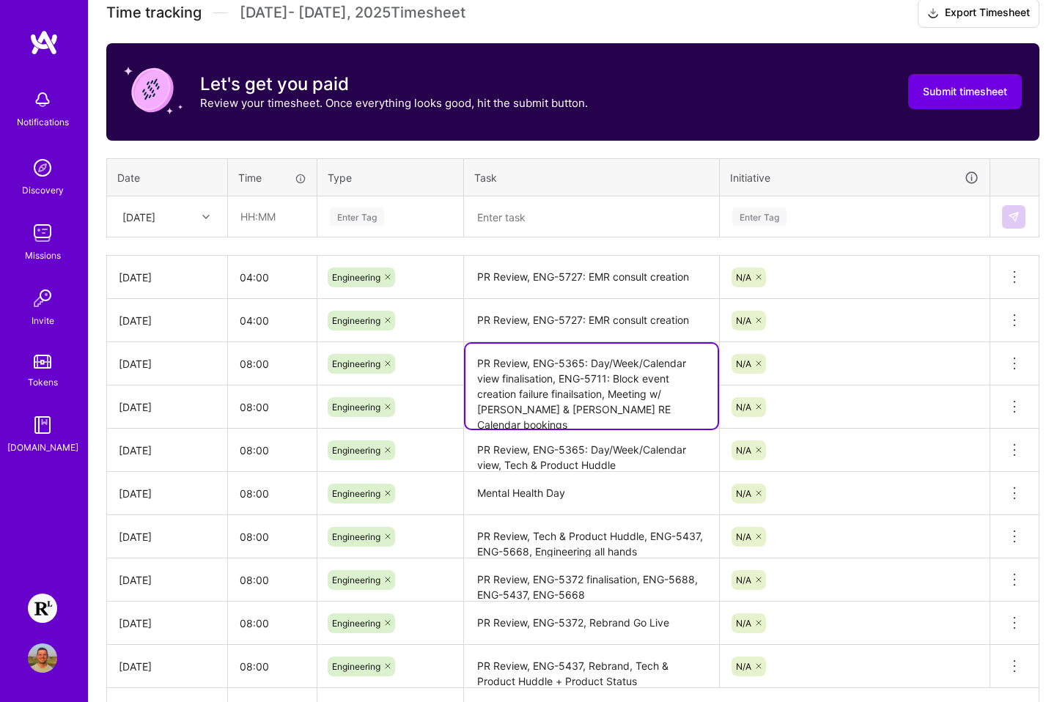
click at [642, 367] on textarea "PR Review, ENG-5365: Day/Week/Calendar view finalisation, ENG-5711: Block event…" at bounding box center [592, 386] width 252 height 85
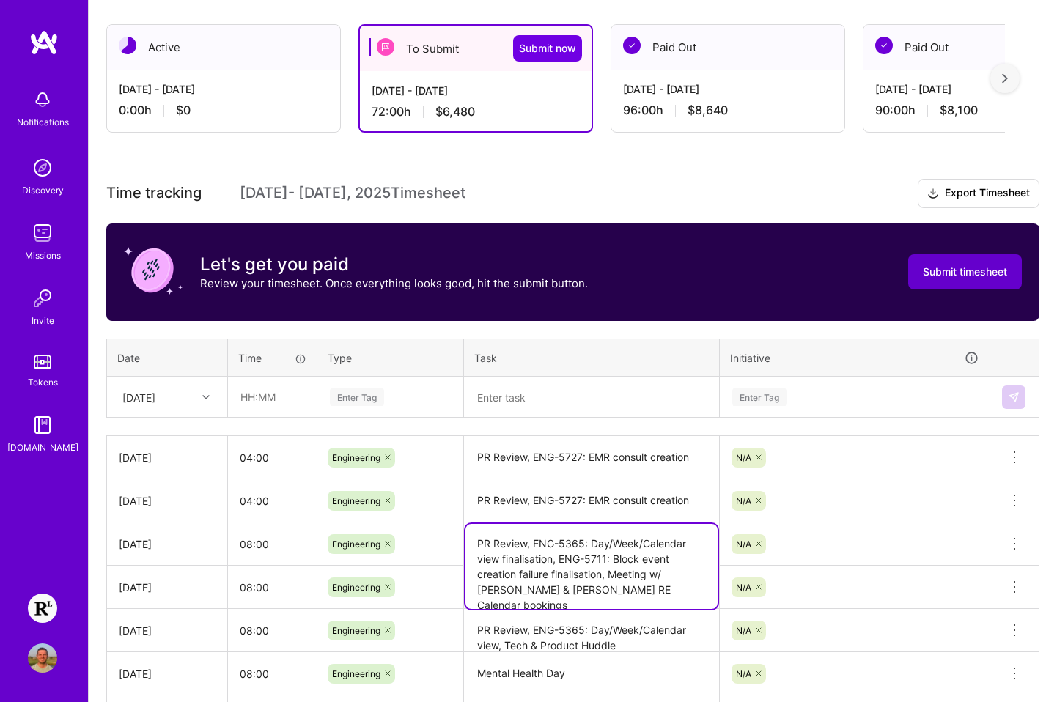
scroll to position [214, 0]
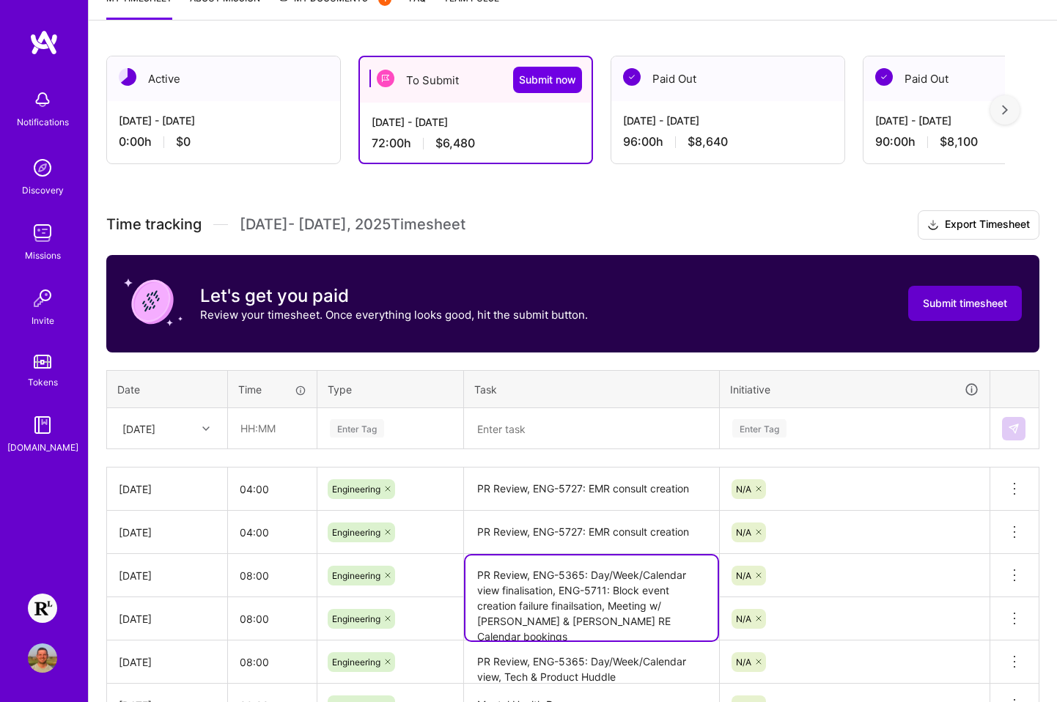
click at [941, 296] on span "Submit timesheet" at bounding box center [965, 303] width 84 height 15
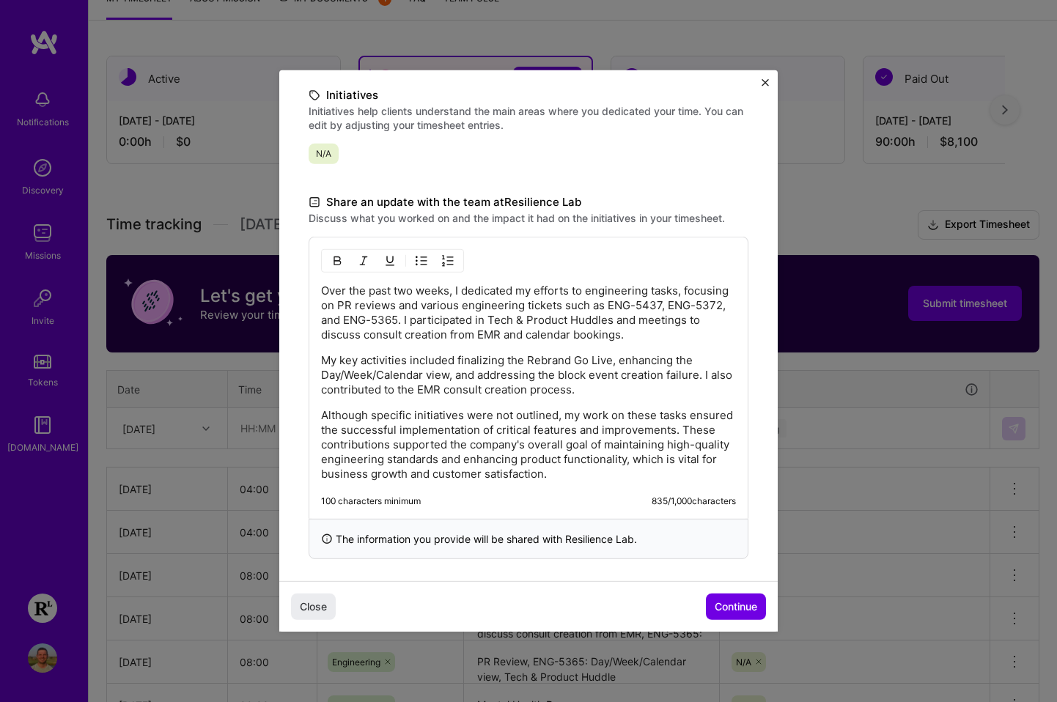
scroll to position [334, 0]
click at [738, 606] on span "Continue" at bounding box center [736, 607] width 43 height 15
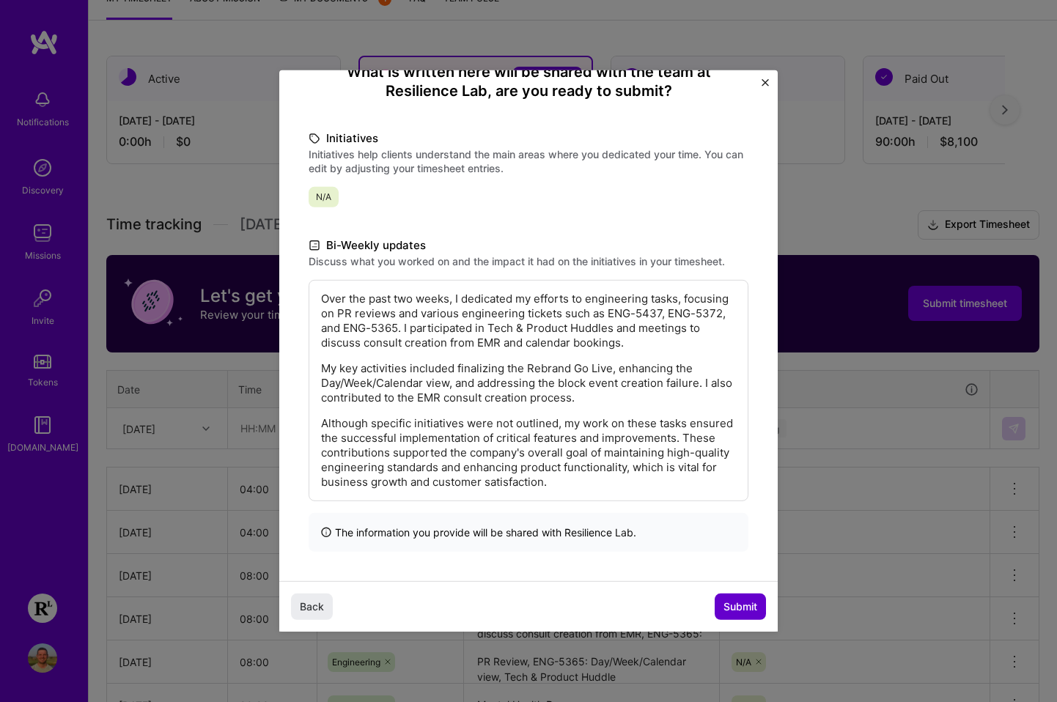
click at [730, 605] on span "Submit" at bounding box center [741, 607] width 34 height 15
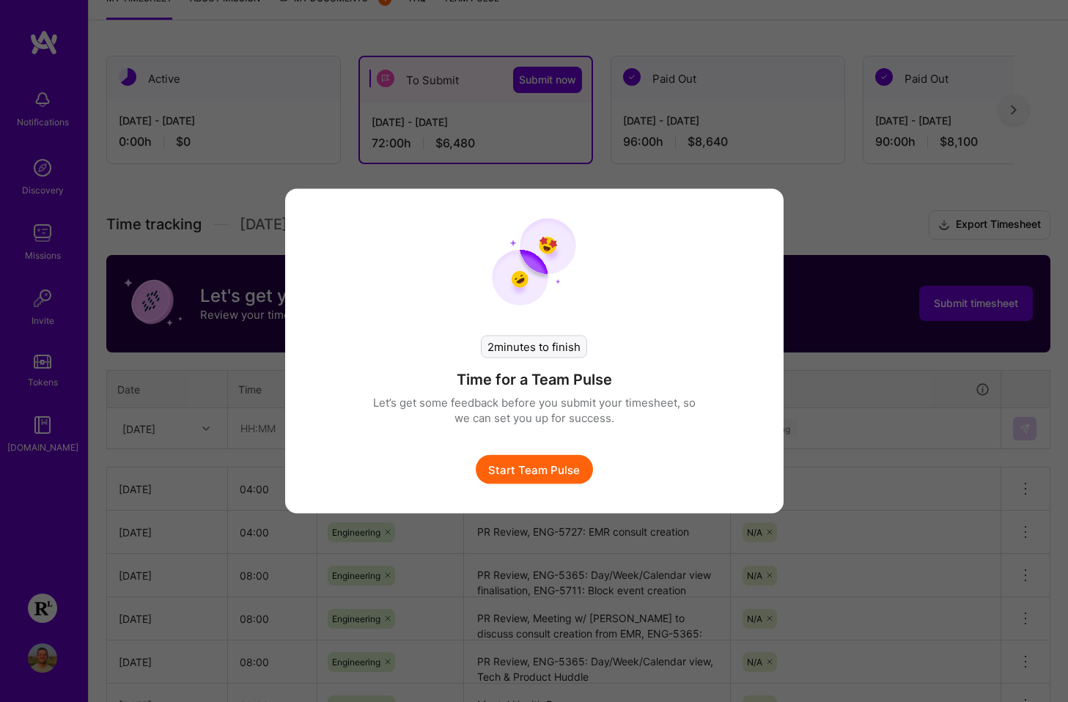
click at [555, 471] on button "Start Team Pulse" at bounding box center [534, 469] width 117 height 29
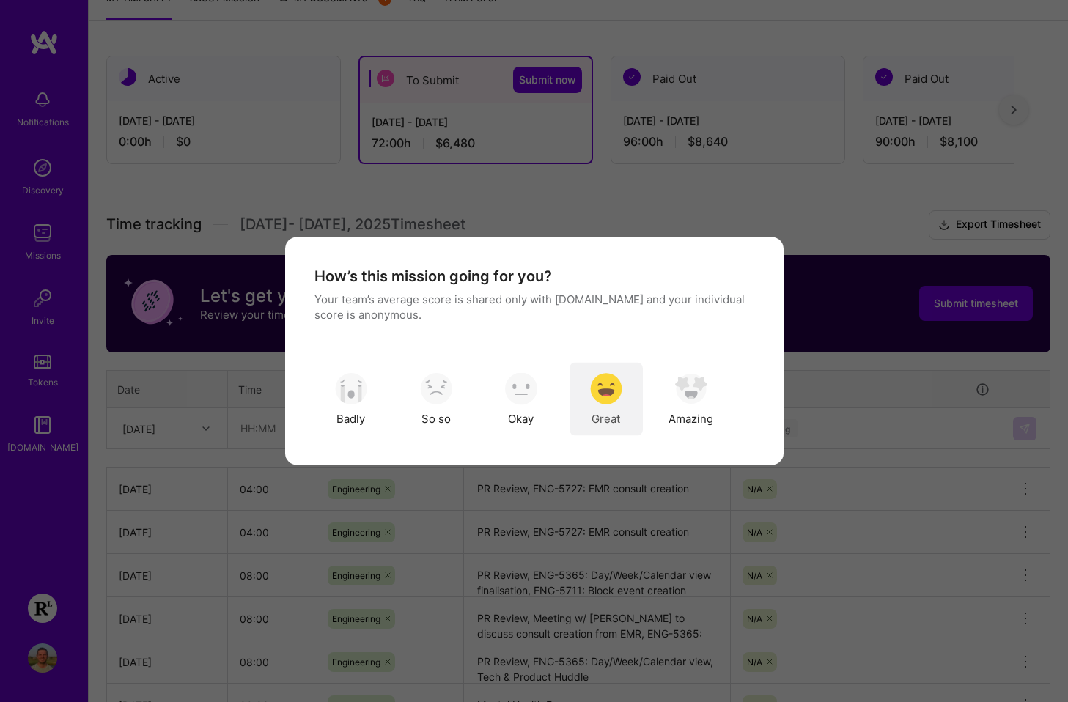
click at [604, 394] on img "modal" at bounding box center [606, 388] width 32 height 32
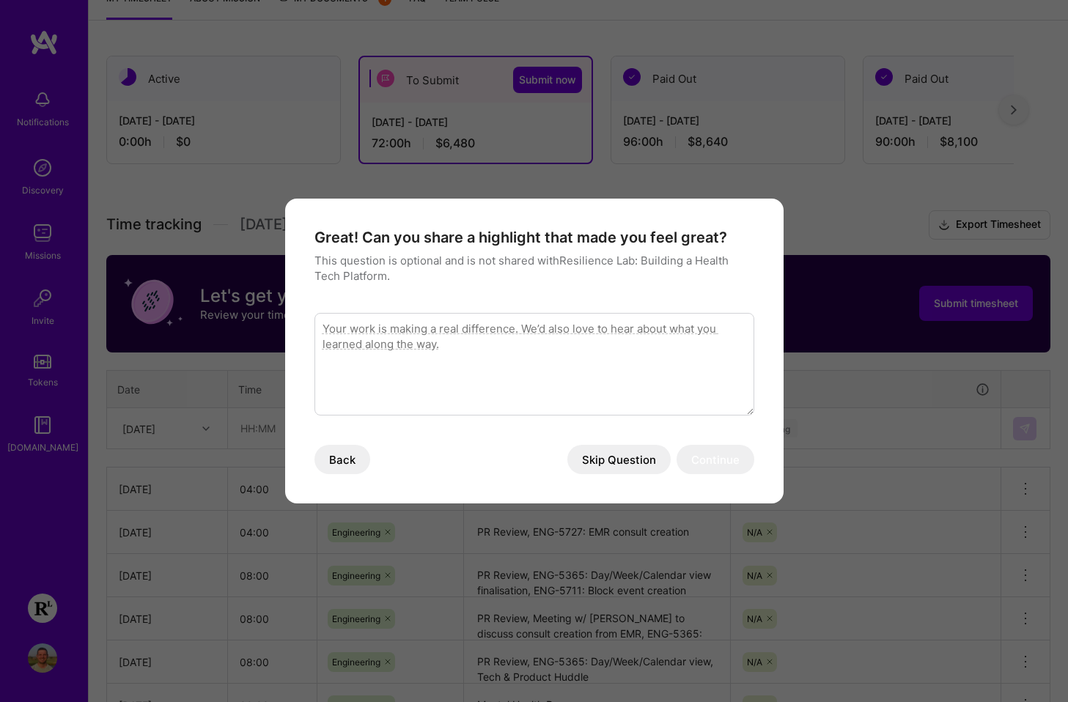
click at [627, 455] on button "Skip Question" at bounding box center [618, 459] width 103 height 29
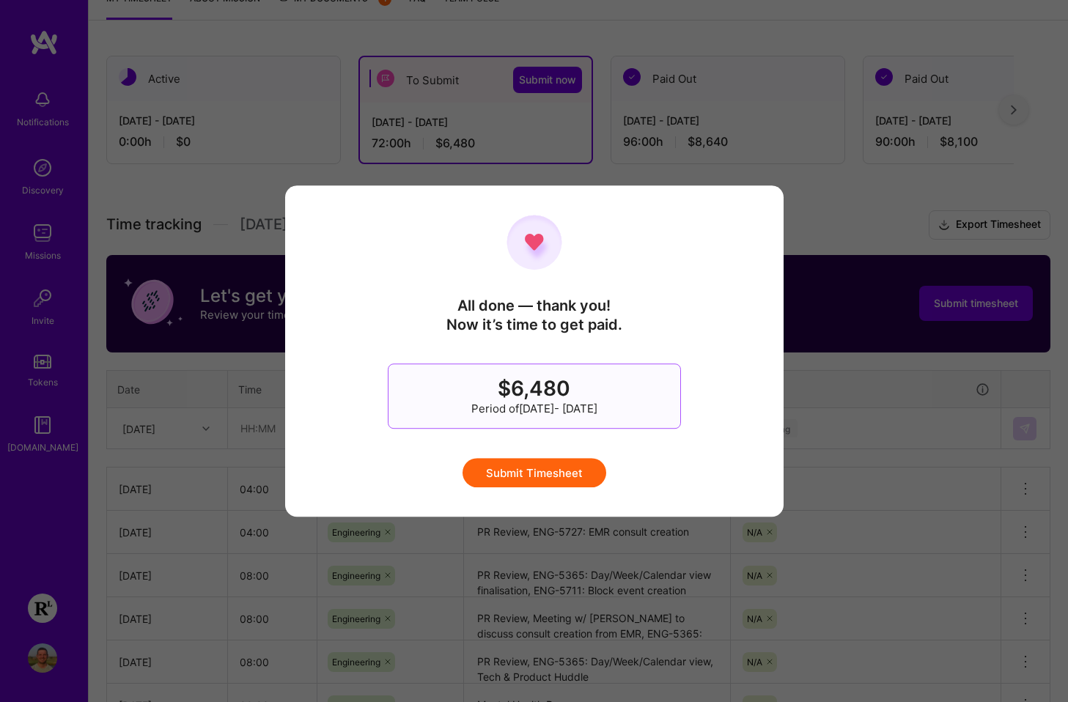
click at [552, 479] on button "Submit Timesheet" at bounding box center [535, 472] width 144 height 29
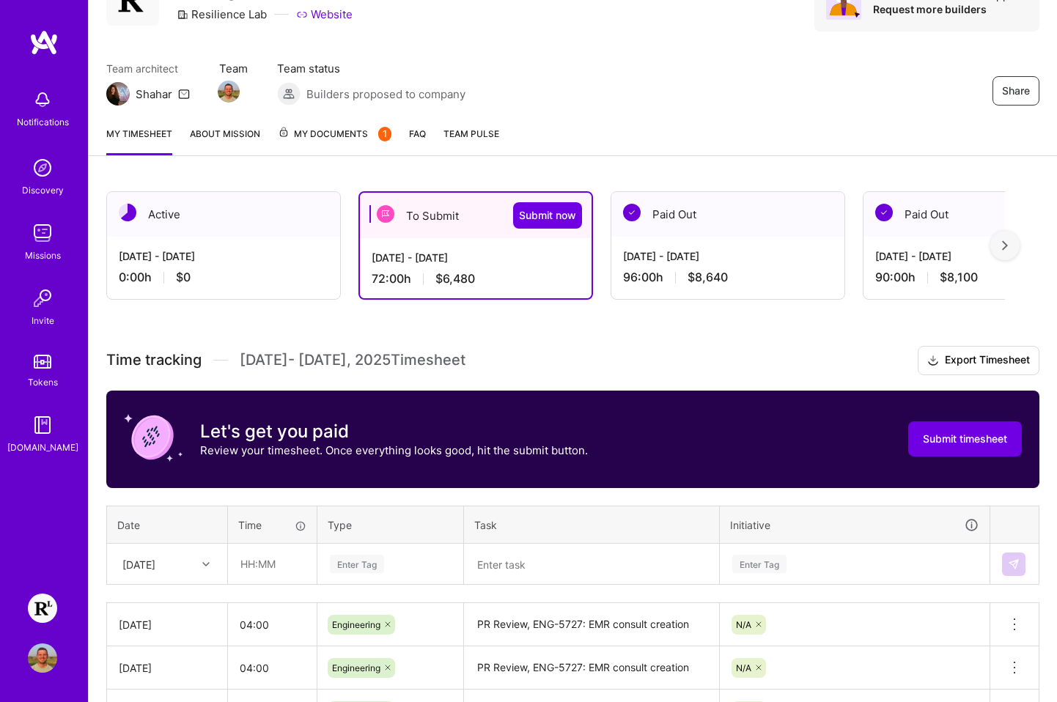
scroll to position [0, 0]
